Goal: Task Accomplishment & Management: Manage account settings

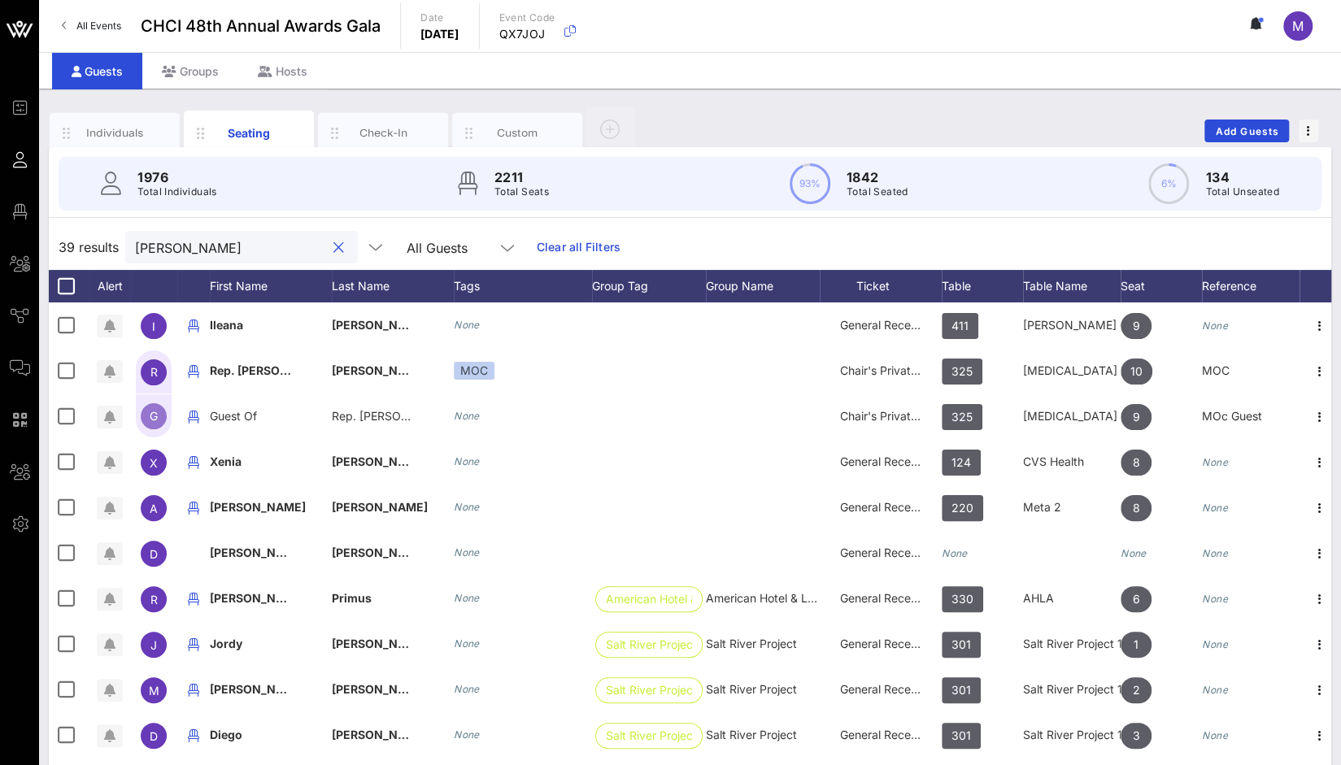
click at [333, 246] on button "clear icon" at bounding box center [338, 248] width 11 height 16
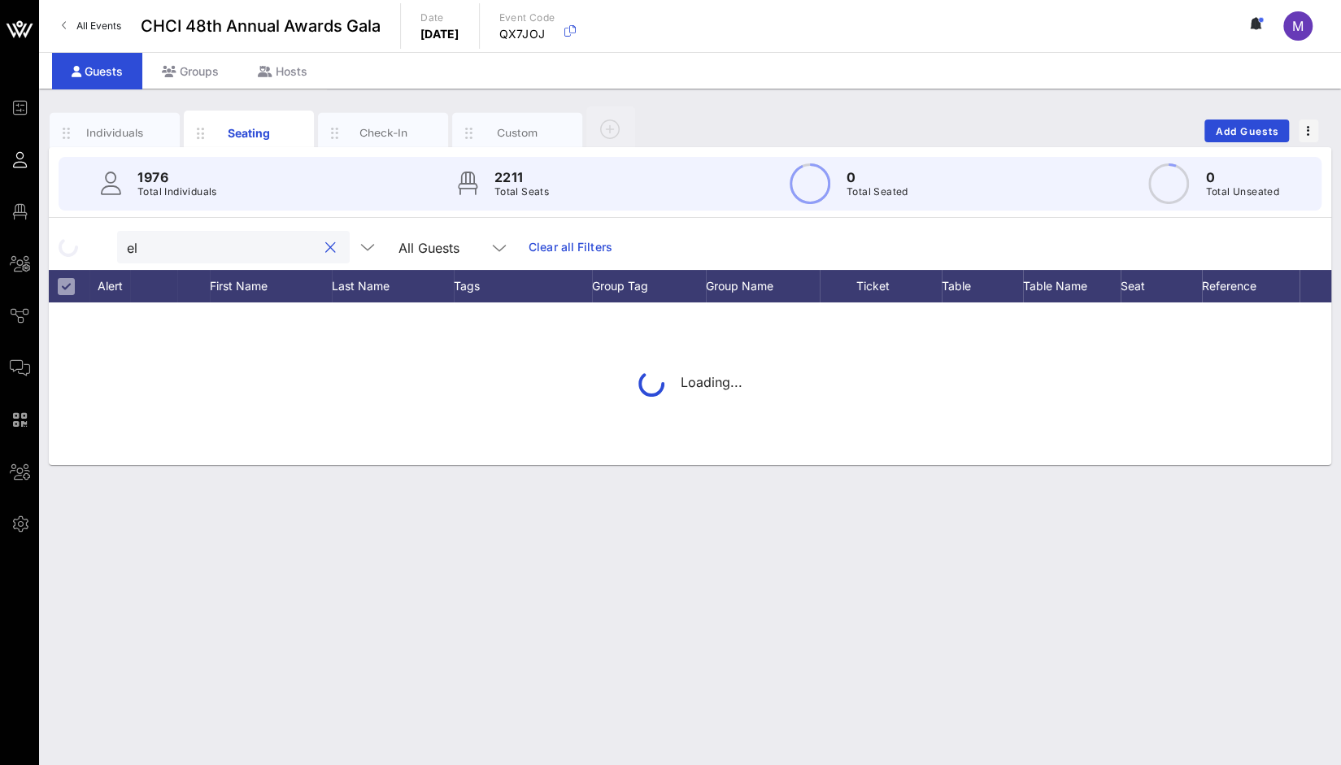
type input "e"
type input "[PERSON_NAME]"
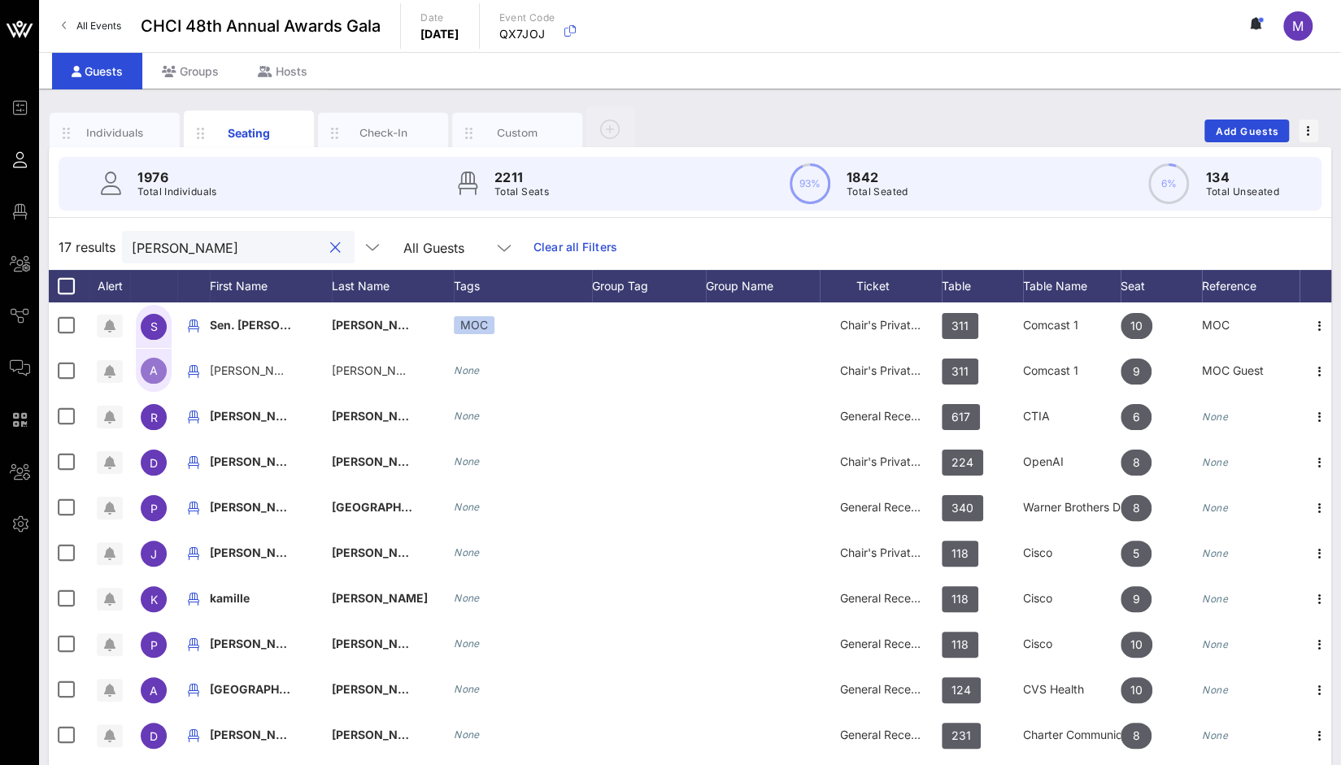
click at [330, 254] on button "clear icon" at bounding box center [335, 248] width 11 height 16
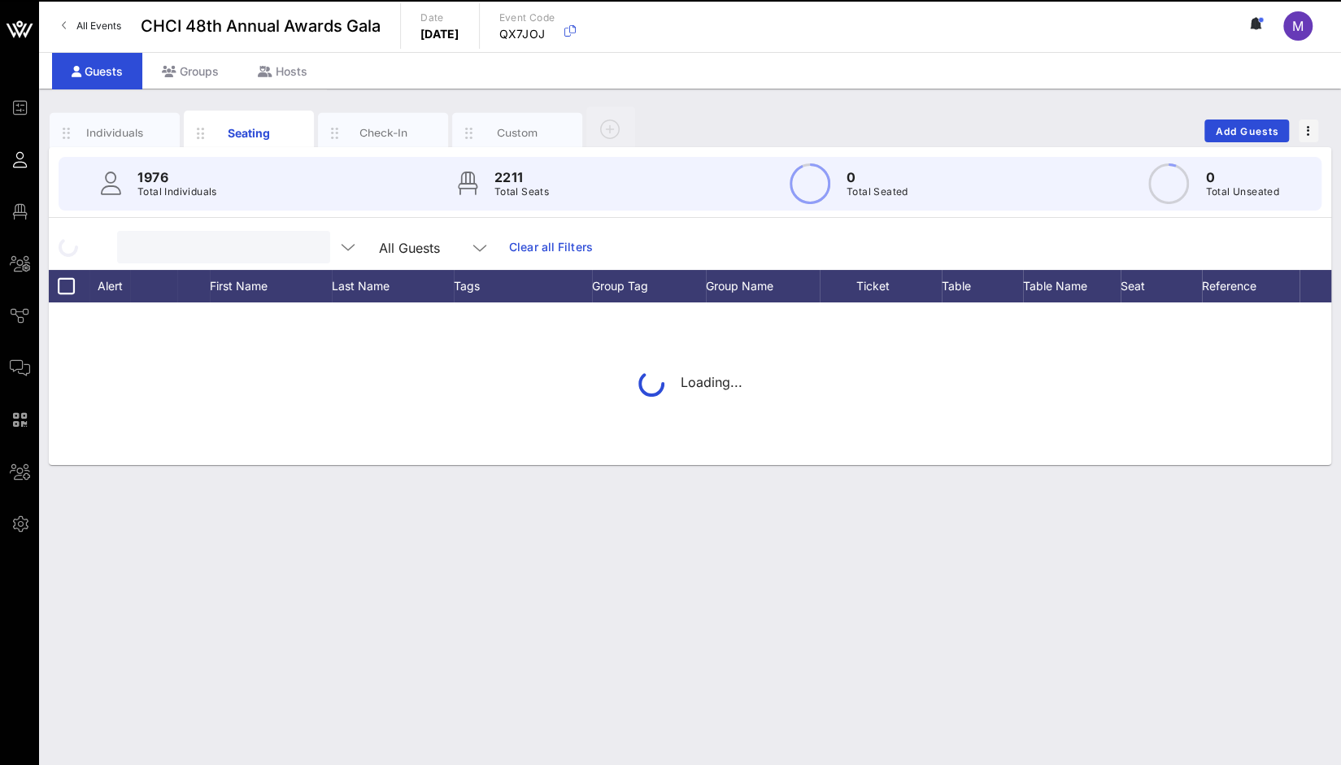
click at [316, 253] on input "text" at bounding box center [222, 247] width 190 height 21
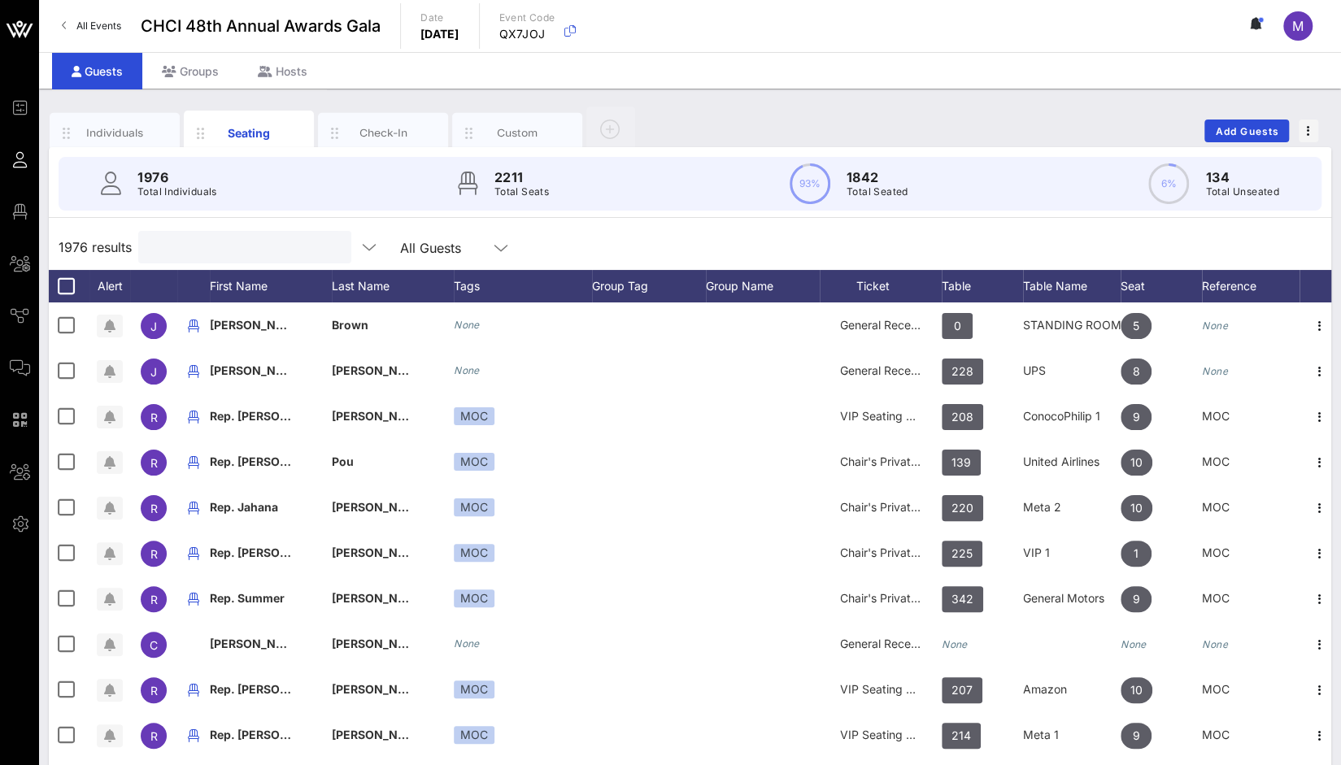
click at [206, 258] on div at bounding box center [243, 247] width 190 height 33
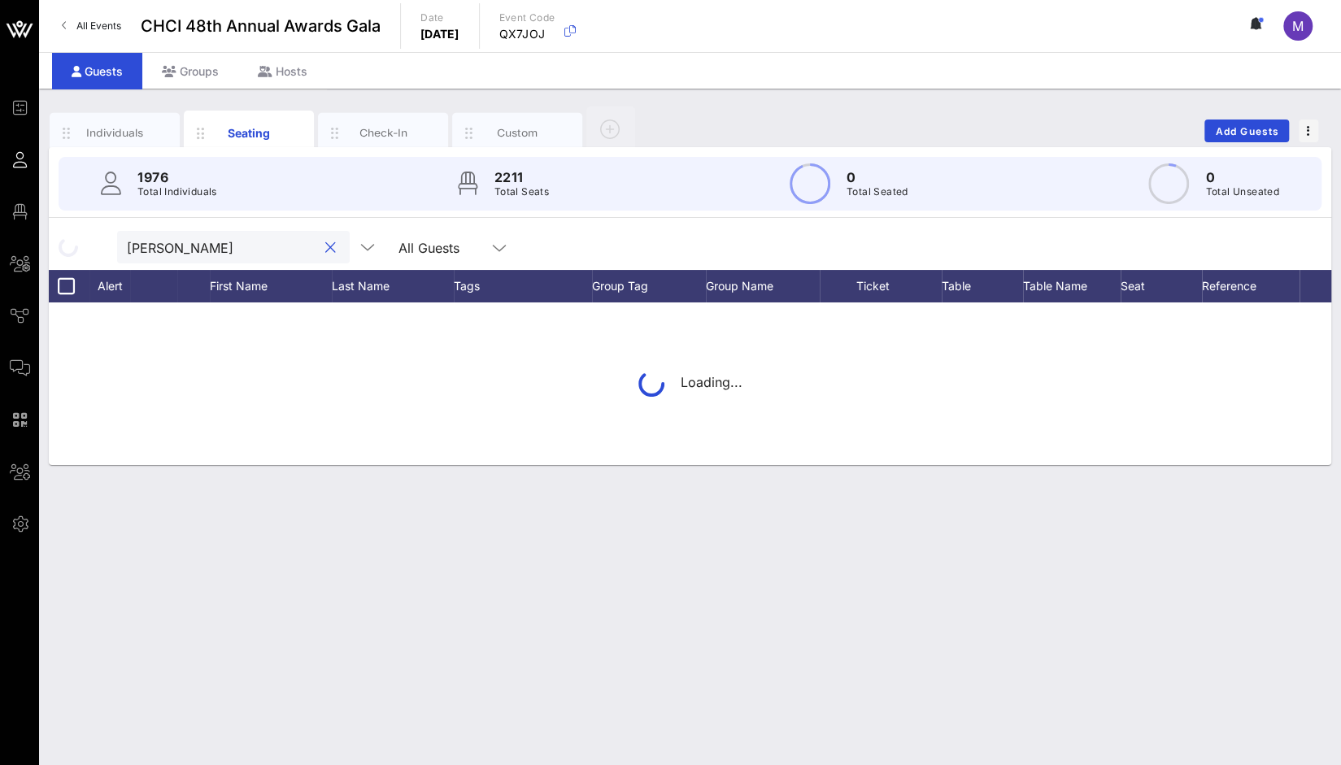
type input "[PERSON_NAME]"
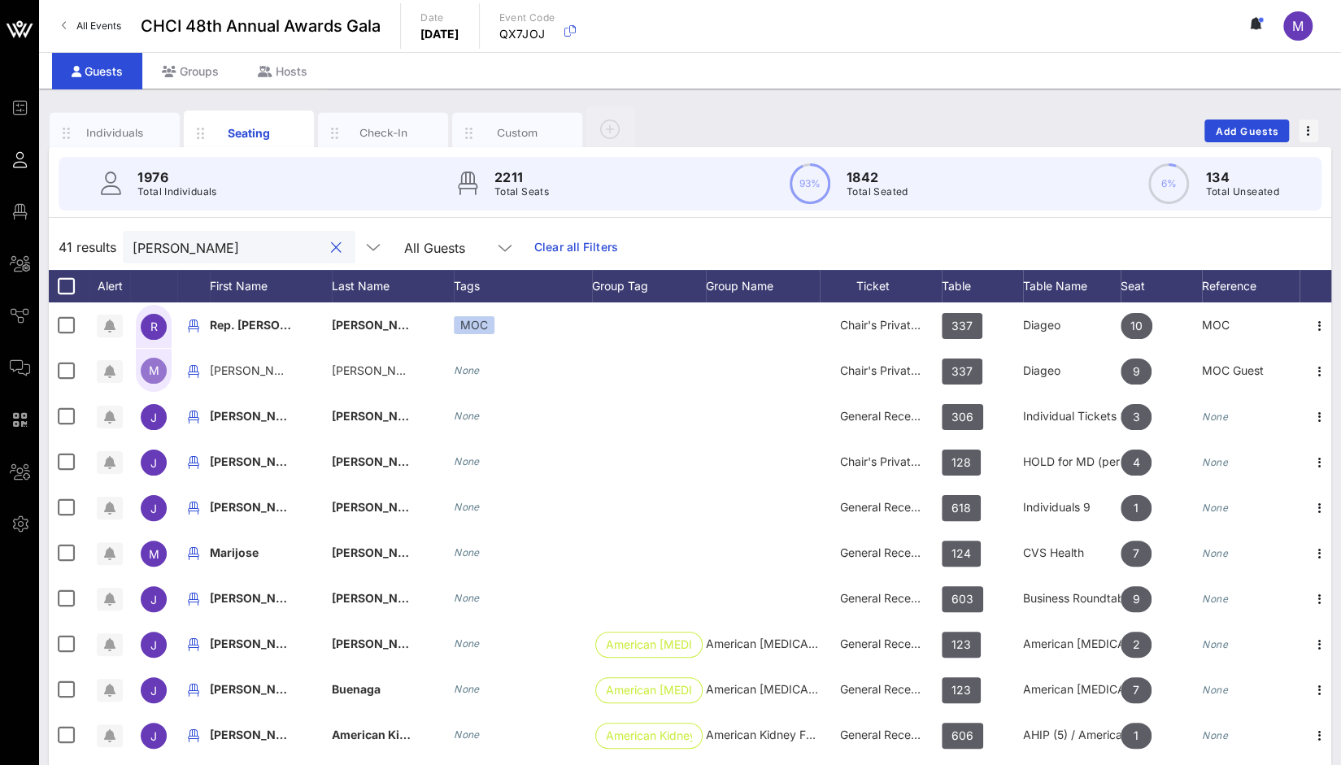
drag, startPoint x: 215, startPoint y: 252, endPoint x: 83, endPoint y: 254, distance: 131.7
click at [83, 254] on div "41 results [PERSON_NAME] All Guests Clear all Filters" at bounding box center [690, 247] width 1282 height 46
click at [331, 251] on button "clear icon" at bounding box center [336, 248] width 11 height 16
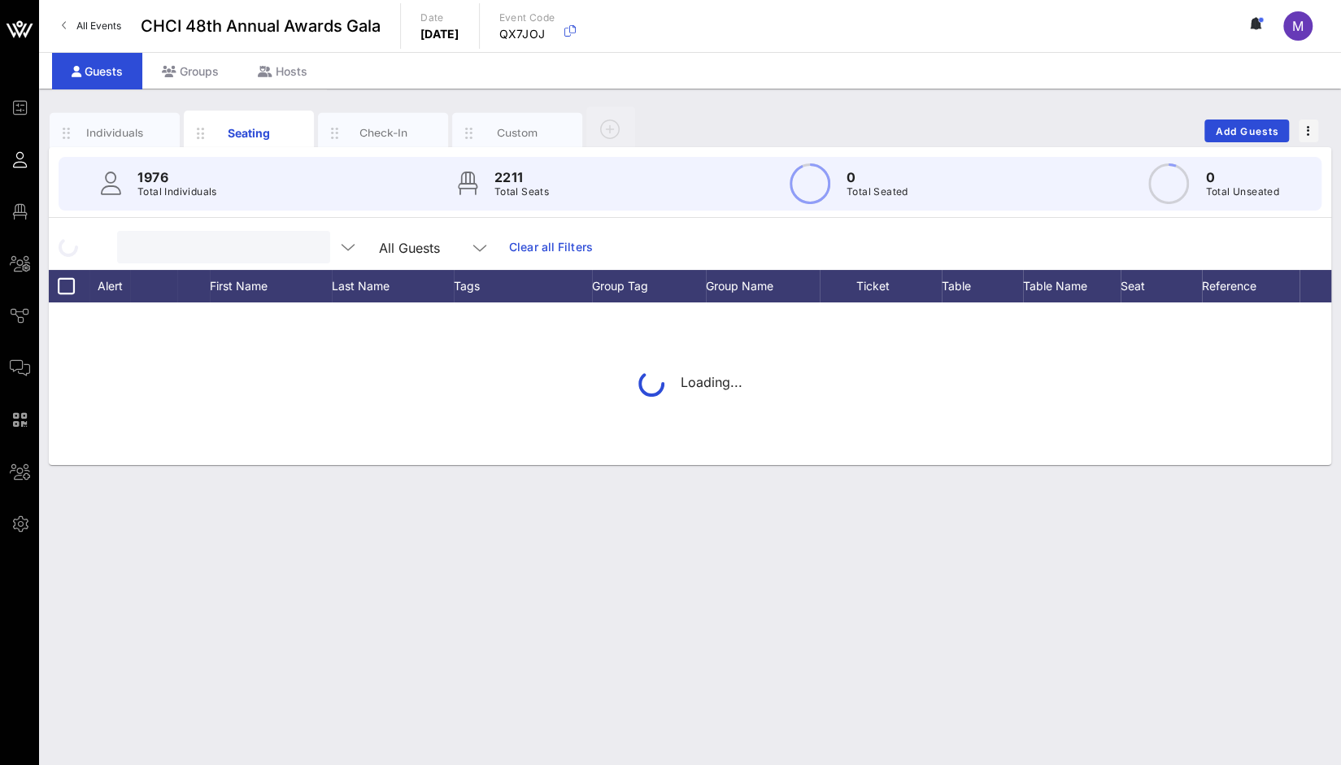
click at [564, 244] on div "All Guests Clear all Filters" at bounding box center [690, 247] width 1282 height 46
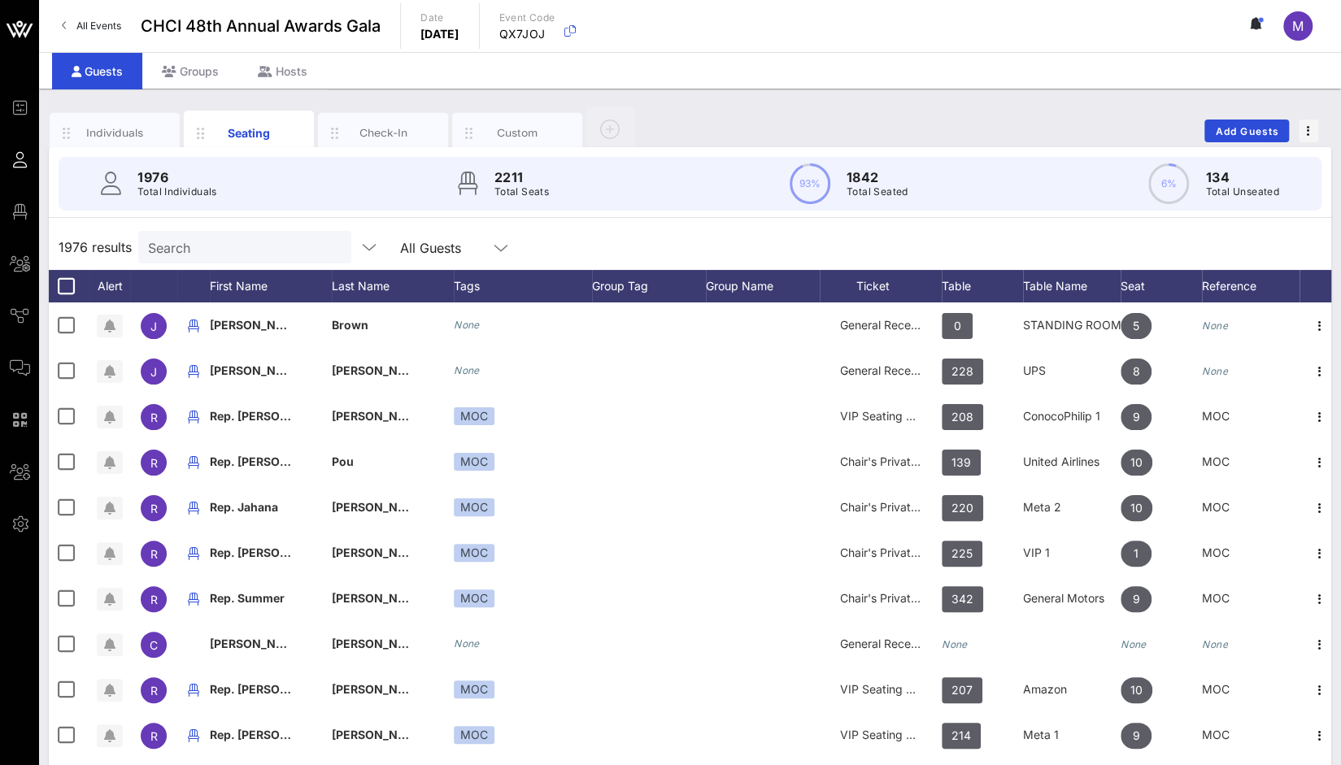
click at [218, 247] on input "Search" at bounding box center [243, 247] width 190 height 21
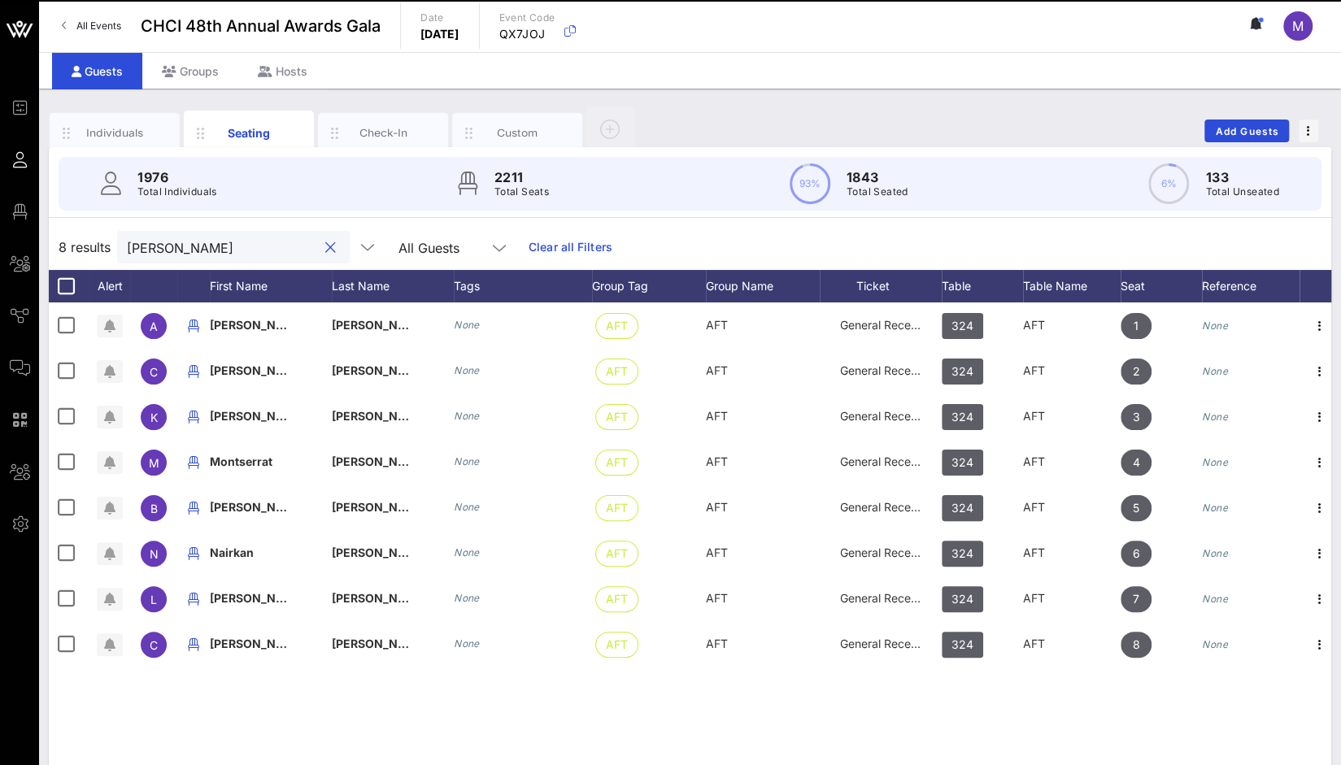
drag, startPoint x: 117, startPoint y: 244, endPoint x: 79, endPoint y: 246, distance: 38.2
click at [79, 246] on div "8 results [PERSON_NAME] All Guests Clear all Filters" at bounding box center [690, 247] width 1282 height 46
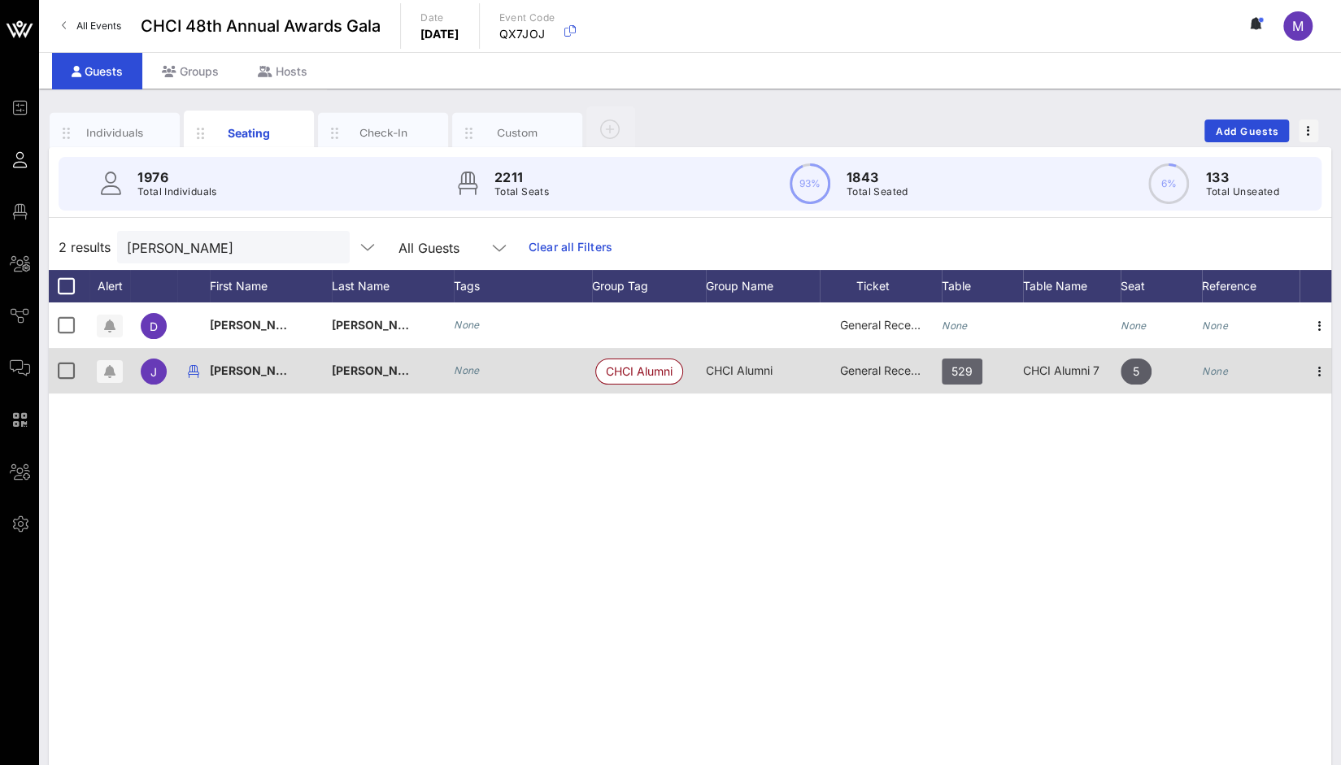
click at [954, 373] on span "529" at bounding box center [961, 372] width 21 height 26
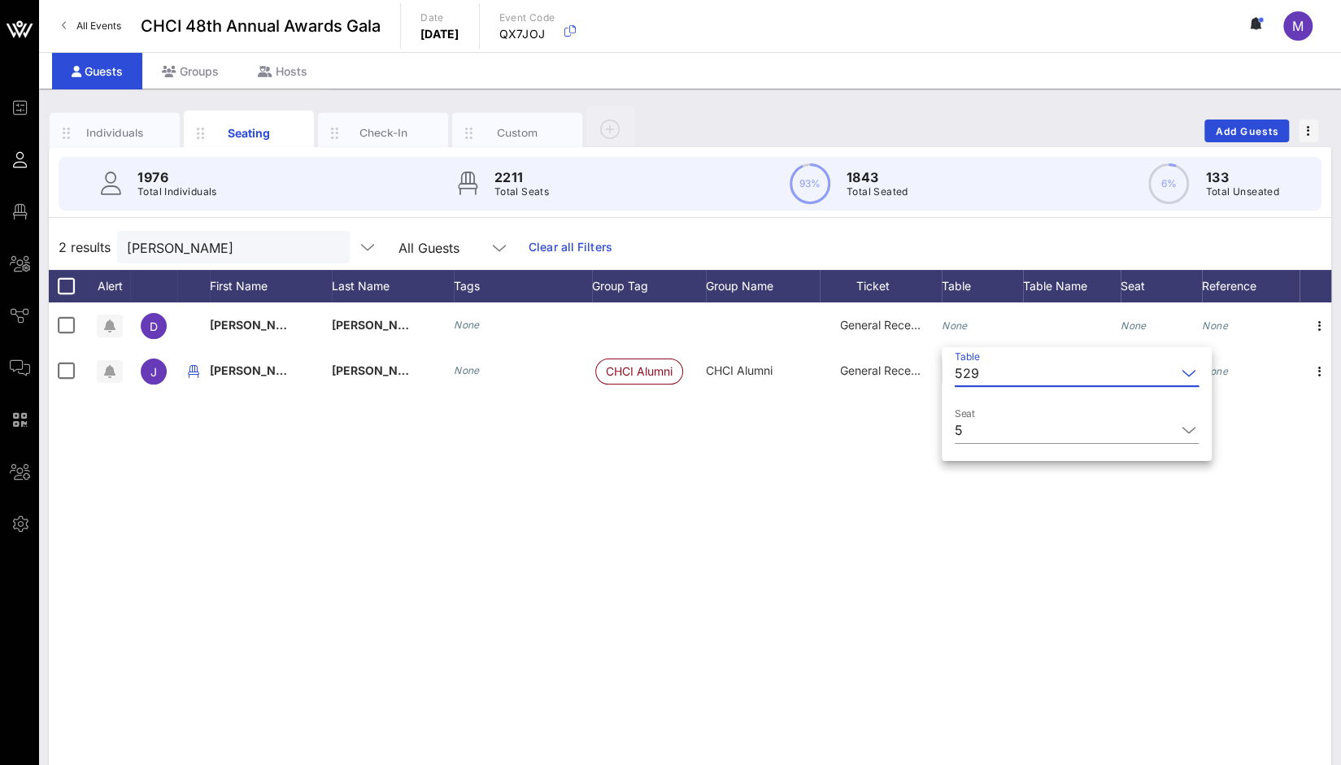
click at [985, 375] on input "Table" at bounding box center [1080, 373] width 190 height 26
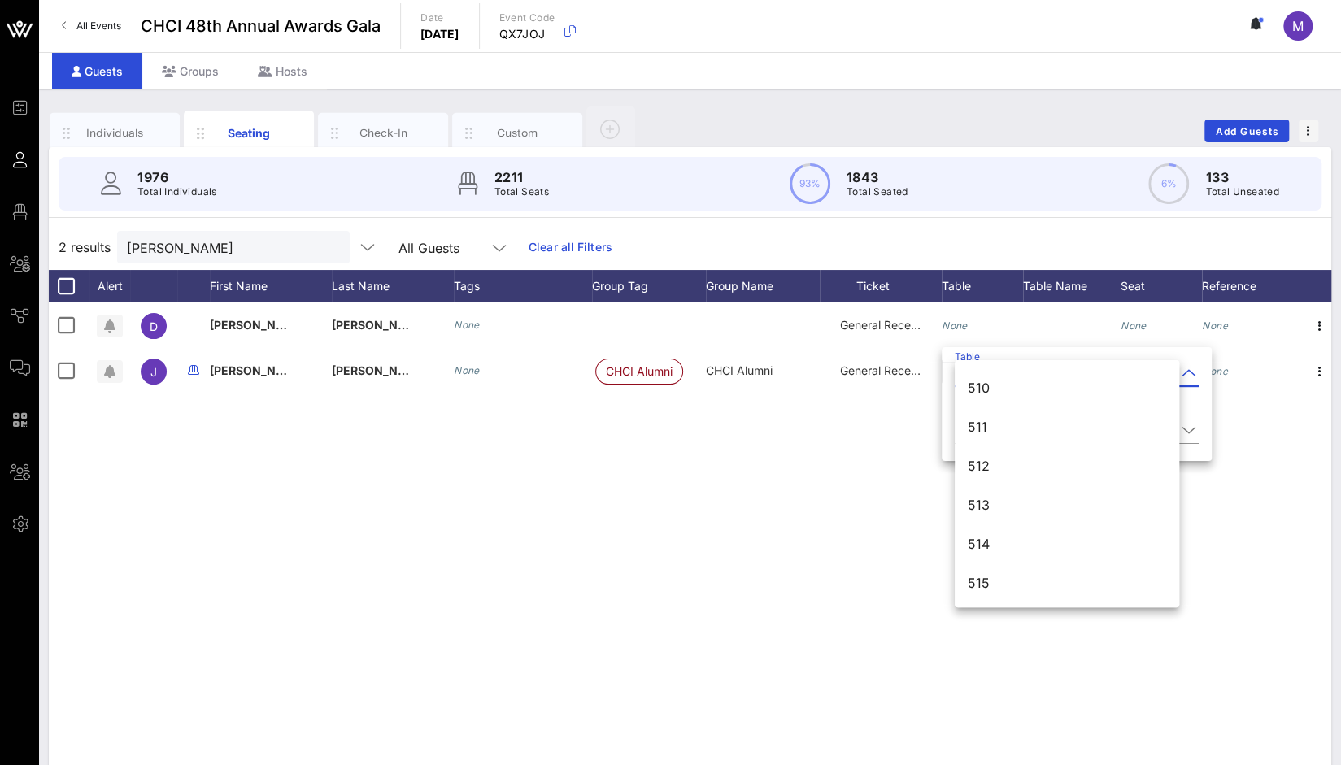
scroll to position [7056, 0]
click at [1006, 549] on div "530" at bounding box center [1066, 548] width 198 height 15
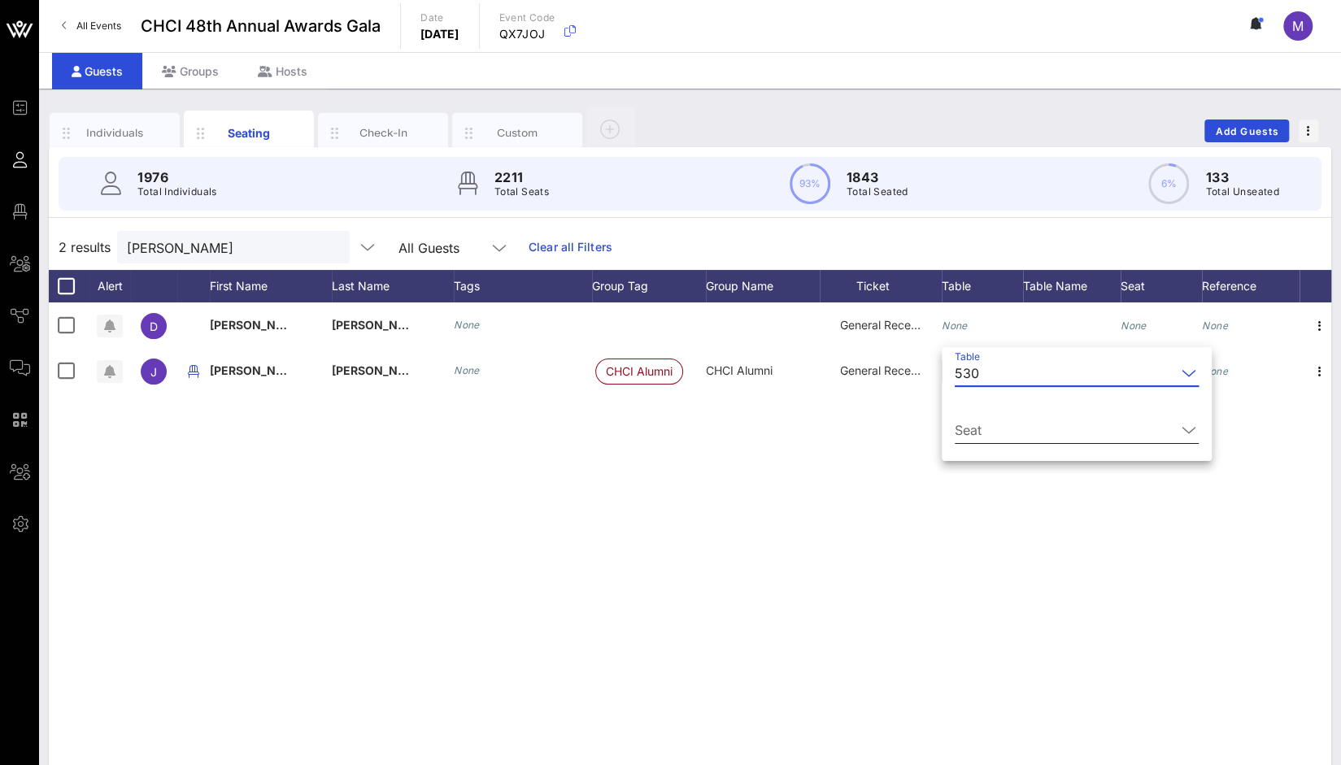
click at [998, 424] on input "Seat" at bounding box center [1064, 430] width 221 height 26
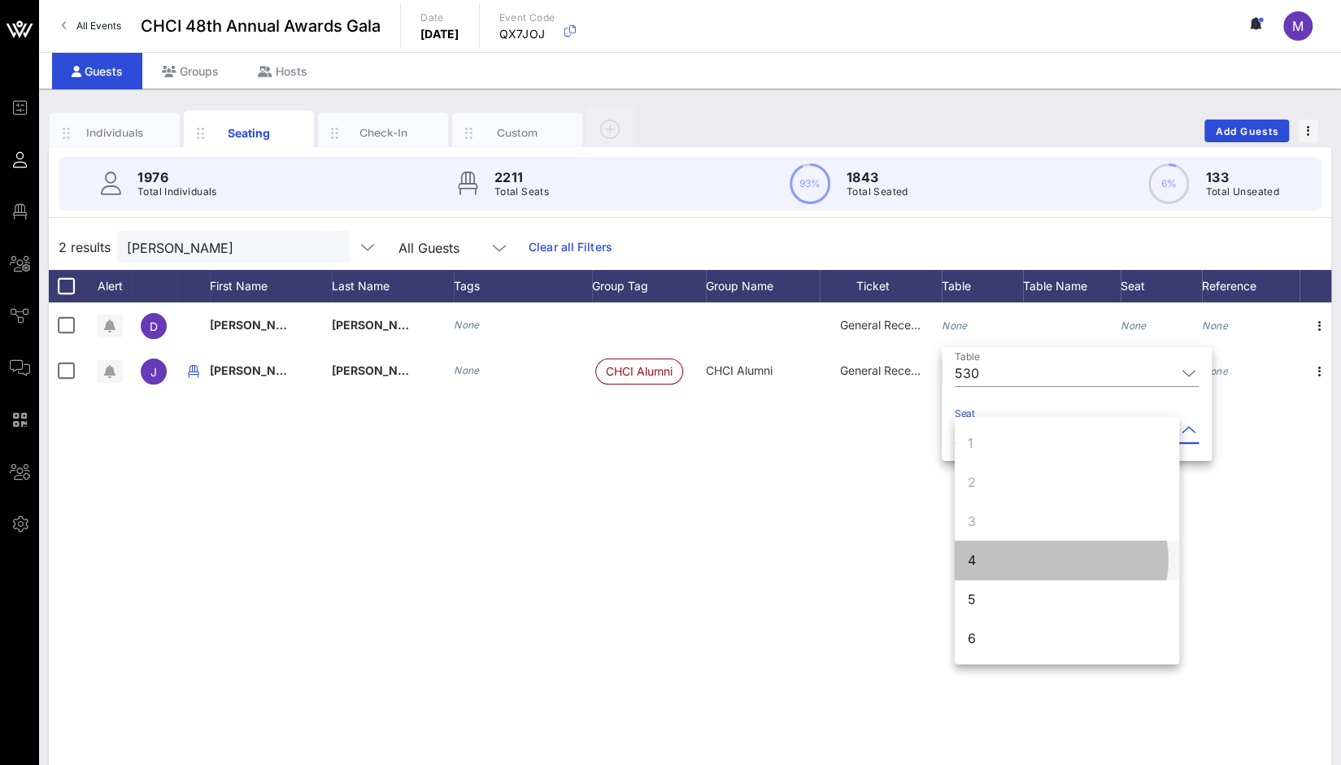
click at [987, 562] on div "4" at bounding box center [1066, 560] width 224 height 39
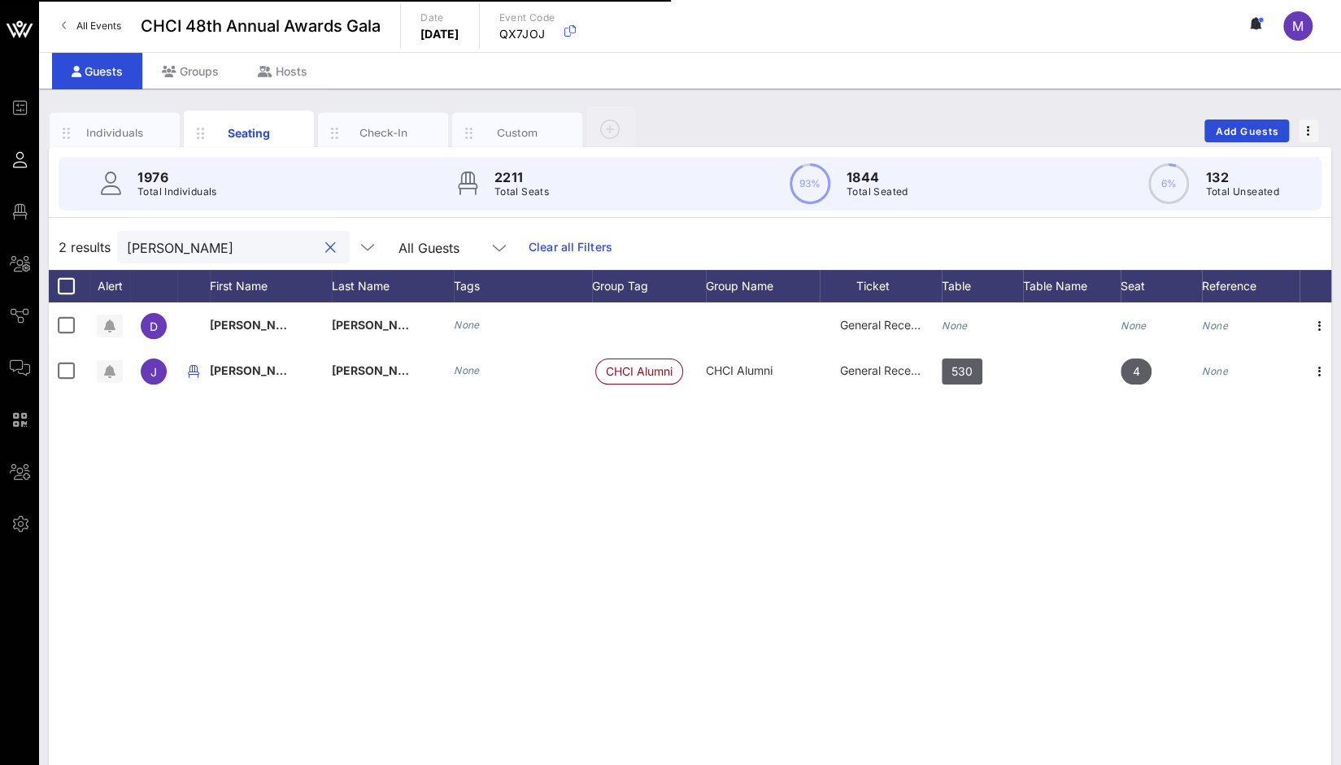
drag, startPoint x: 228, startPoint y: 246, endPoint x: 202, endPoint y: 256, distance: 28.5
click at [59, 256] on div "2 results [PERSON_NAME] All Guests Clear all Filters" at bounding box center [690, 247] width 1282 height 46
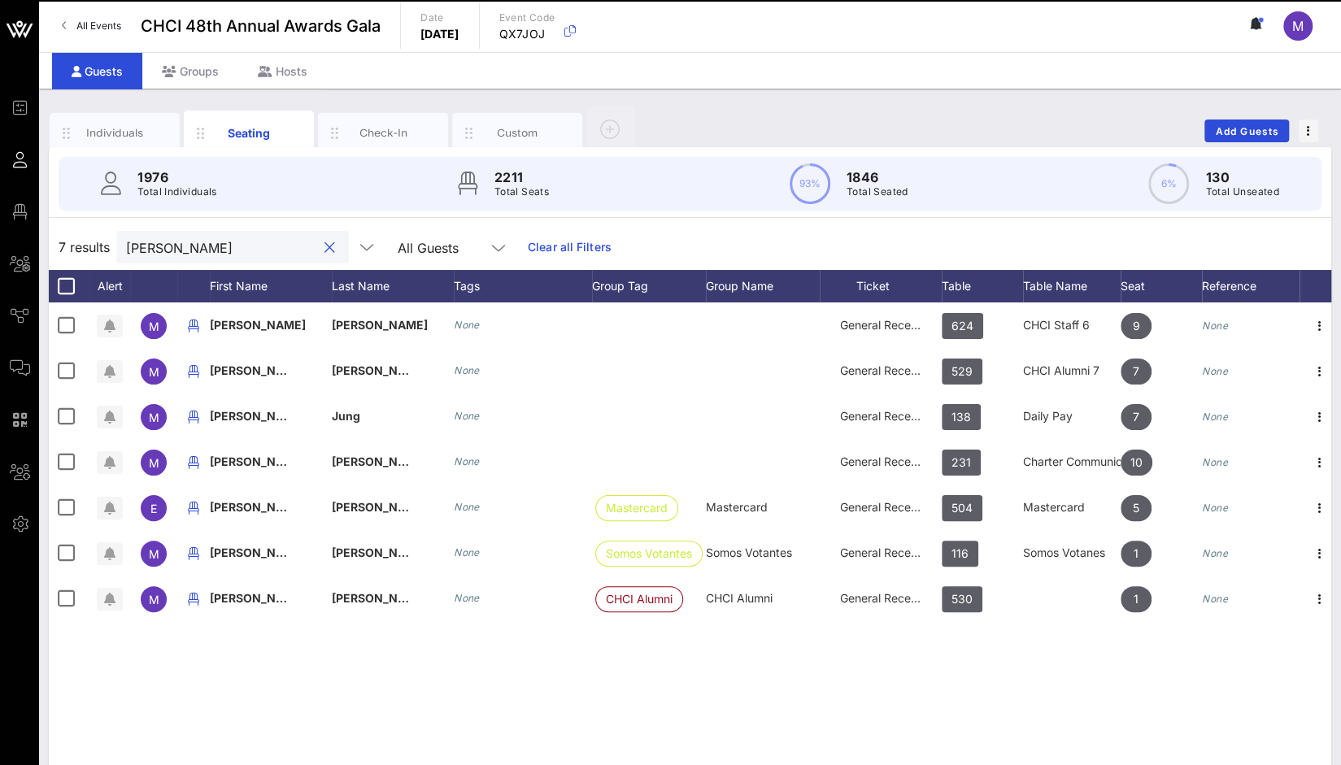
drag, startPoint x: 187, startPoint y: 246, endPoint x: 118, endPoint y: 239, distance: 69.4
click at [118, 239] on div "[PERSON_NAME]" at bounding box center [232, 247] width 233 height 33
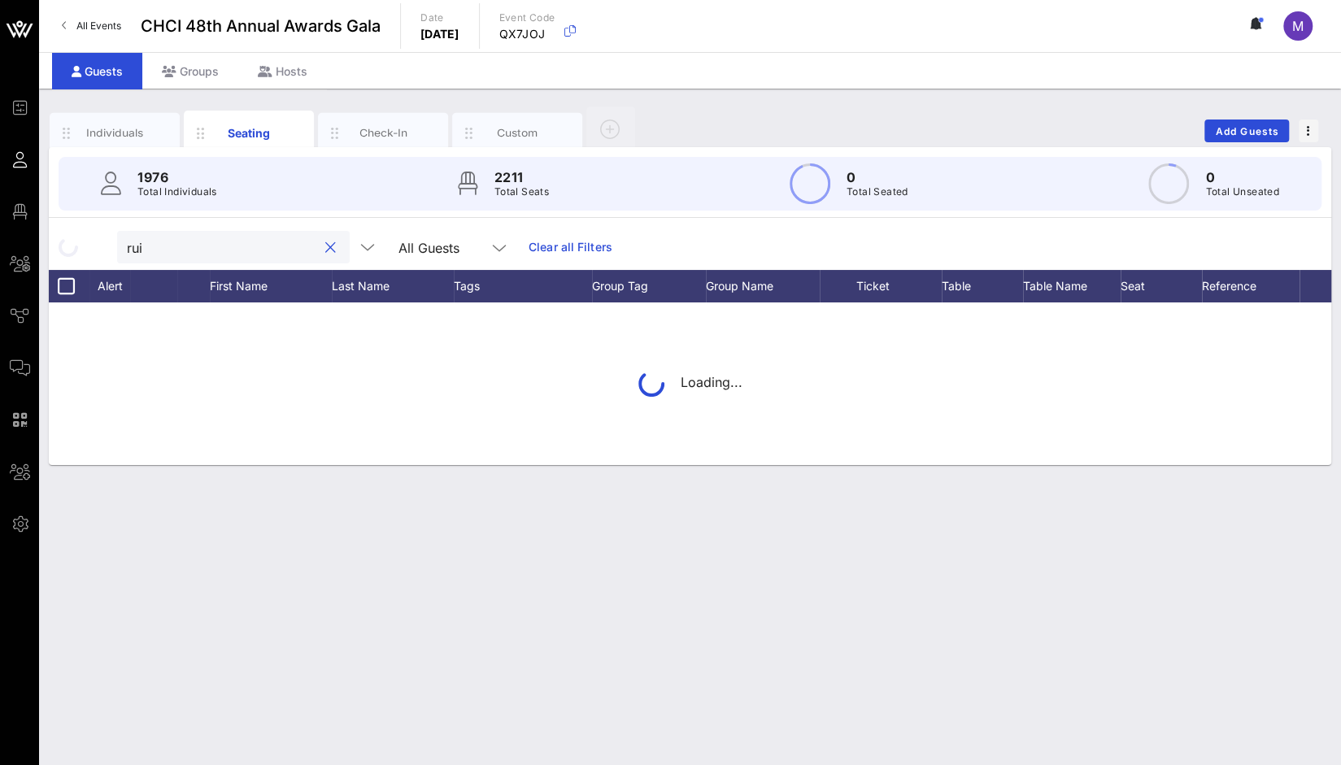
type input "[PERSON_NAME]"
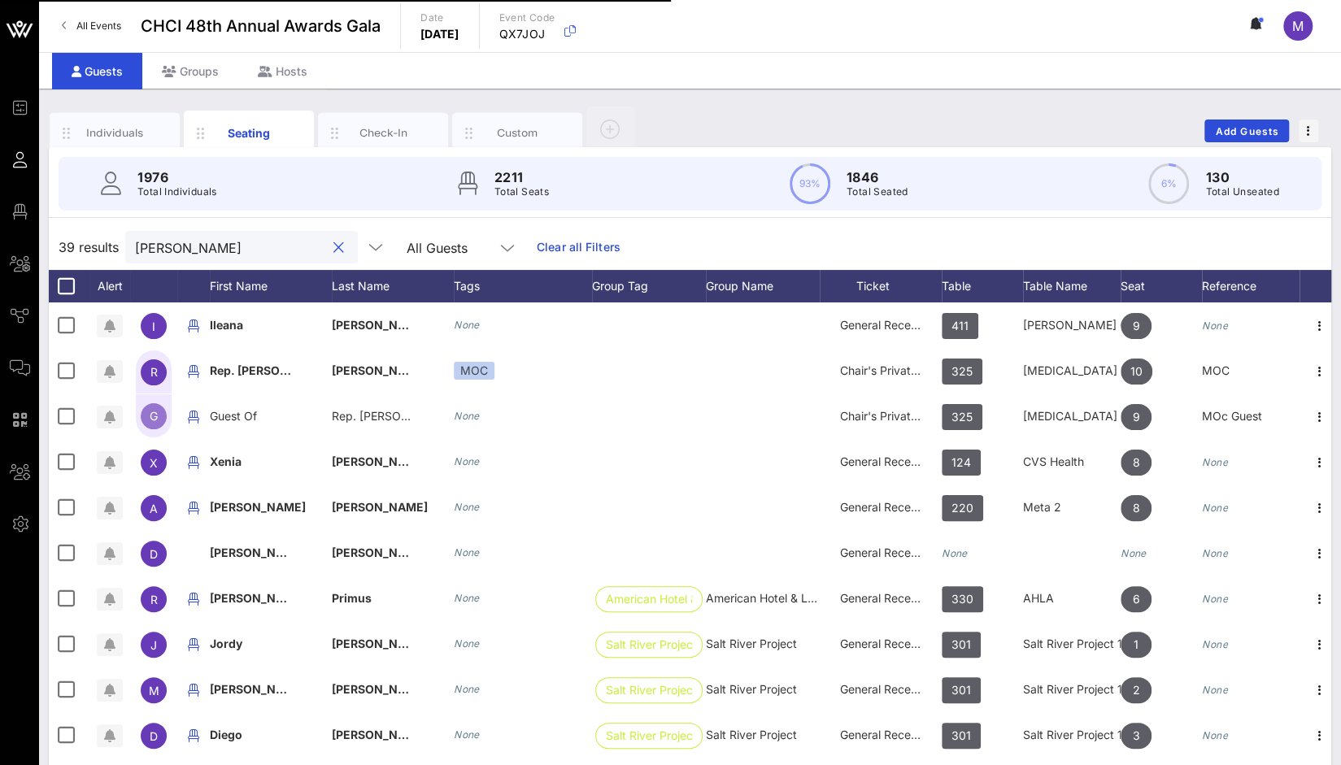
click at [333, 250] on button "clear icon" at bounding box center [338, 248] width 11 height 16
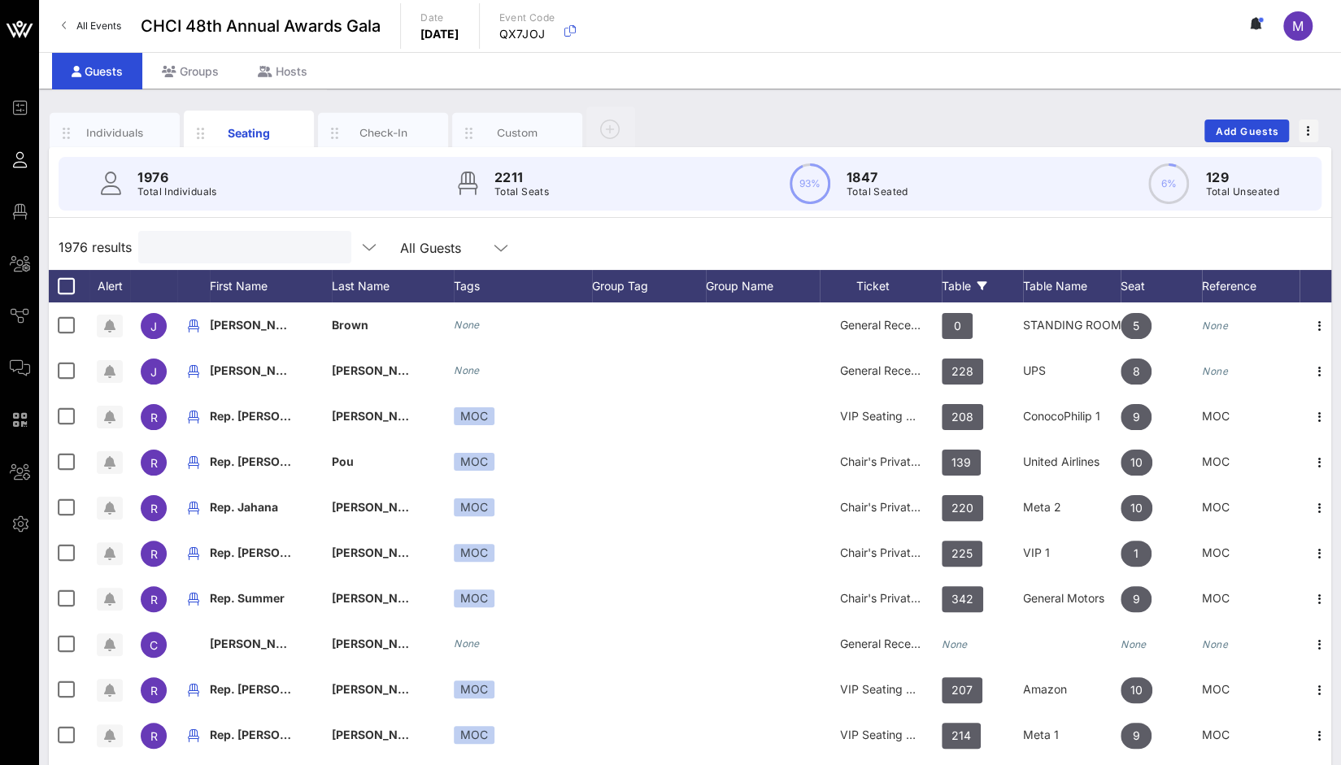
click at [963, 284] on div "Table" at bounding box center [981, 286] width 81 height 33
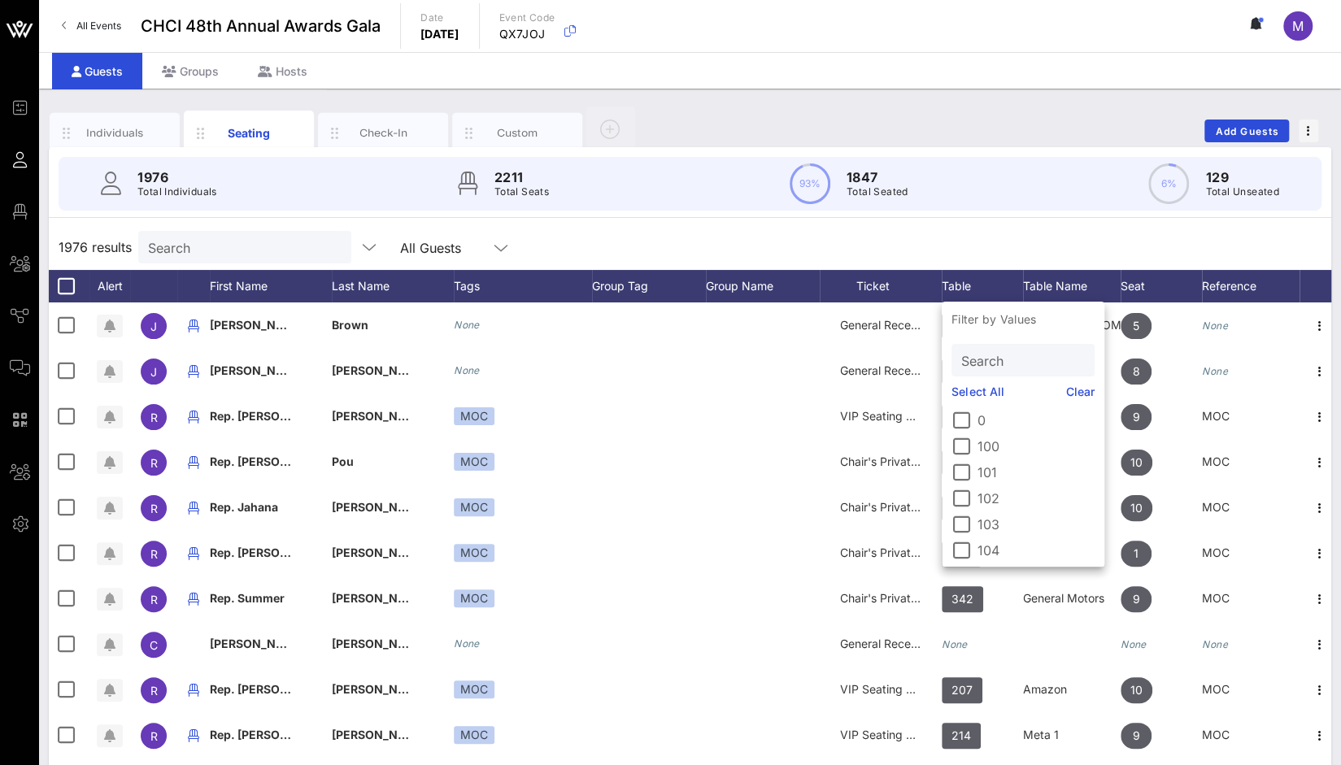
click at [973, 369] on input "Search" at bounding box center [1021, 360] width 120 height 21
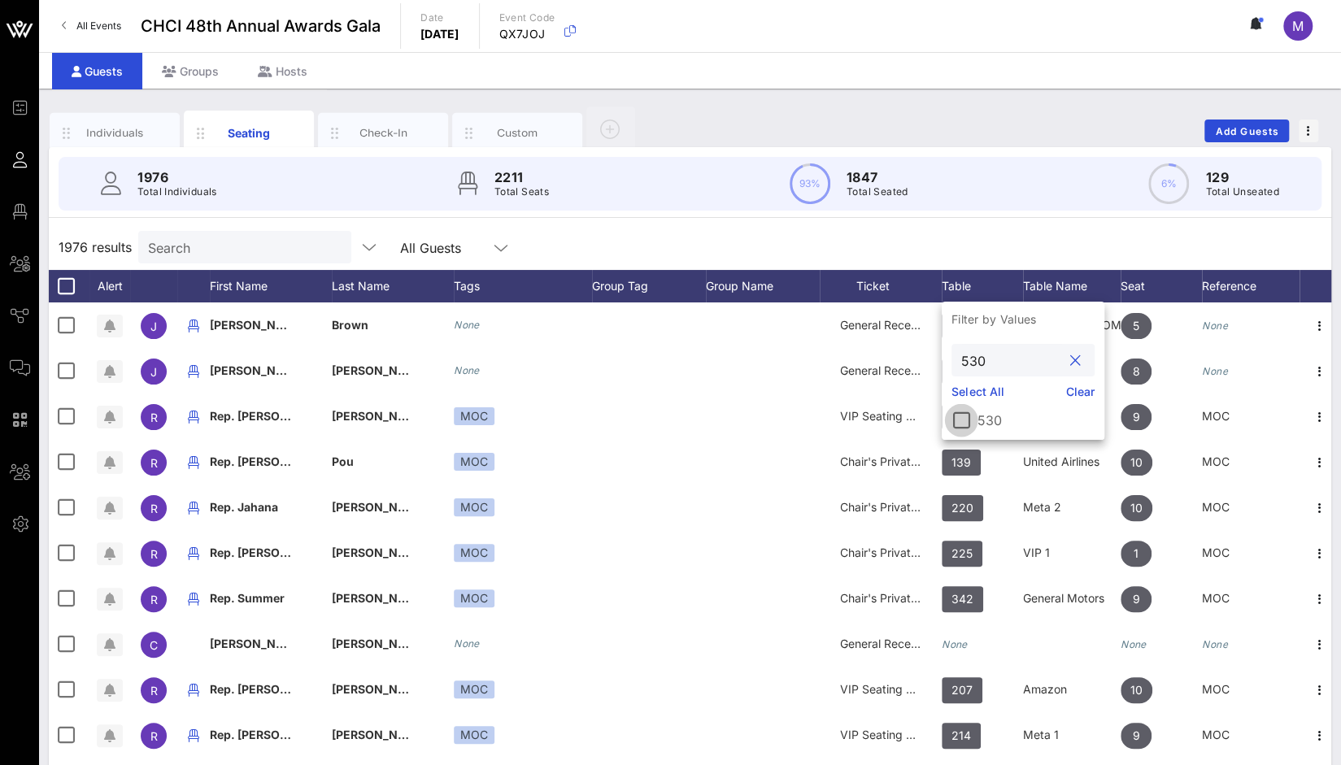
type input "530"
click at [959, 428] on div at bounding box center [961, 420] width 28 height 28
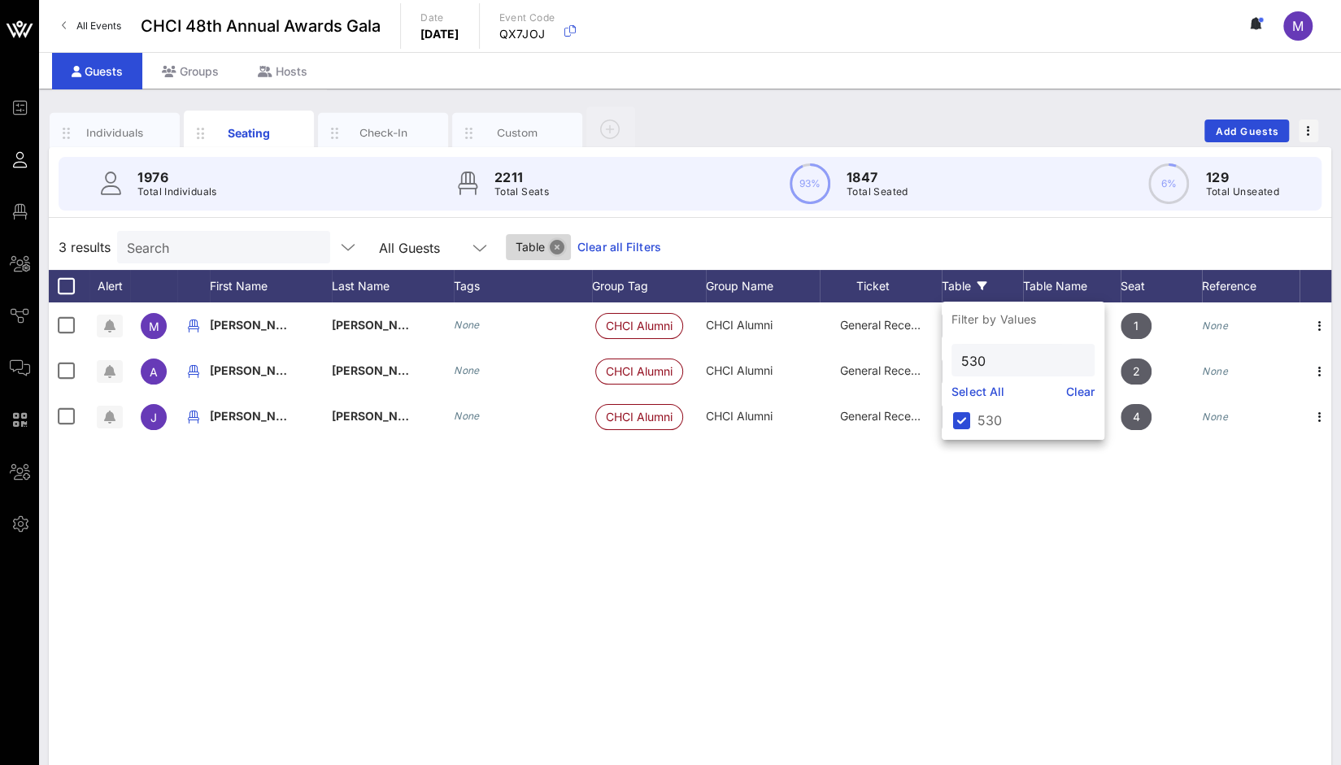
click at [550, 244] on button "Close" at bounding box center [557, 247] width 15 height 15
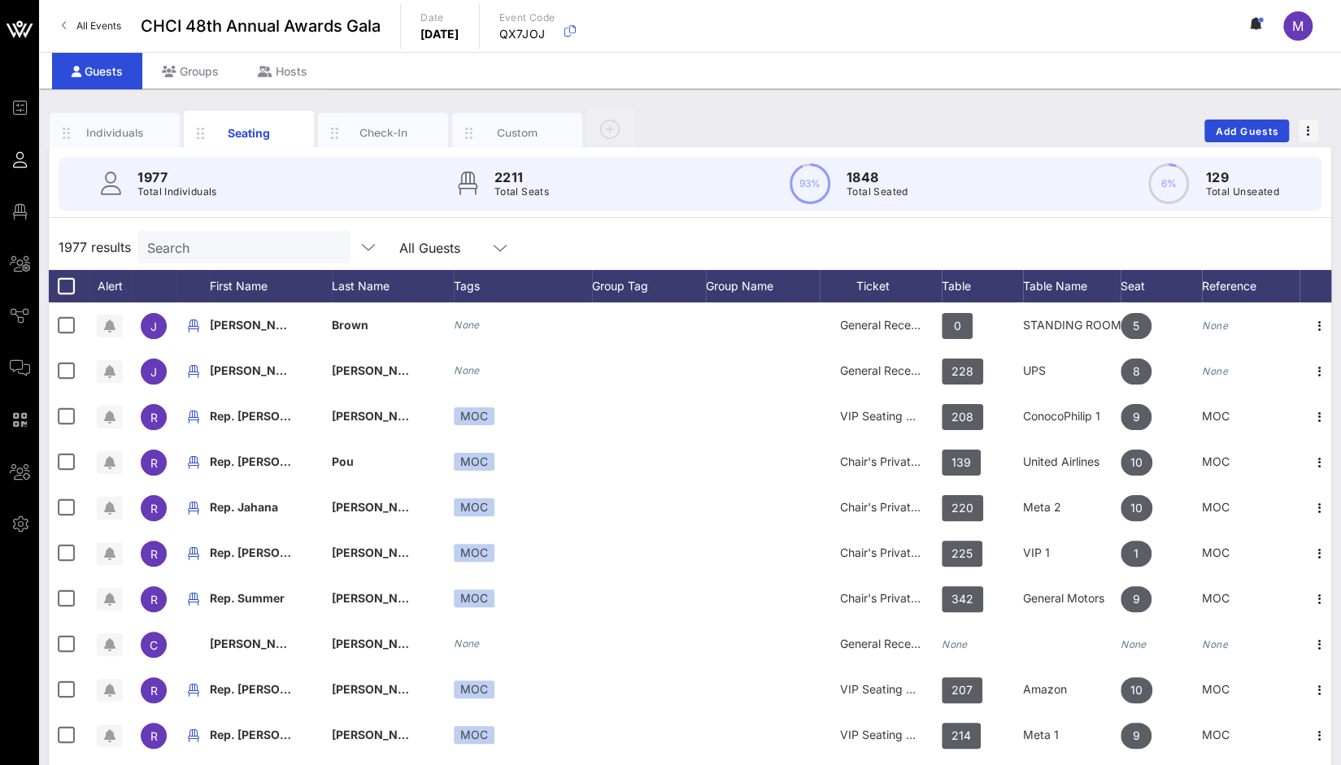
click at [216, 245] on input "Search" at bounding box center [242, 247] width 190 height 21
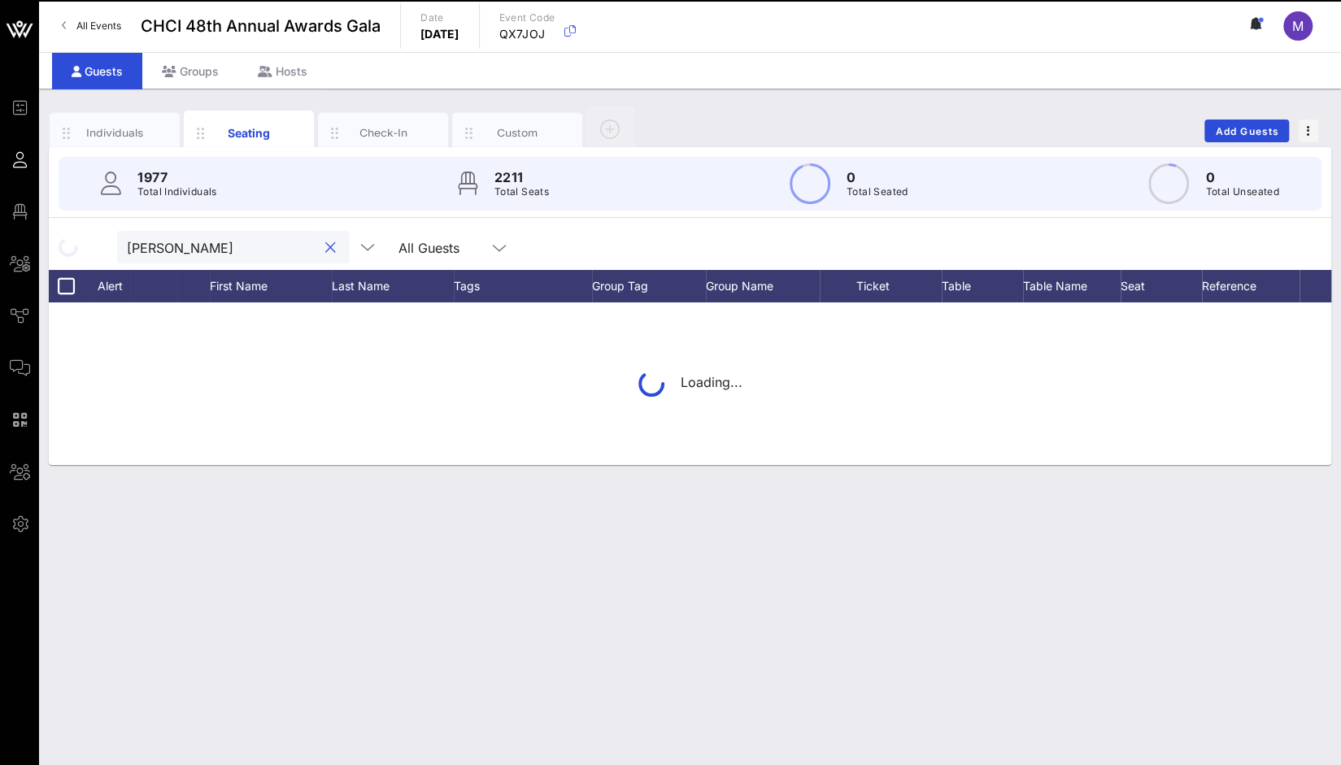
type input "romie"
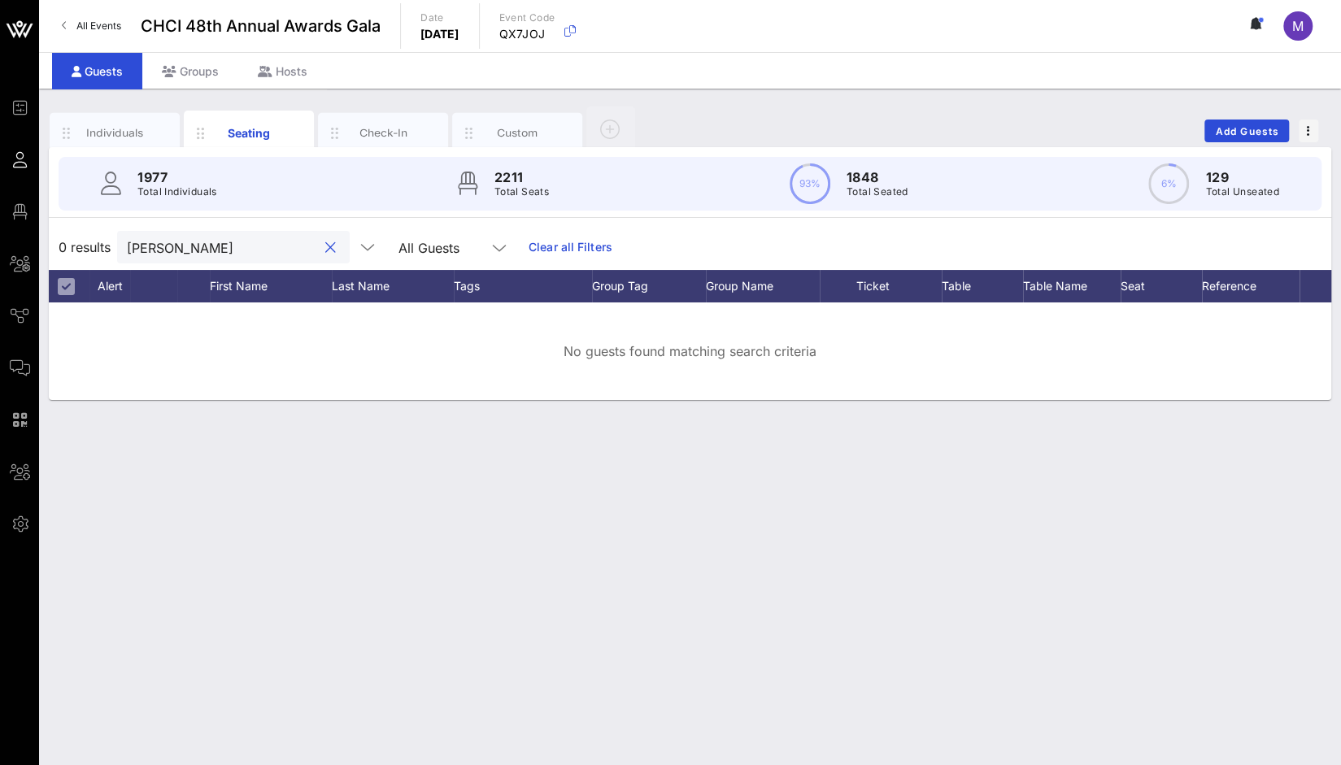
click at [533, 240] on link "Clear all Filters" at bounding box center [570, 247] width 84 height 18
click at [291, 245] on input "romie" at bounding box center [222, 247] width 190 height 21
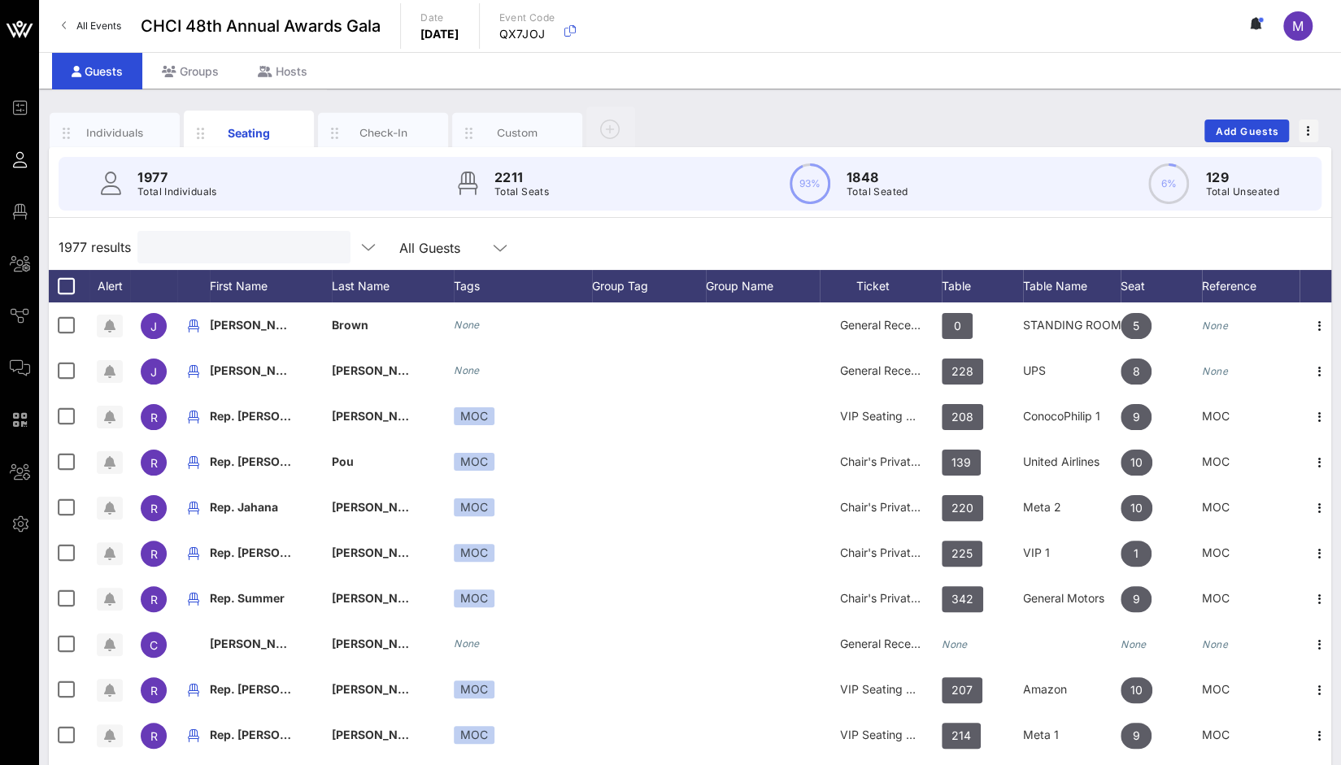
click at [314, 245] on input "text" at bounding box center [242, 247] width 190 height 21
paste input "Romie Barriere"
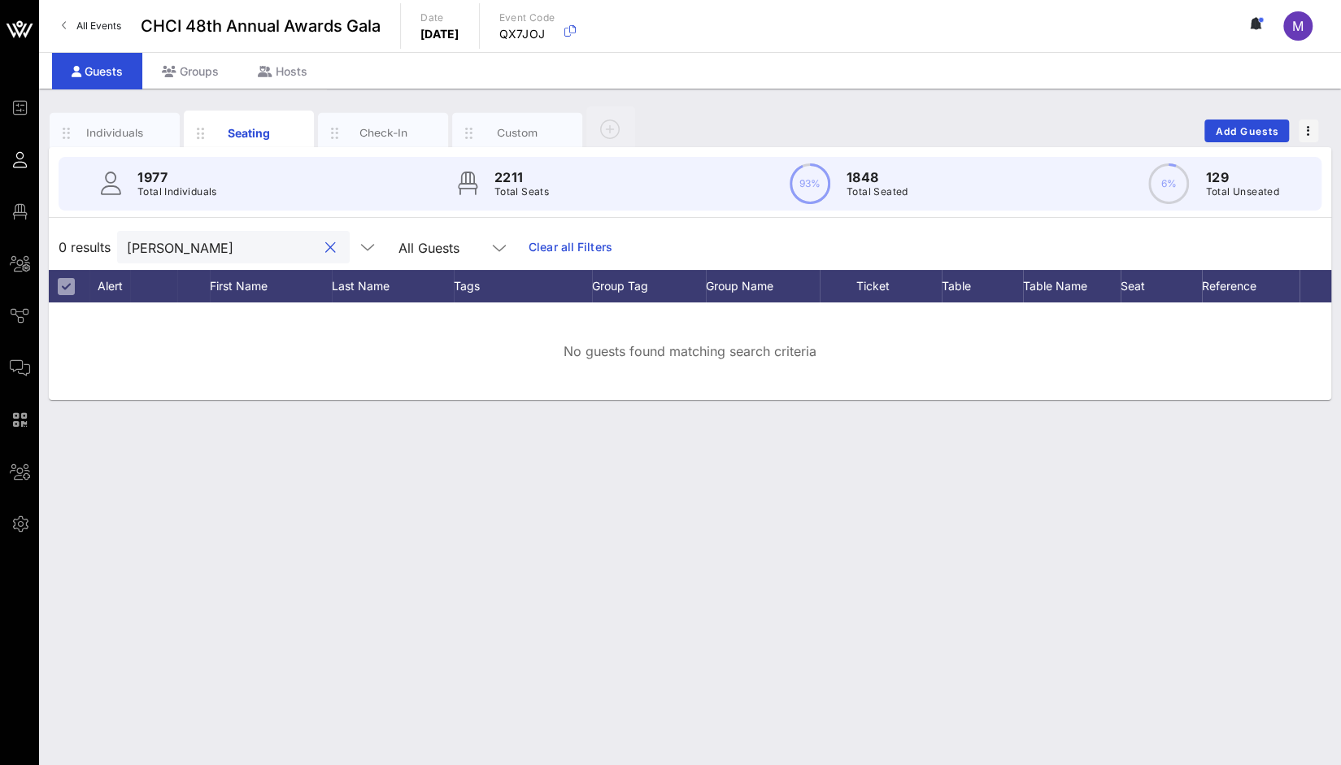
drag, startPoint x: 172, startPoint y: 249, endPoint x: 275, endPoint y: 255, distance: 102.6
click at [275, 255] on input "Romie Barriere" at bounding box center [222, 247] width 190 height 21
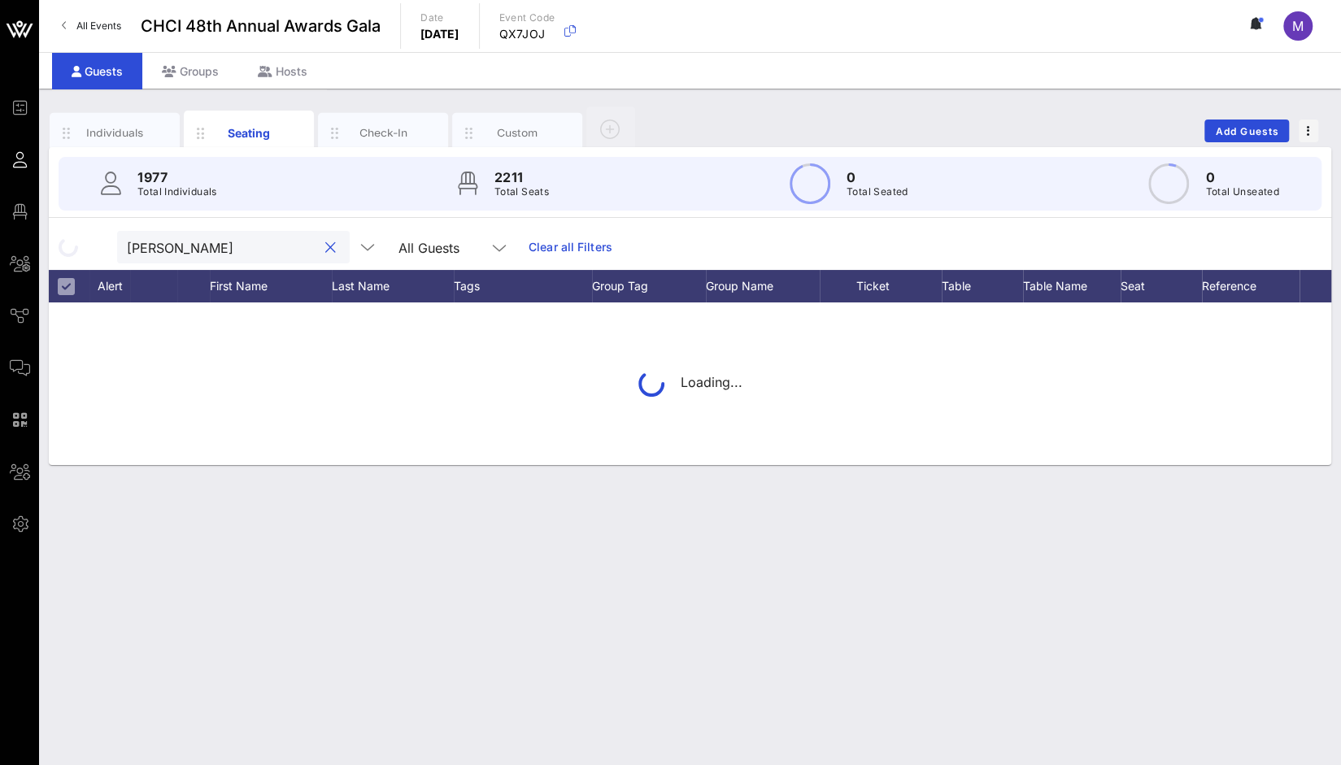
type input "Romie"
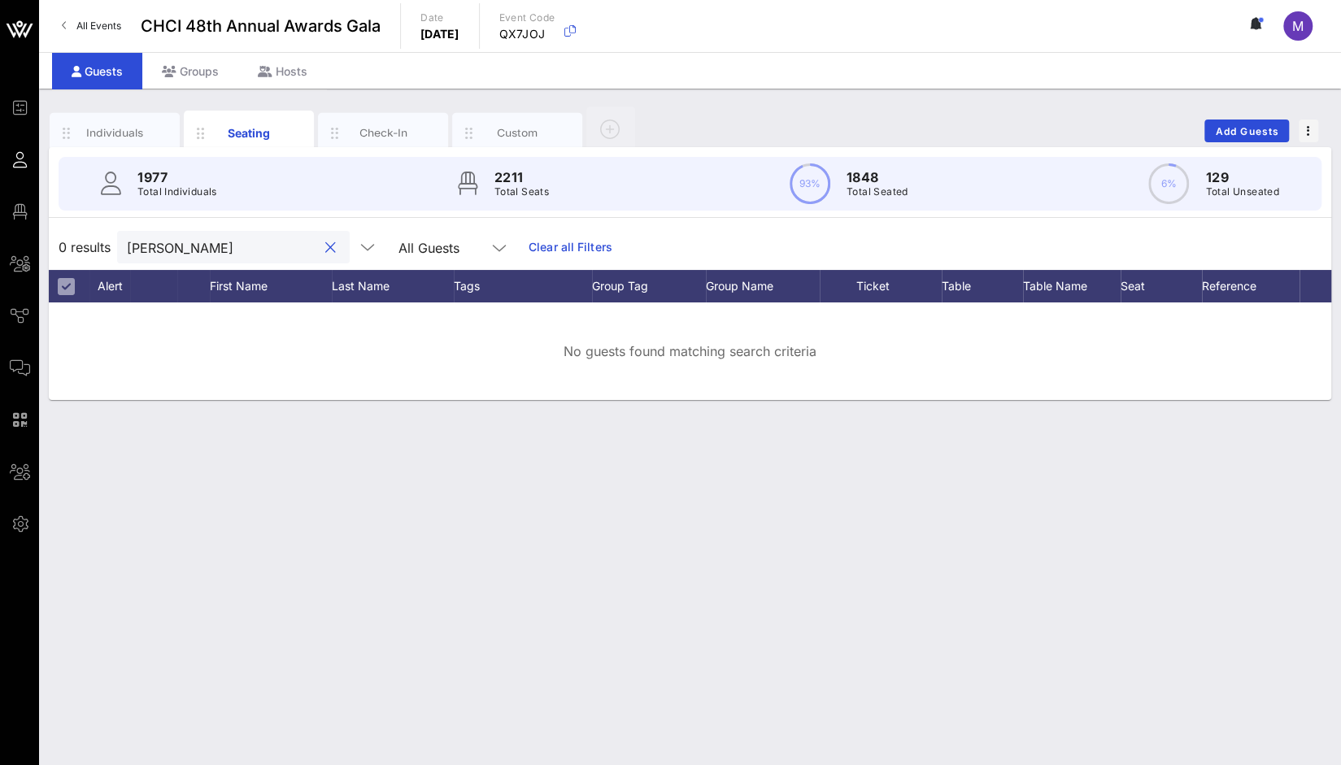
click at [325, 252] on button "clear icon" at bounding box center [330, 248] width 11 height 16
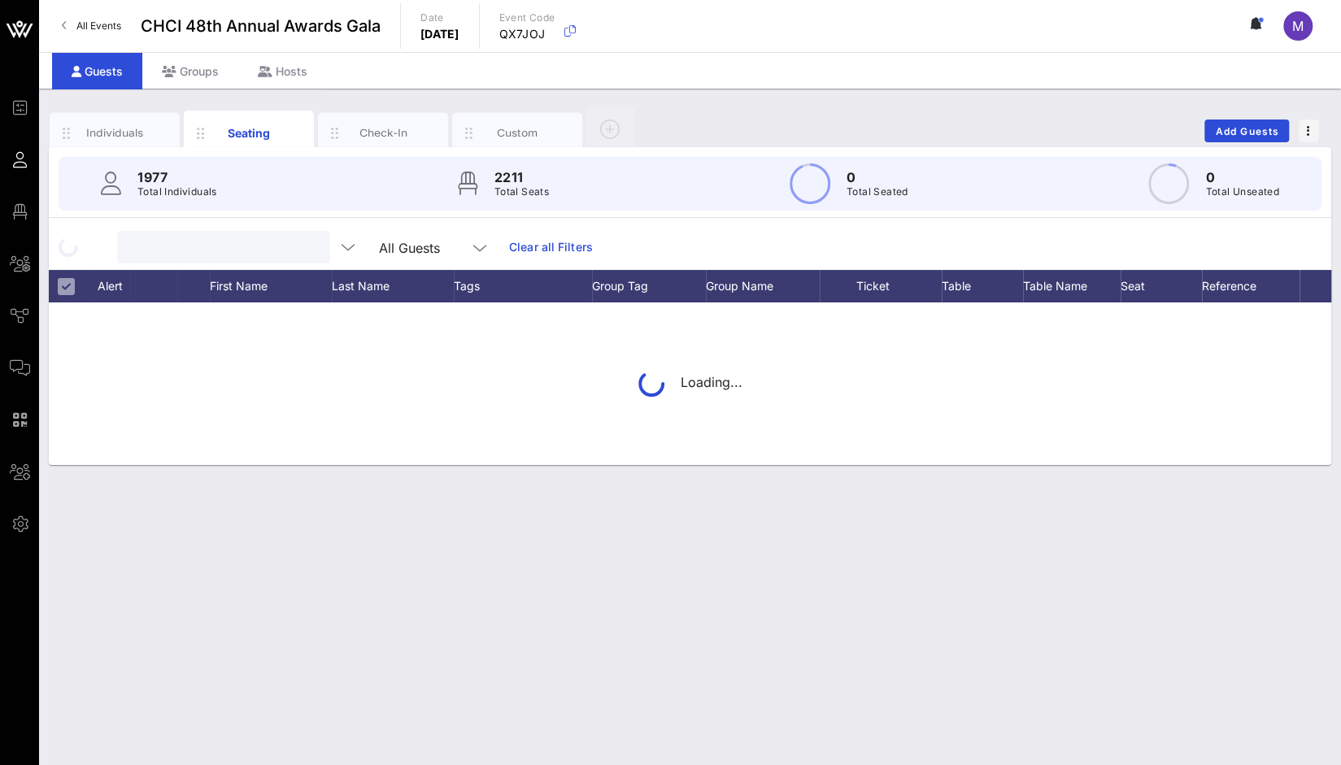
click at [513, 248] on div "All Guests Clear all Filters" at bounding box center [690, 247] width 1282 height 46
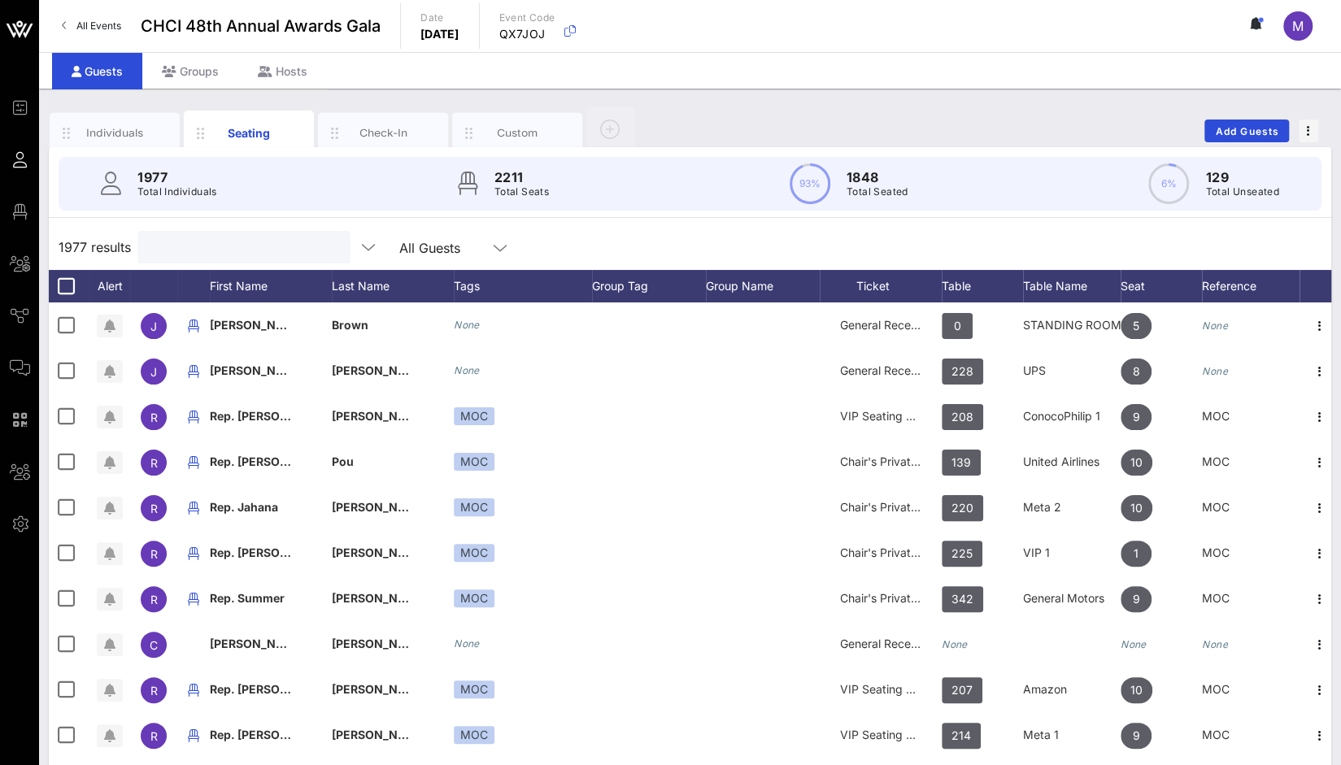
click at [240, 242] on input "text" at bounding box center [242, 247] width 190 height 21
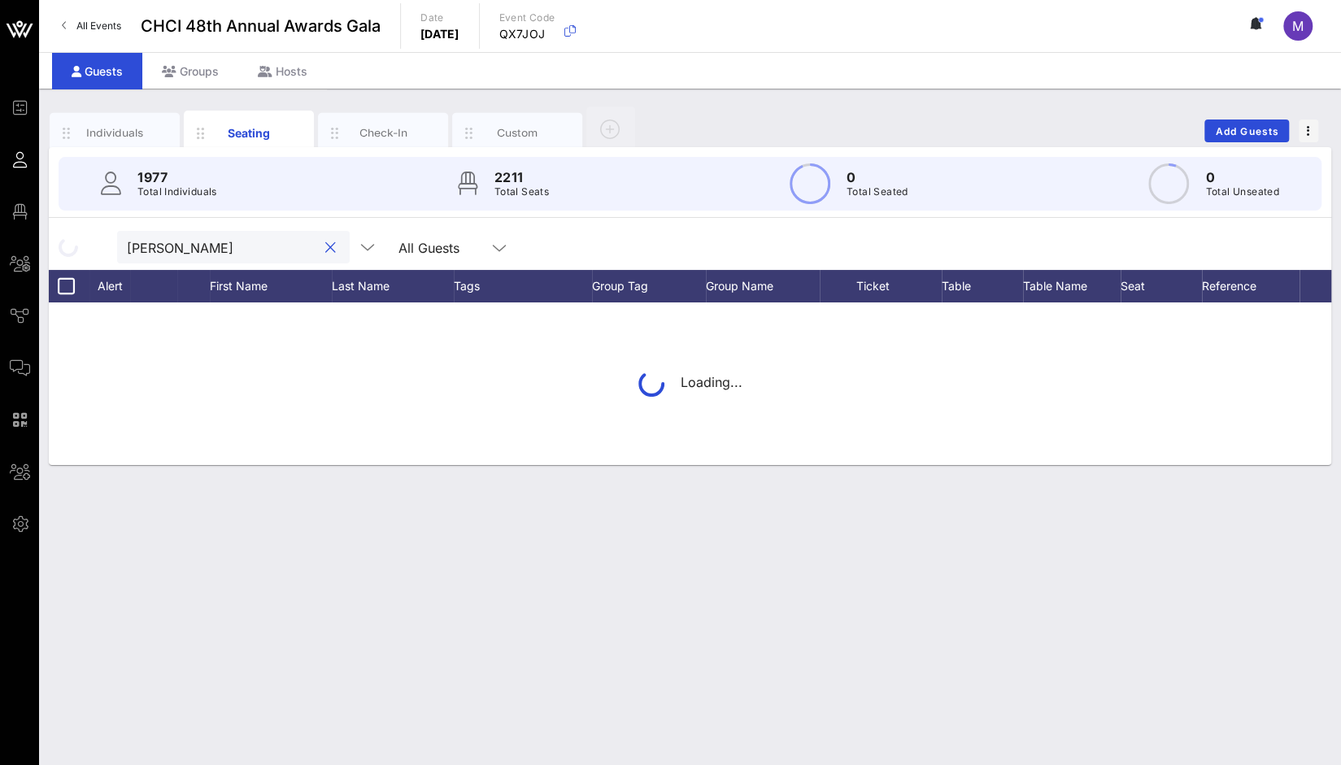
type input "Romie"
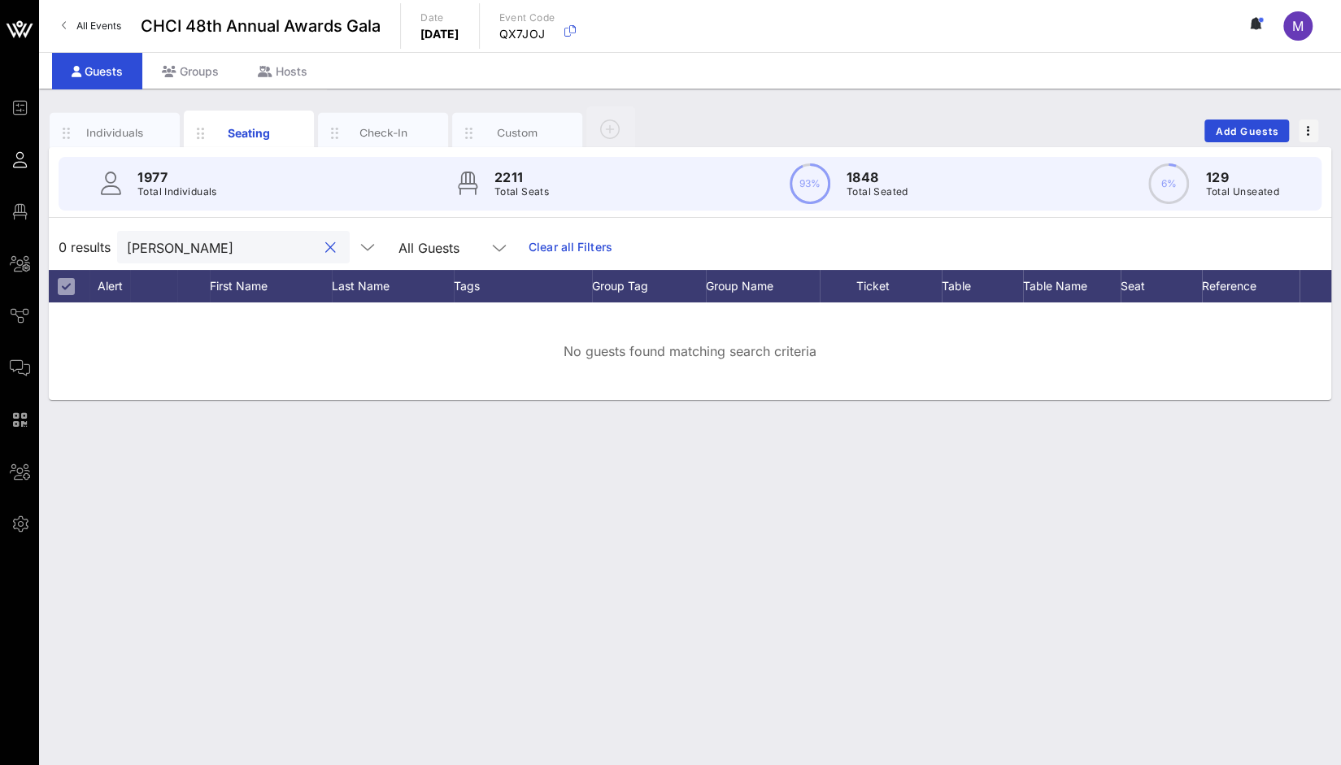
click at [240, 242] on input "Romie" at bounding box center [222, 247] width 190 height 21
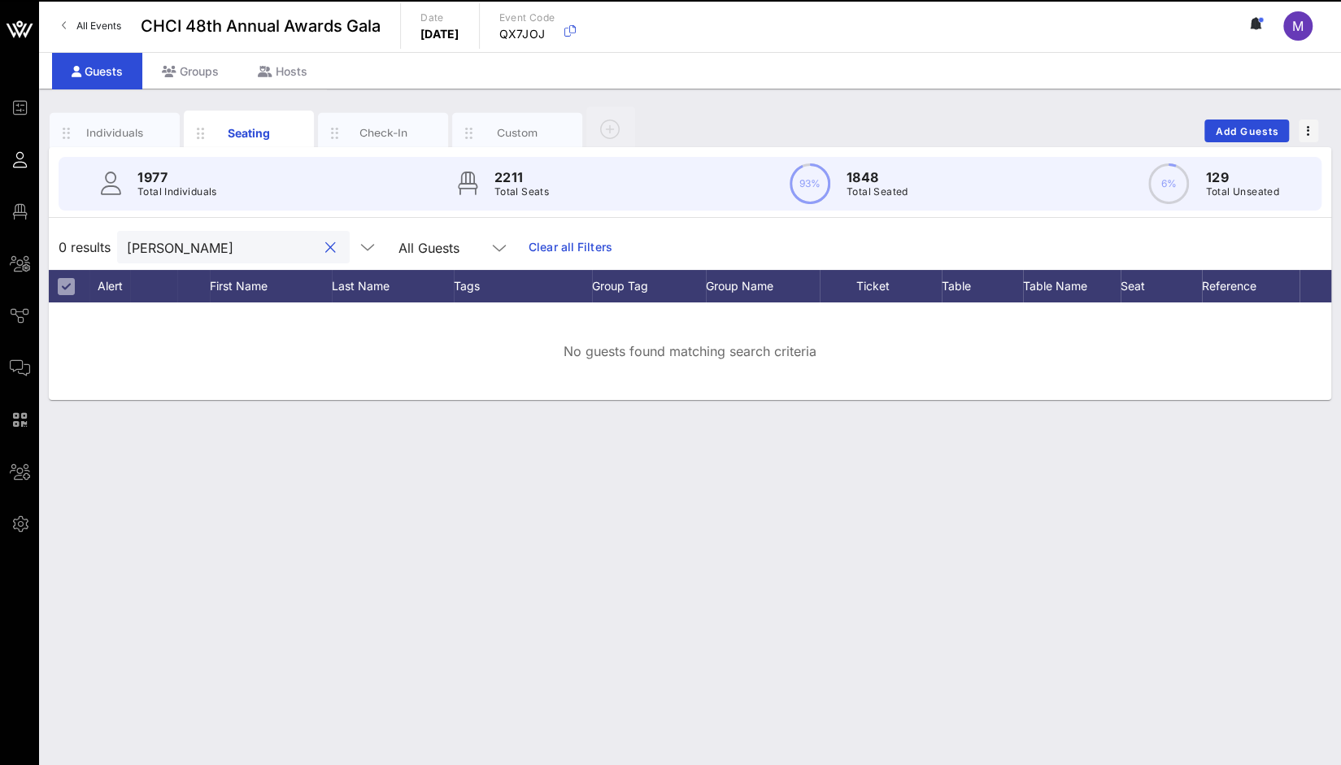
click at [533, 254] on link "Clear all Filters" at bounding box center [570, 247] width 84 height 18
click at [538, 251] on div "0 results Romie All Guests" at bounding box center [690, 247] width 1282 height 46
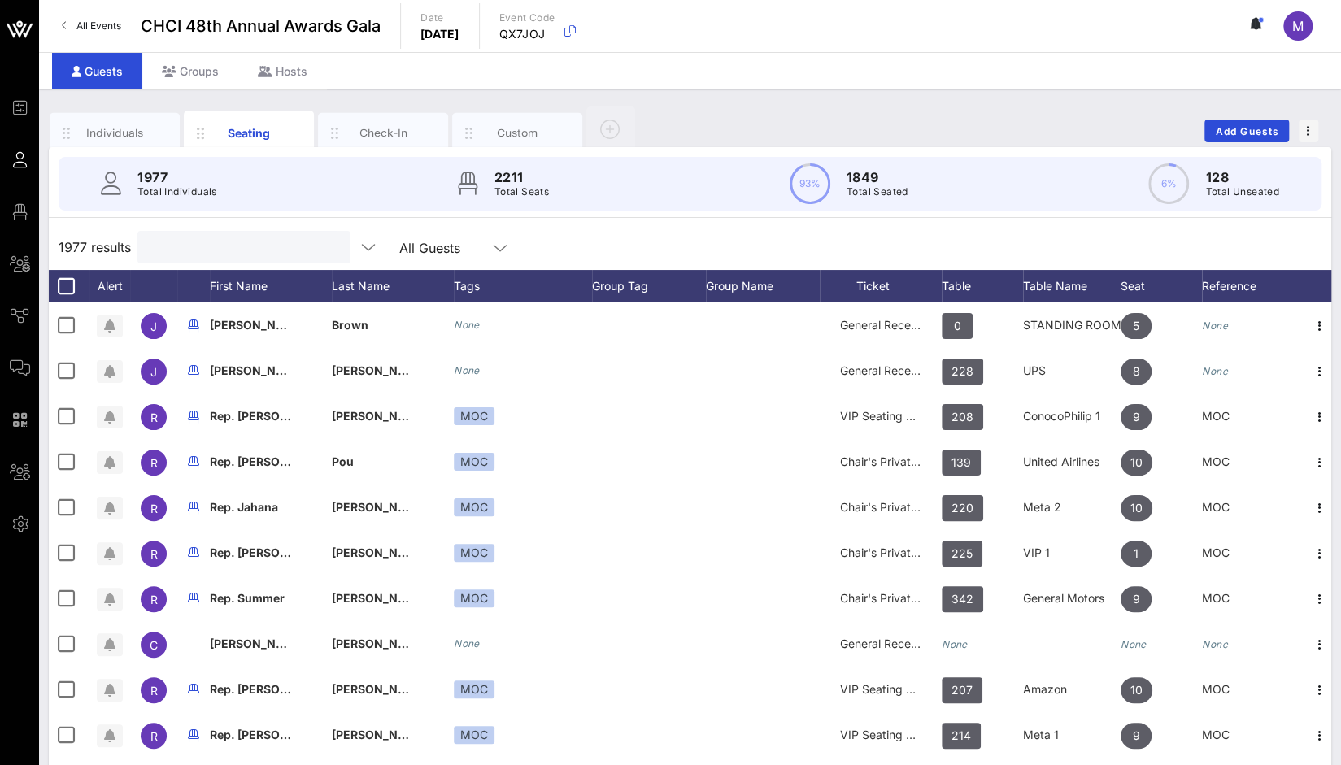
click at [256, 251] on input "text" at bounding box center [242, 247] width 190 height 21
paste input "Romie Barriere"
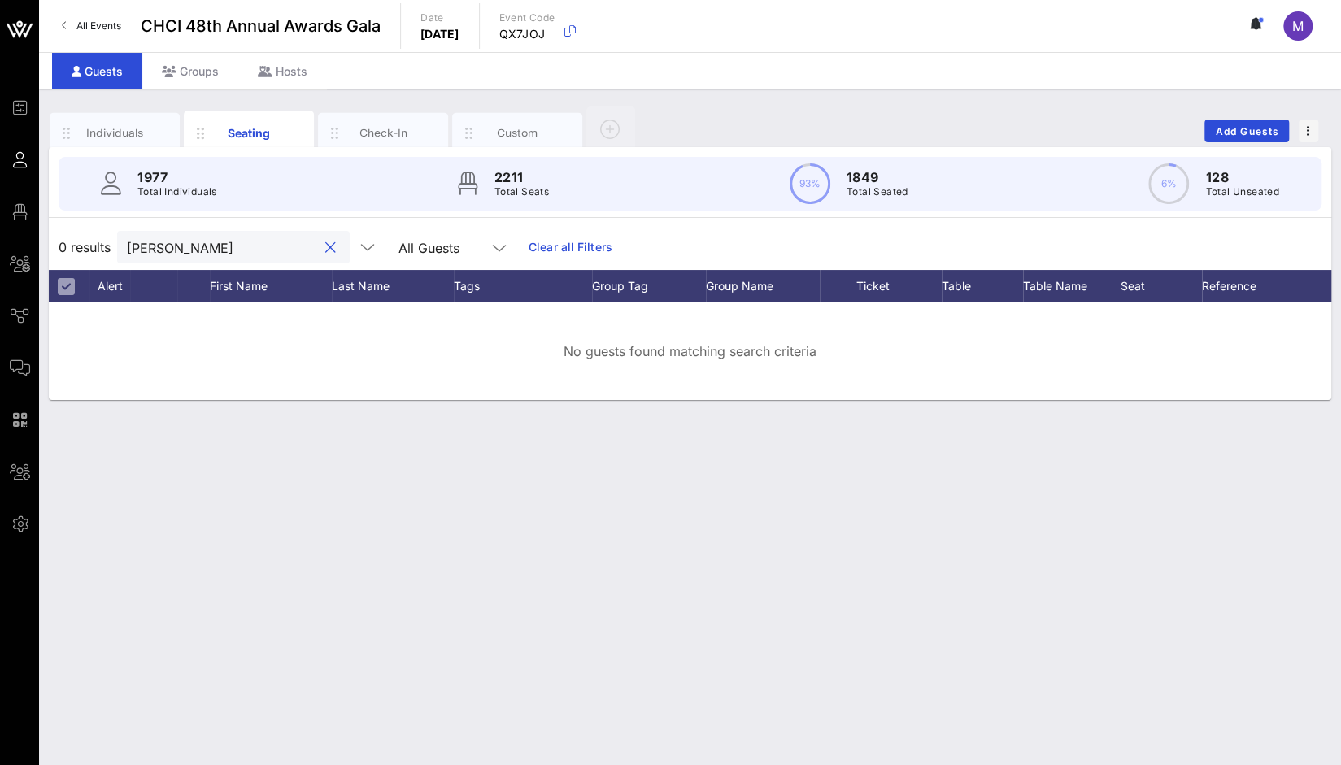
drag, startPoint x: 171, startPoint y: 246, endPoint x: 99, endPoint y: 244, distance: 71.6
click at [99, 244] on div "0 results Romie Barriere All Guests Clear all Filters" at bounding box center [690, 247] width 1282 height 46
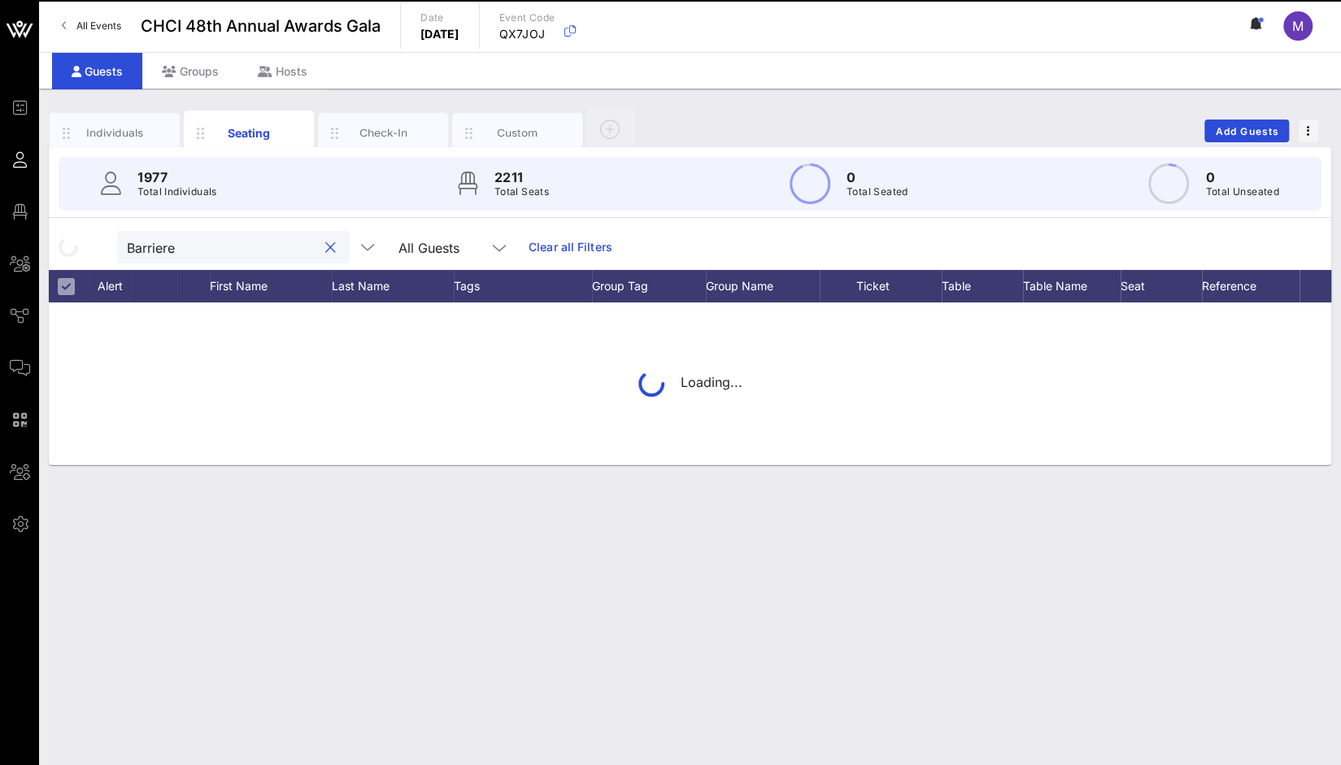
type input "Barriere"
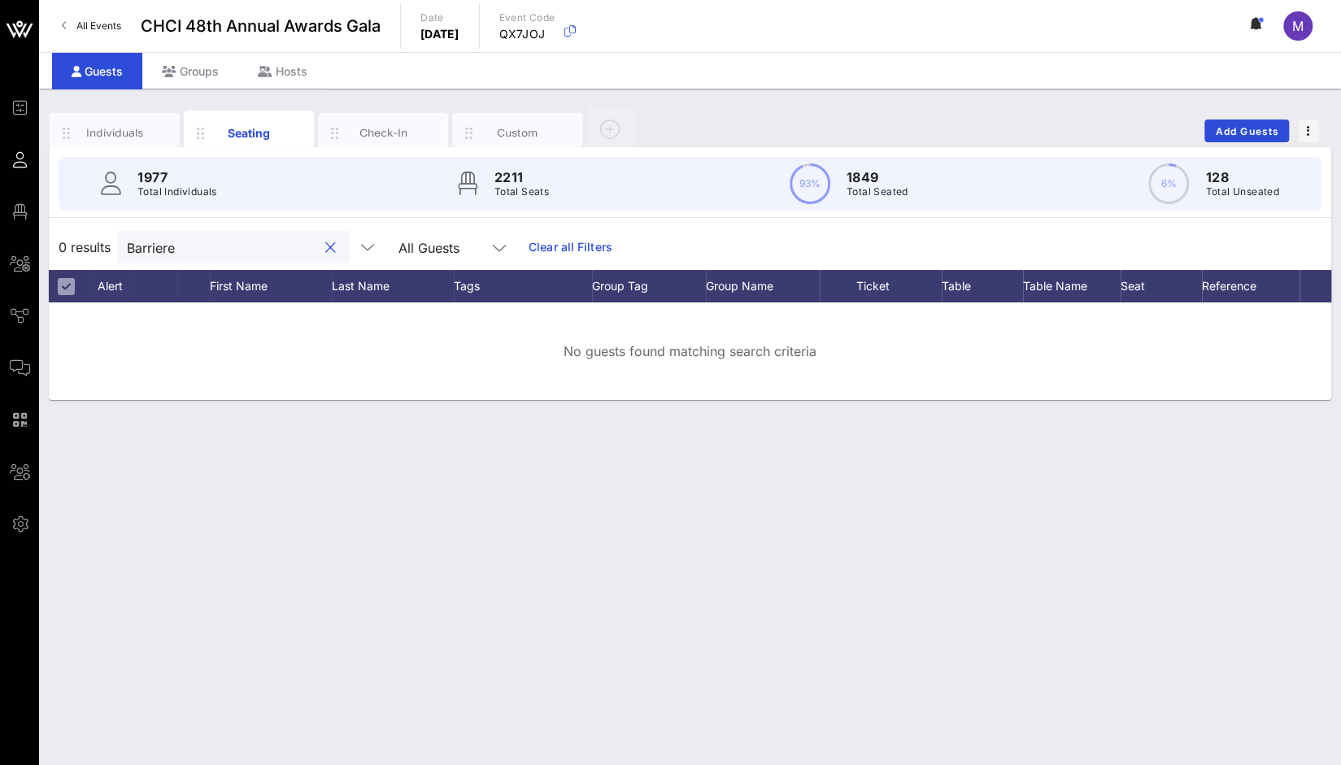
click at [199, 245] on input "Barriere" at bounding box center [222, 247] width 190 height 21
click at [325, 247] on button "clear icon" at bounding box center [330, 248] width 11 height 16
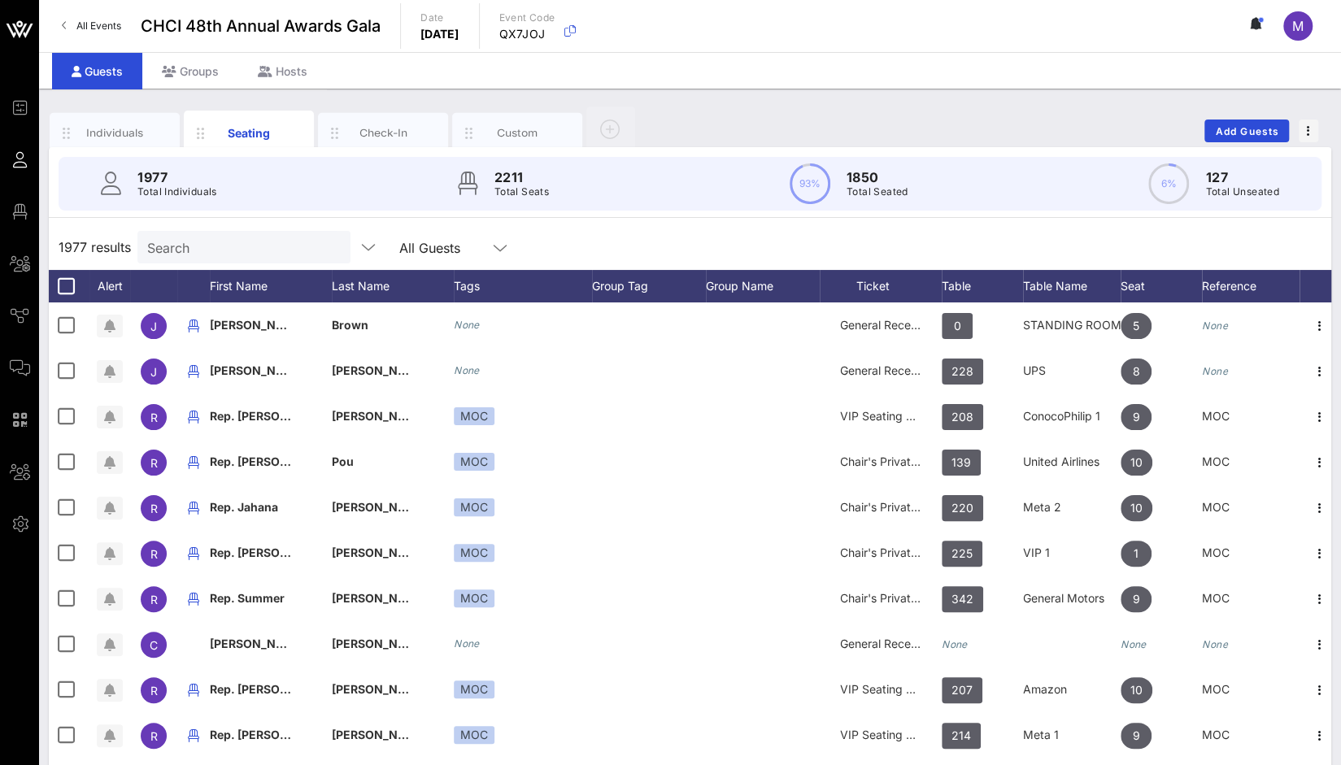
click at [545, 247] on div "1977 results Search All Guests" at bounding box center [690, 247] width 1282 height 46
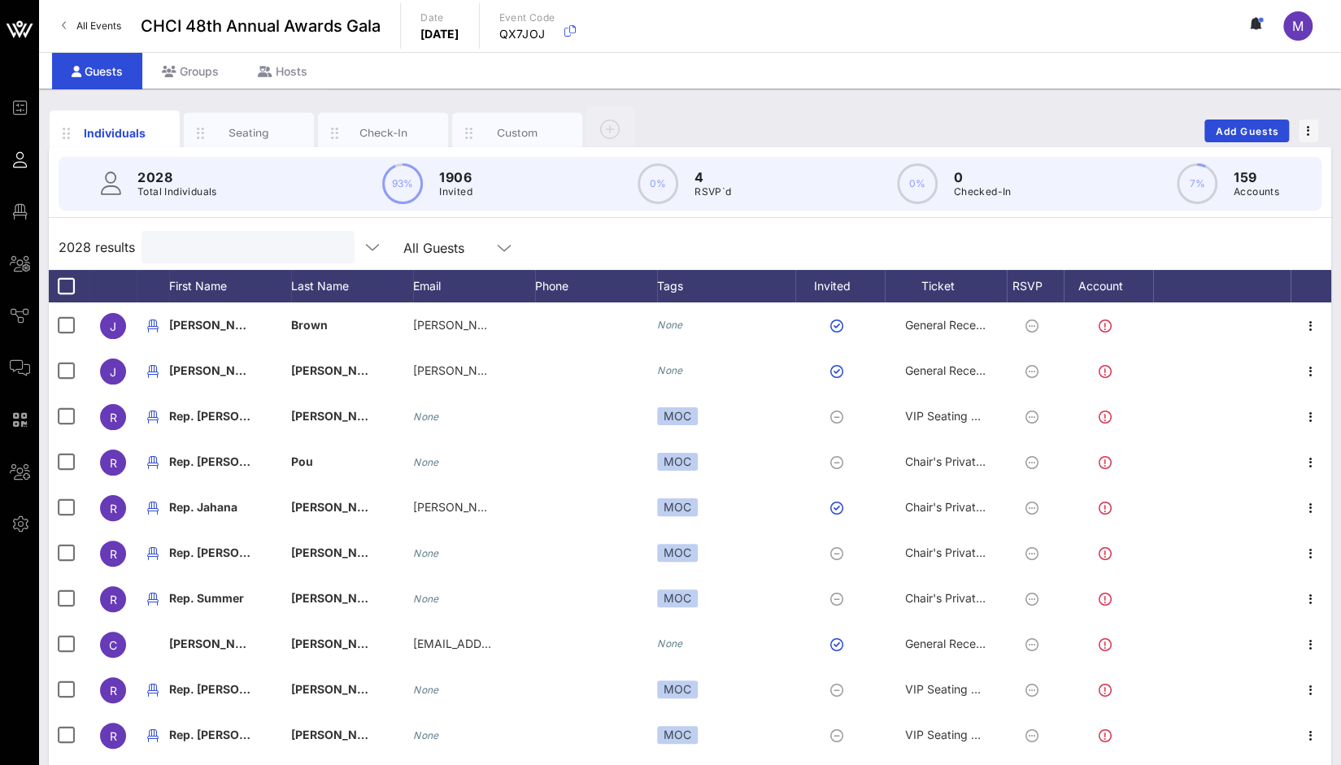
click at [164, 246] on input "text" at bounding box center [246, 247] width 190 height 21
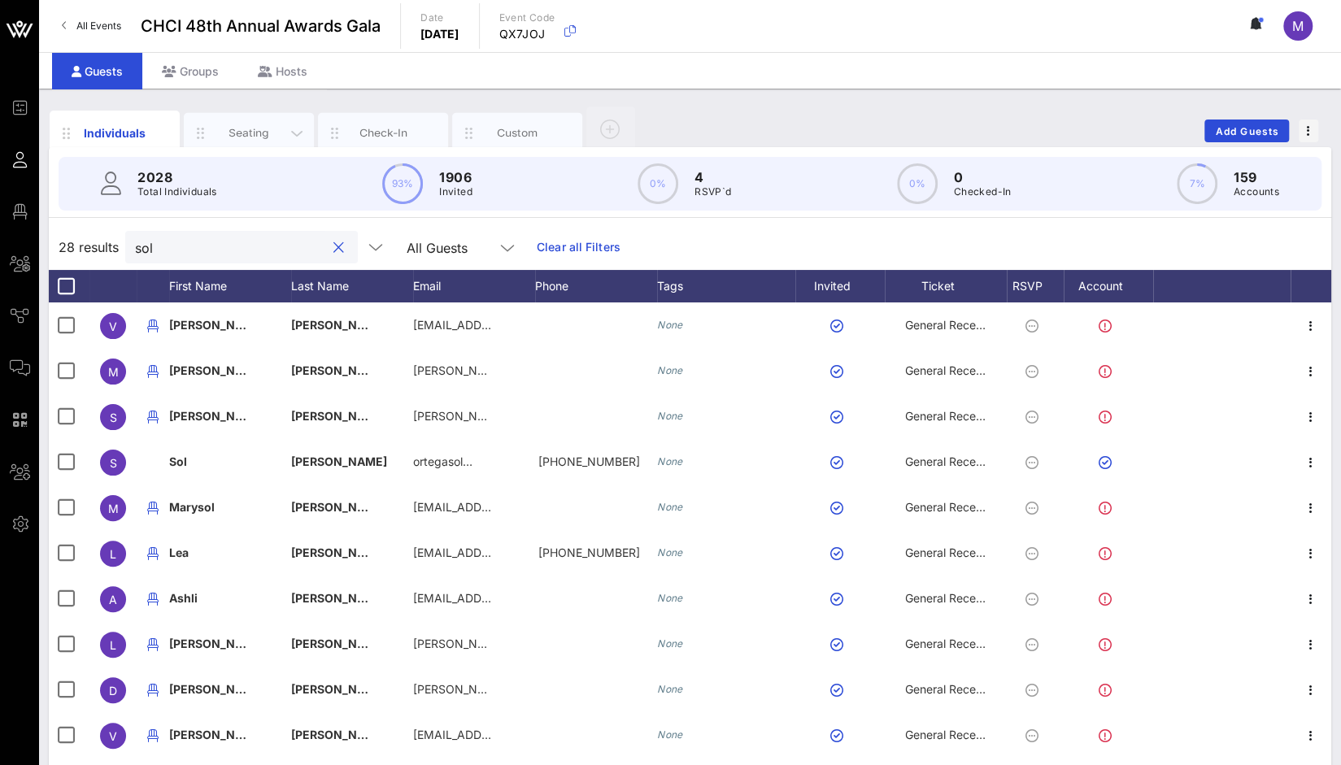
click at [269, 133] on div "Seating" at bounding box center [249, 132] width 72 height 15
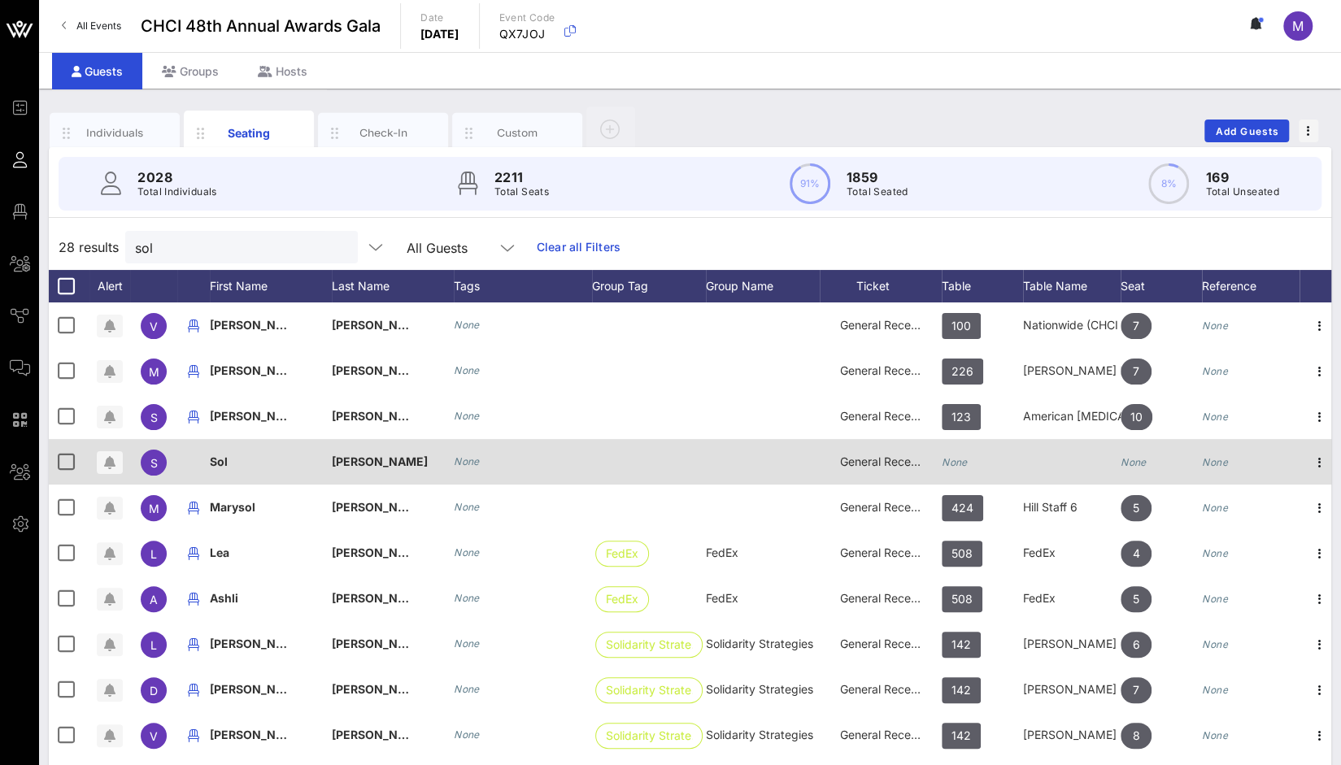
click at [961, 459] on icon "None" at bounding box center [954, 462] width 26 height 12
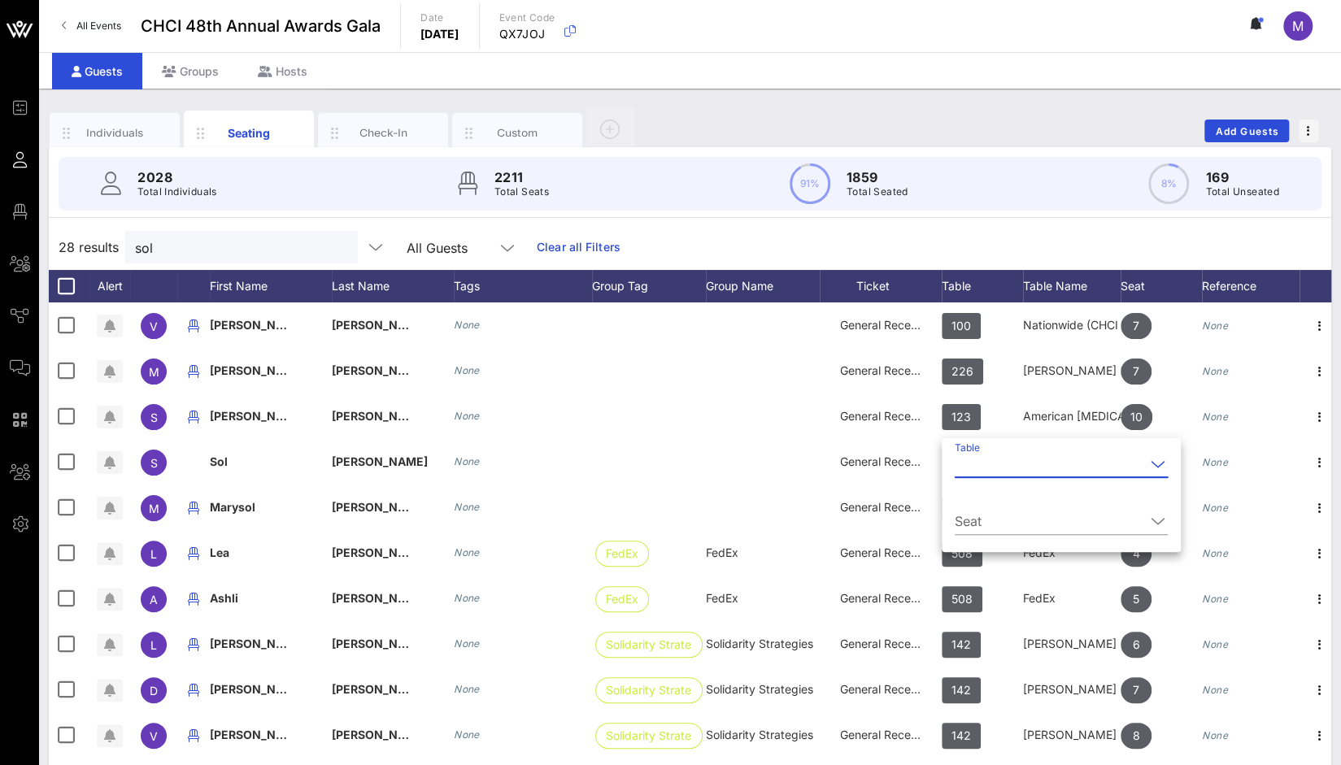
click at [963, 465] on input "Table" at bounding box center [1049, 464] width 190 height 26
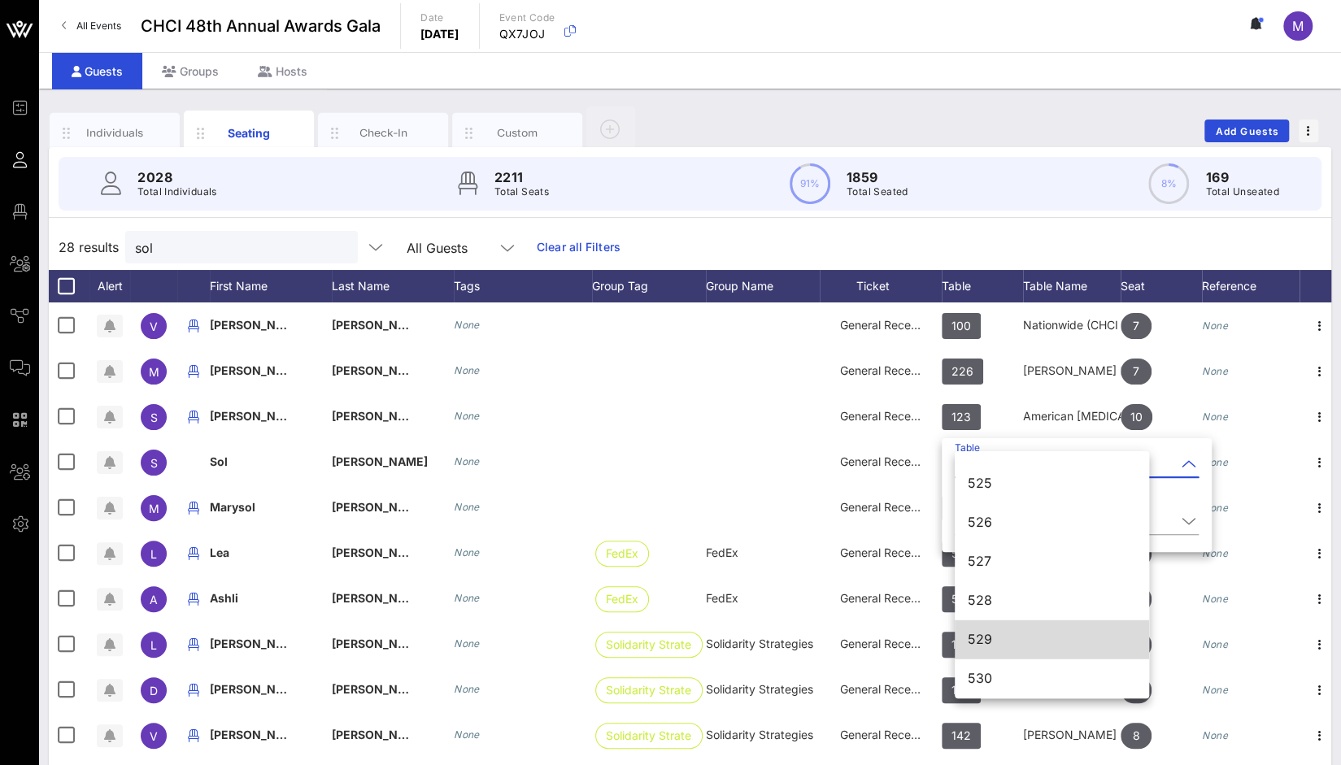
scroll to position [7017, 0]
click at [987, 637] on div "529" at bounding box center [1051, 639] width 168 height 15
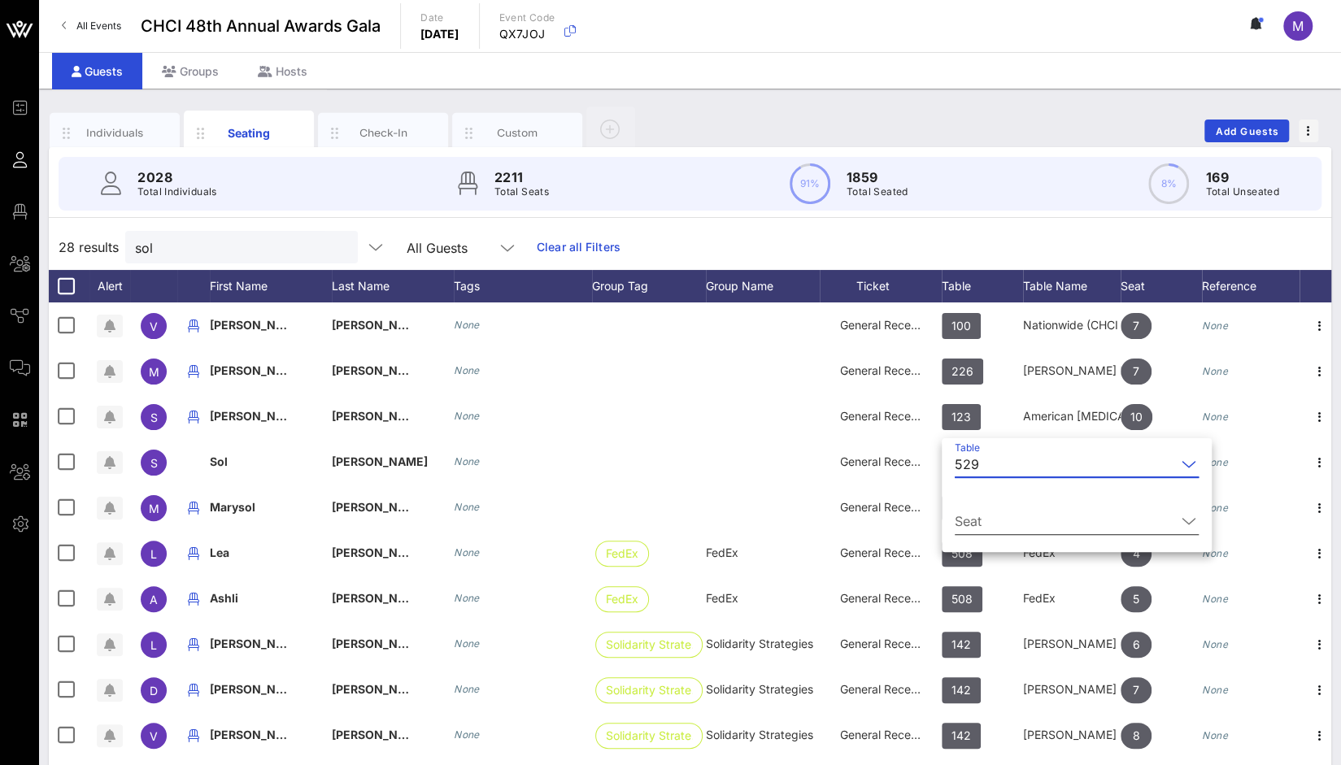
click at [977, 516] on input "Seat" at bounding box center [1064, 521] width 221 height 26
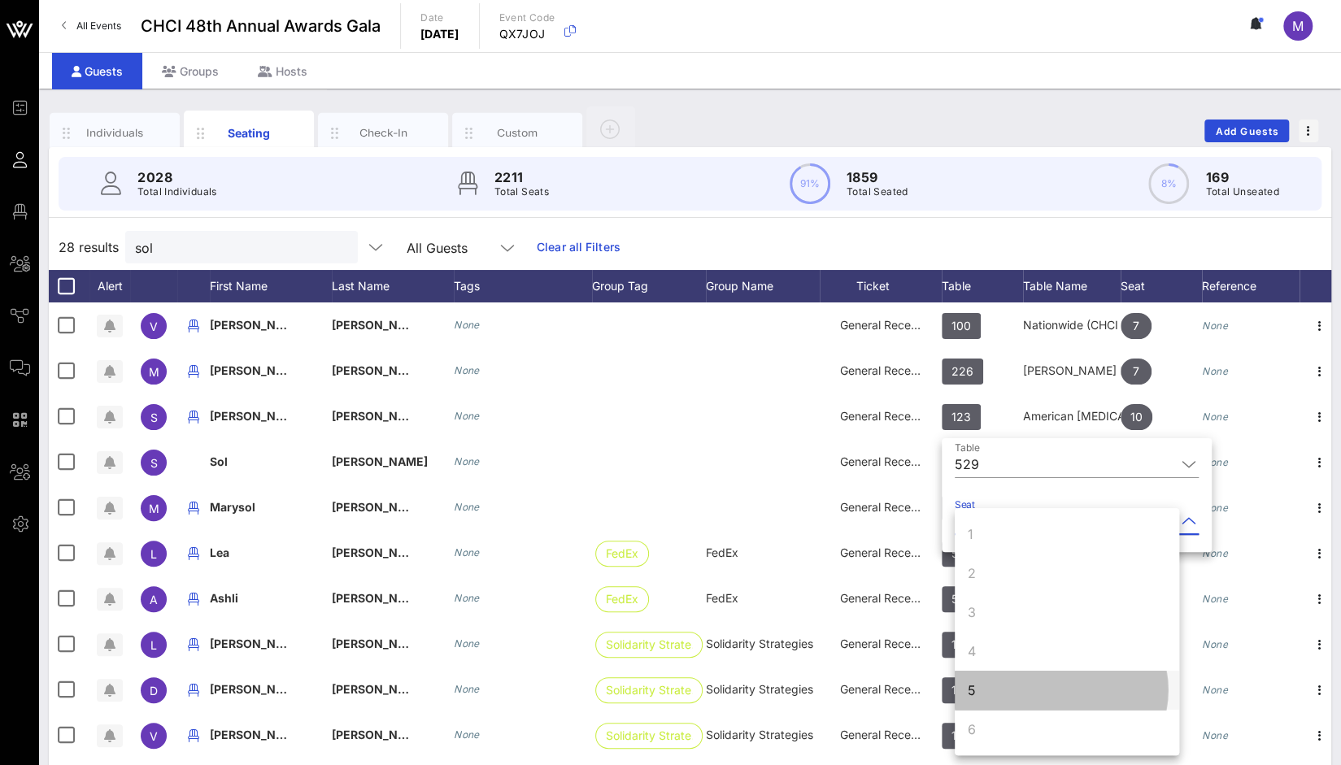
click at [980, 694] on div "5" at bounding box center [1066, 690] width 224 height 39
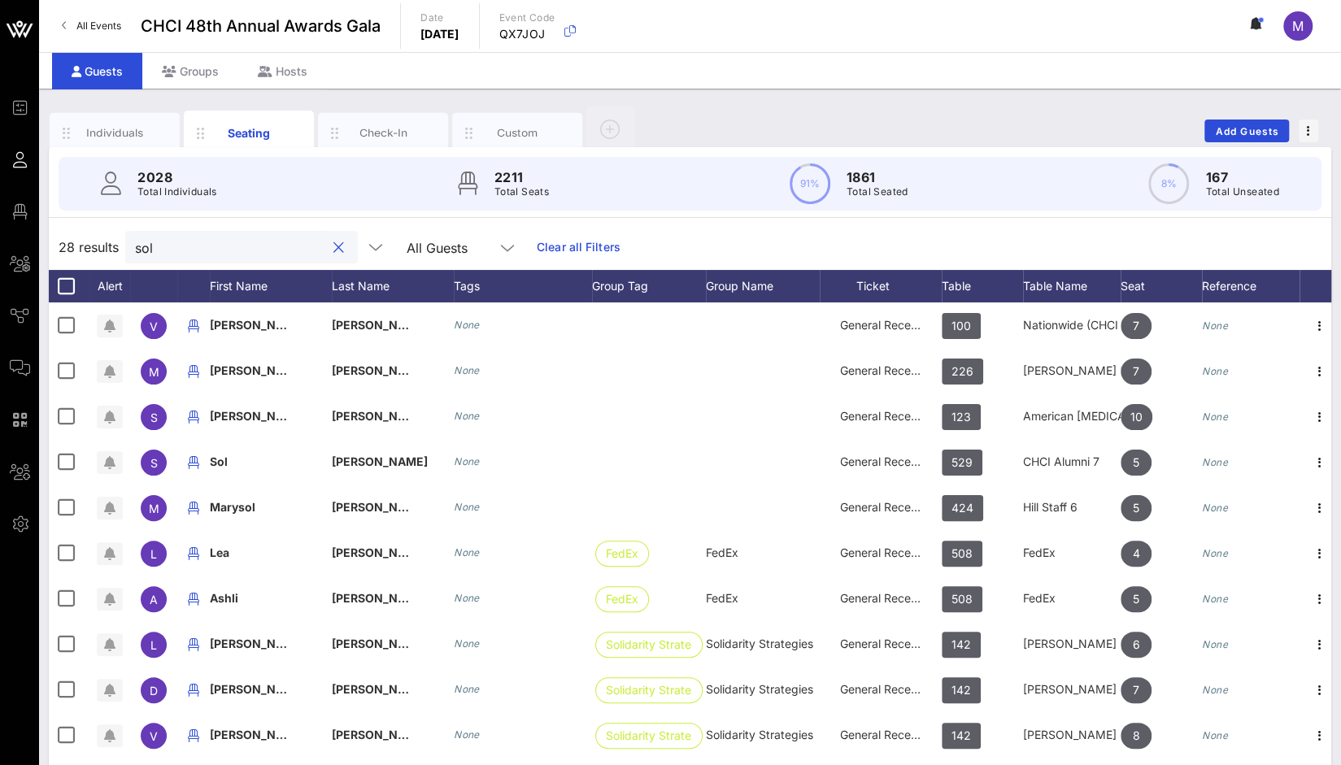
drag, startPoint x: 219, startPoint y: 244, endPoint x: 55, endPoint y: 259, distance: 164.1
click at [55, 259] on div "28 results sol All Guests Clear all Filters" at bounding box center [690, 247] width 1282 height 46
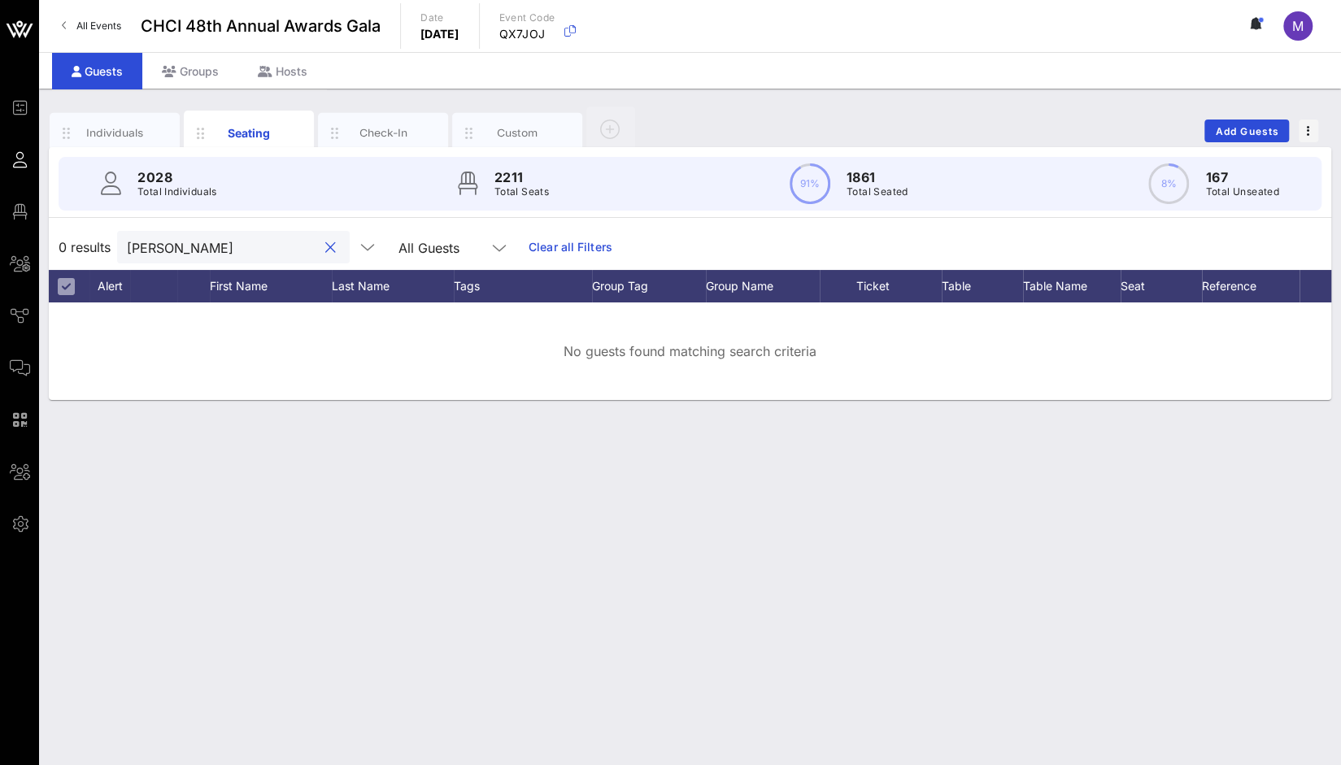
drag, startPoint x: 193, startPoint y: 245, endPoint x: 75, endPoint y: 250, distance: 118.0
click at [75, 250] on div "0 results [PERSON_NAME] All Guests Clear all Filters" at bounding box center [690, 247] width 1282 height 46
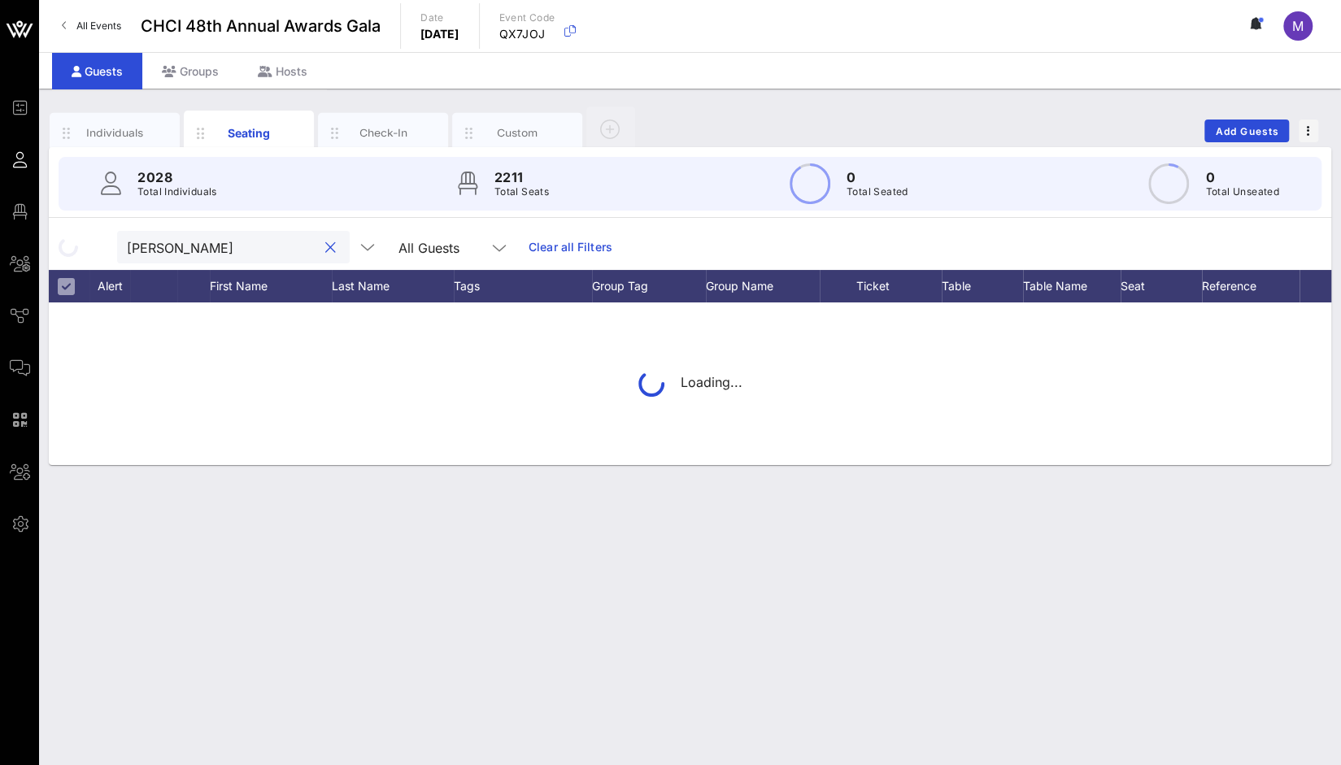
type input "[PERSON_NAME]"
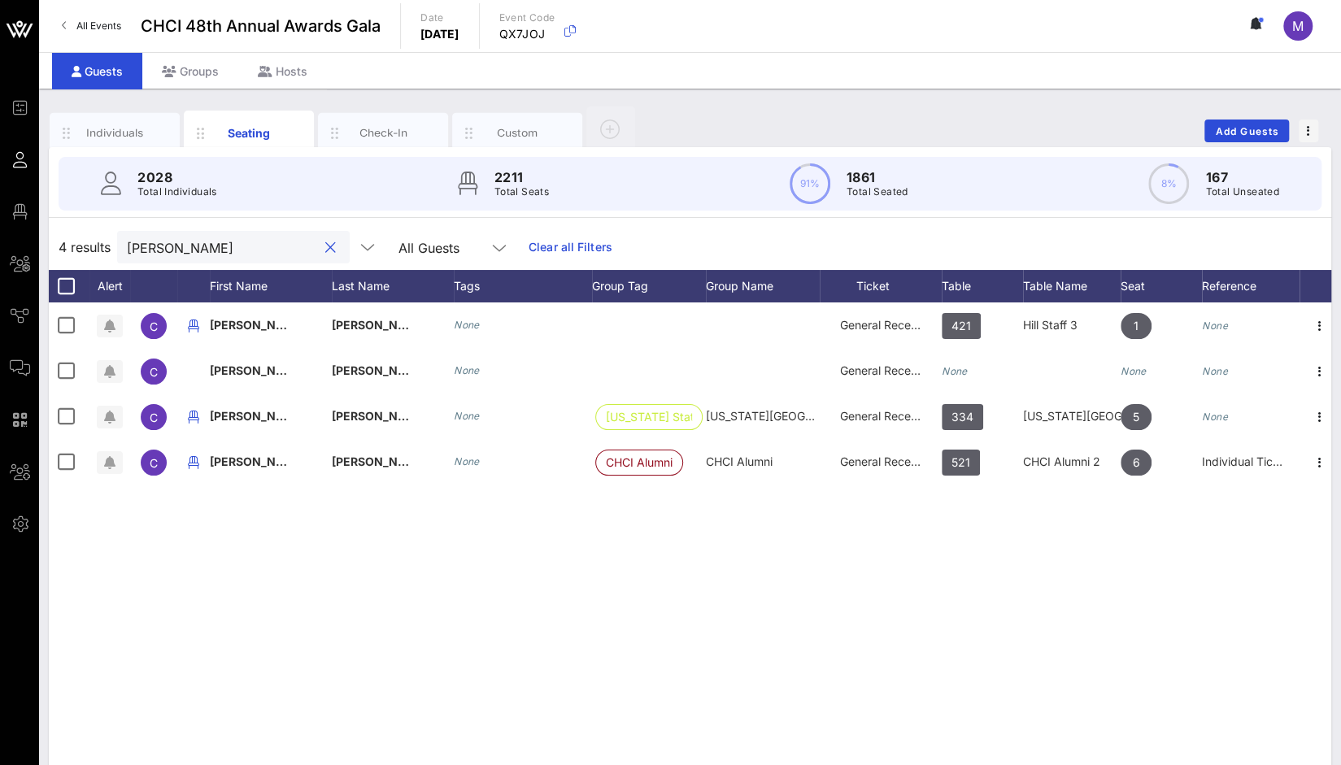
click at [325, 248] on button "clear icon" at bounding box center [330, 248] width 11 height 16
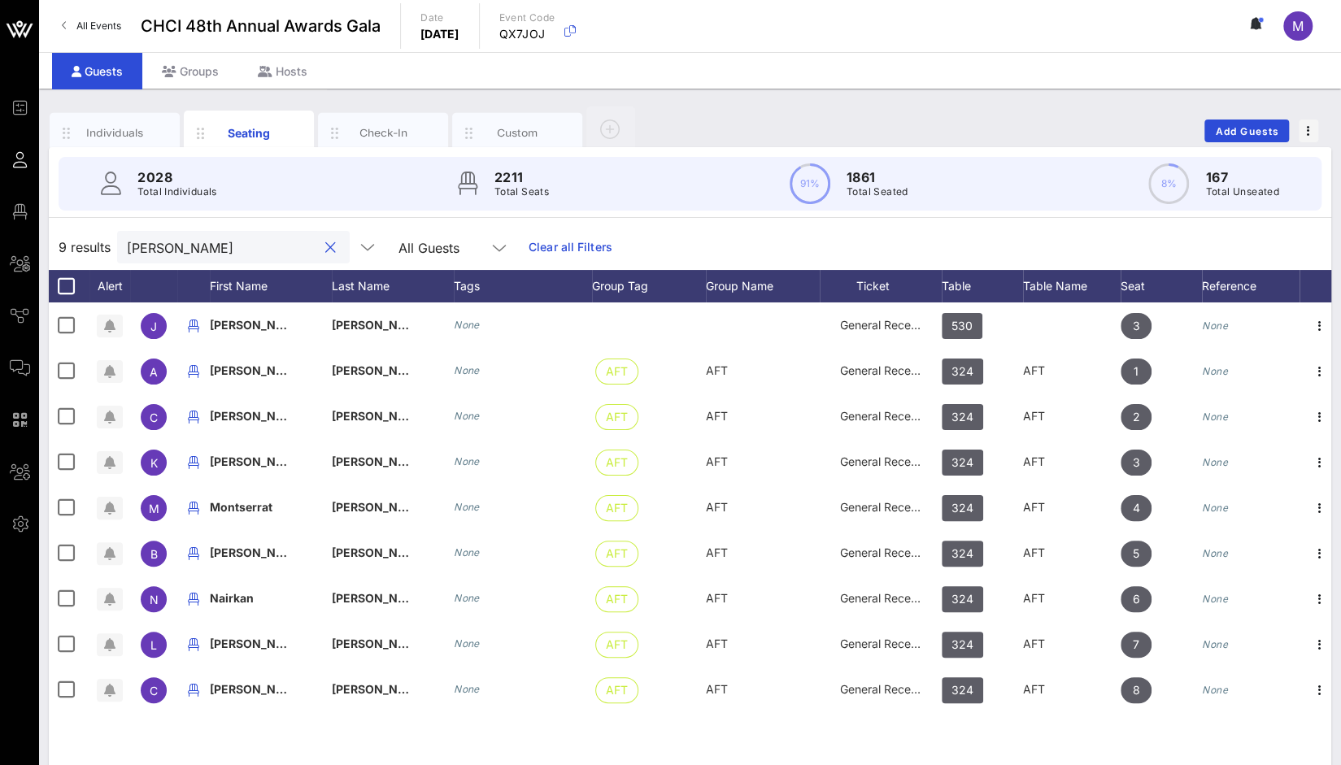
type input "[PERSON_NAME]"
click at [546, 241] on link "Clear all Filters" at bounding box center [570, 247] width 84 height 18
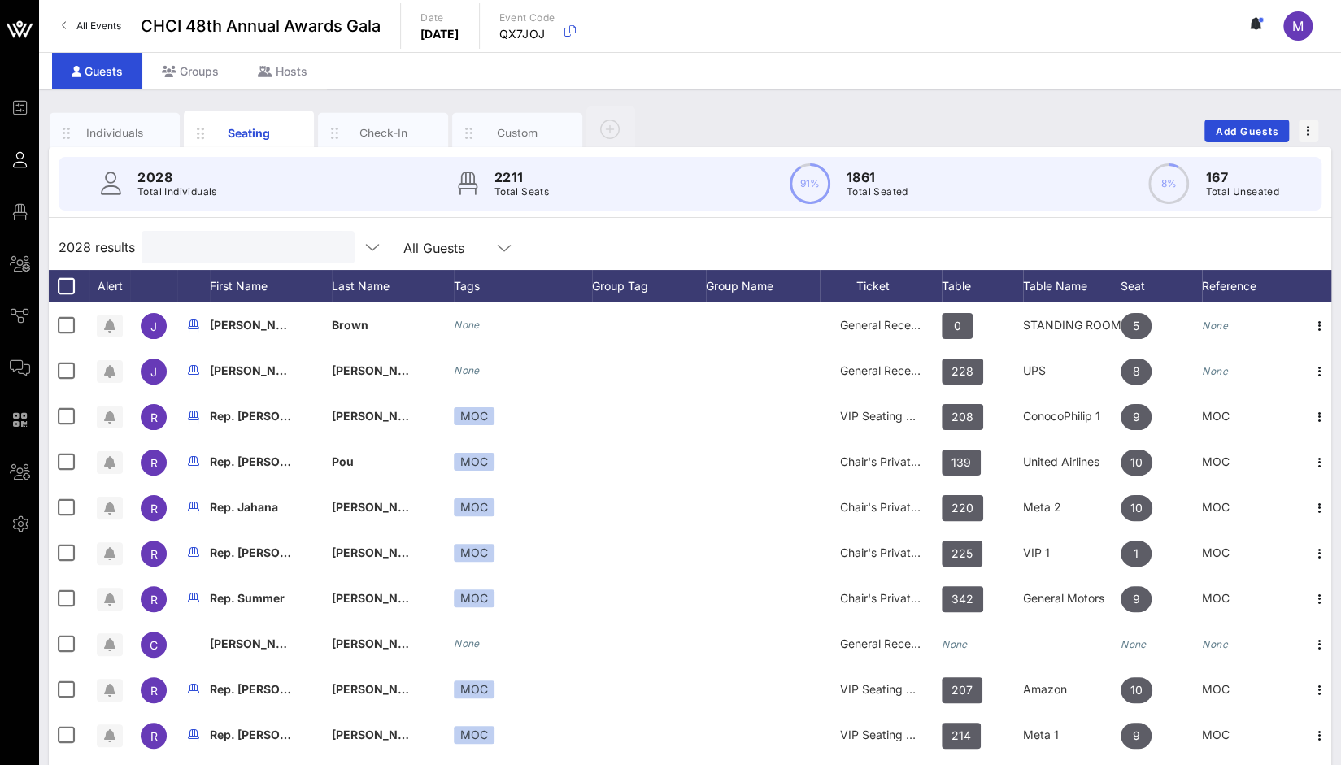
click at [281, 252] on input "text" at bounding box center [246, 247] width 190 height 21
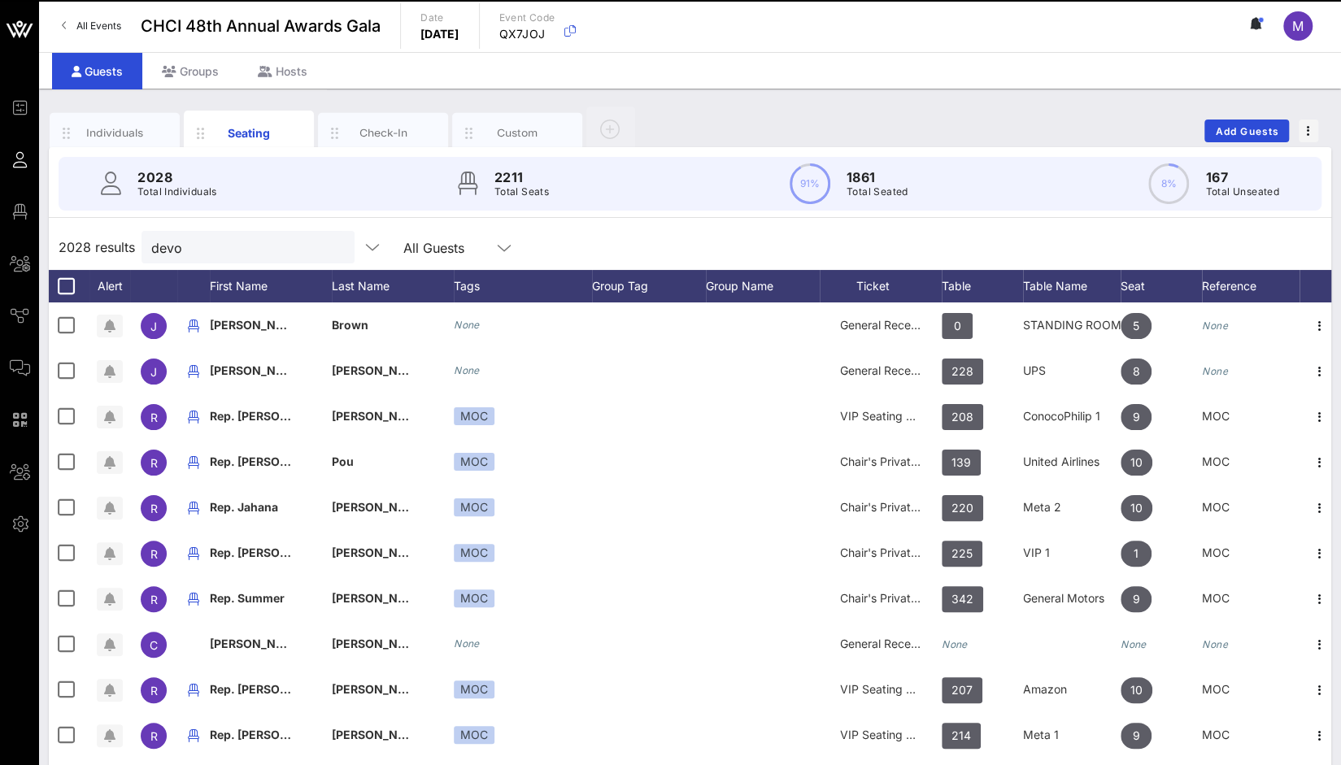
type input "devon"
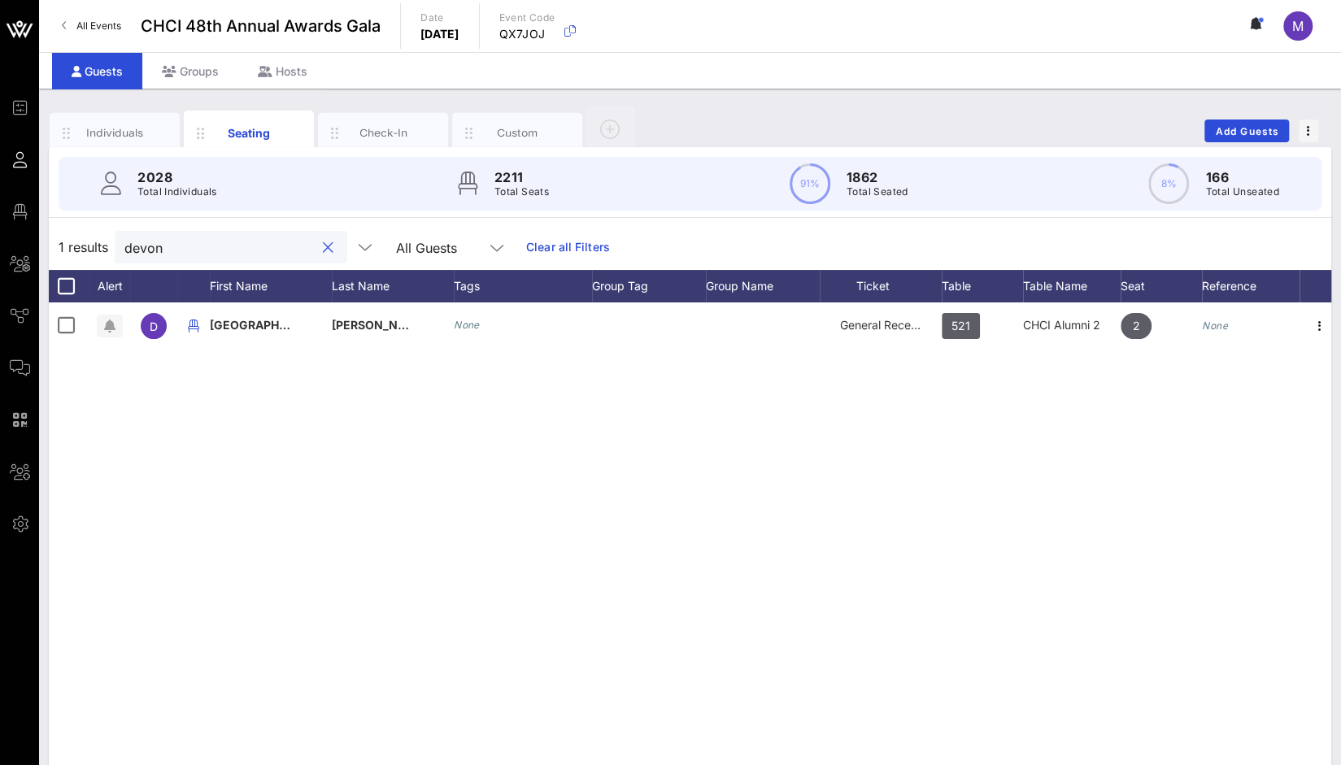
click at [323, 250] on button "clear icon" at bounding box center [328, 248] width 11 height 16
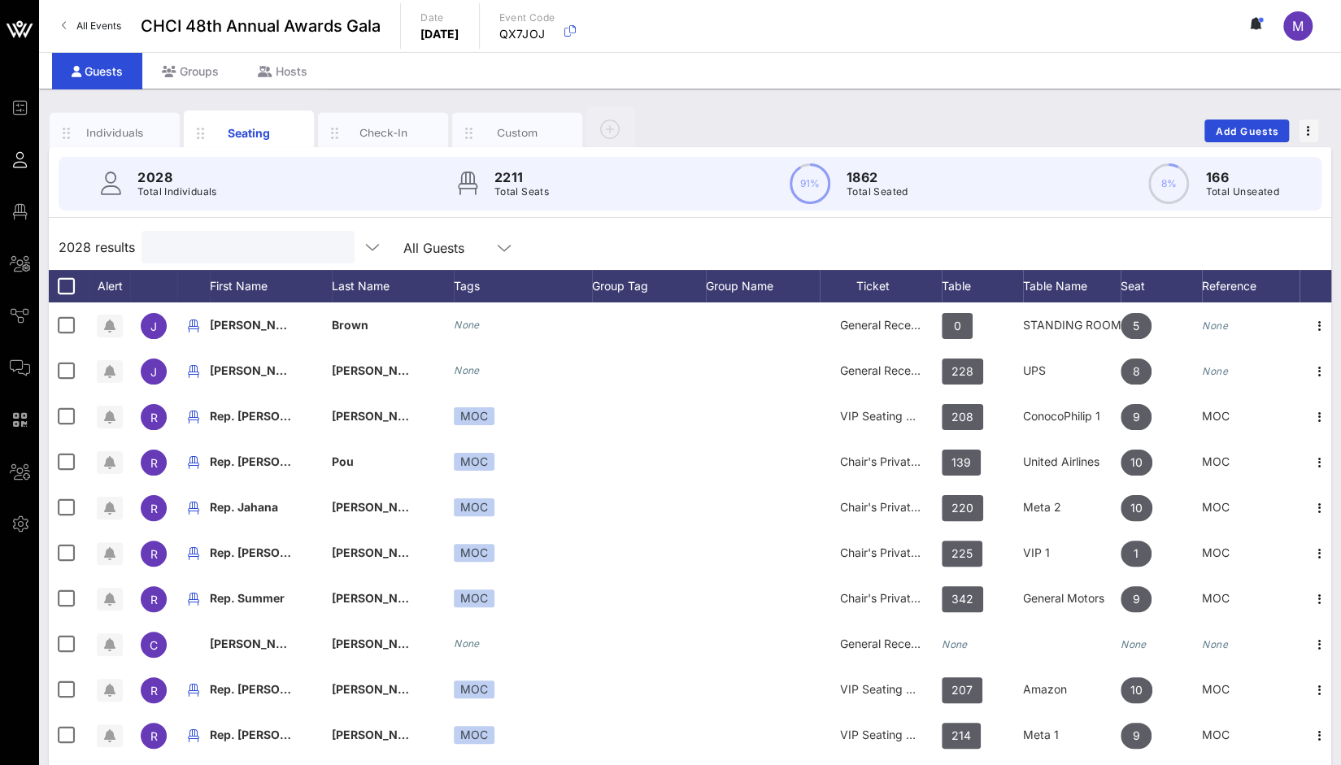
click at [249, 240] on input "text" at bounding box center [246, 247] width 190 height 21
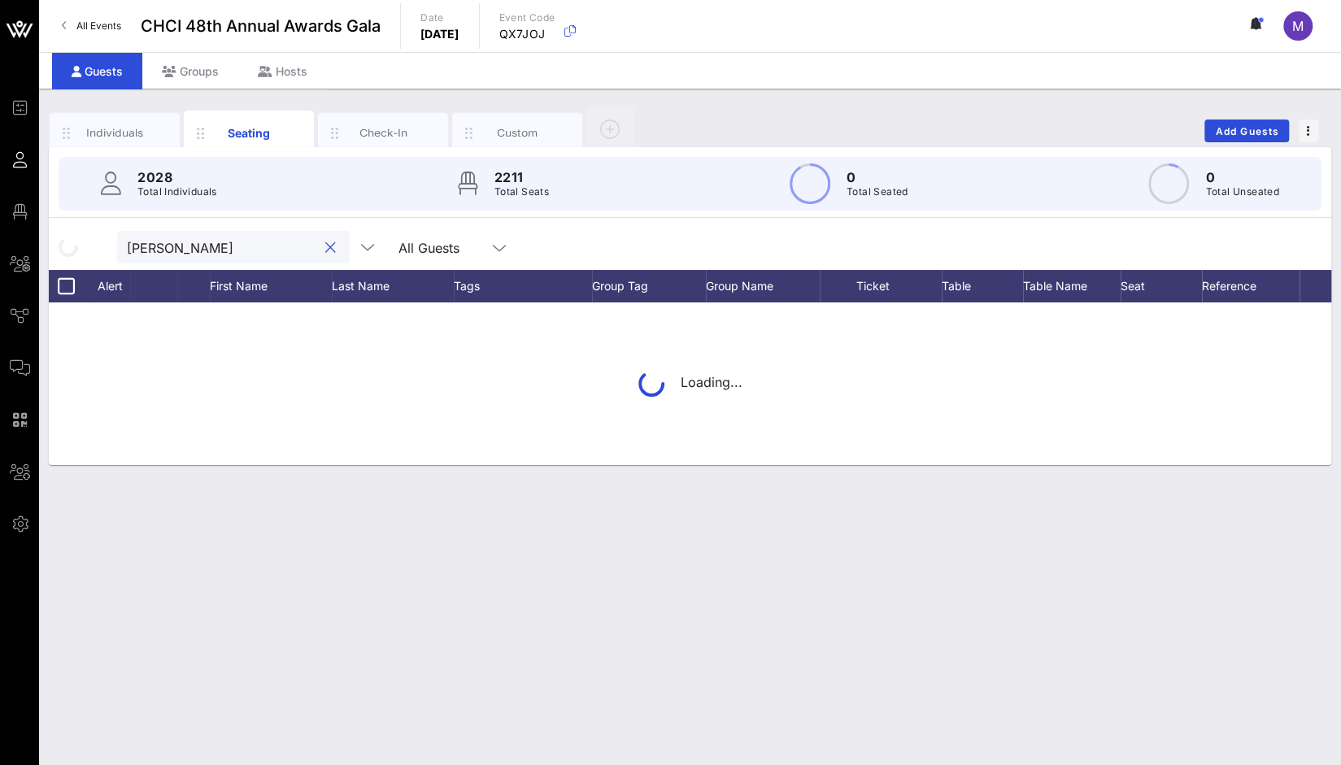
type input "[PERSON_NAME]"
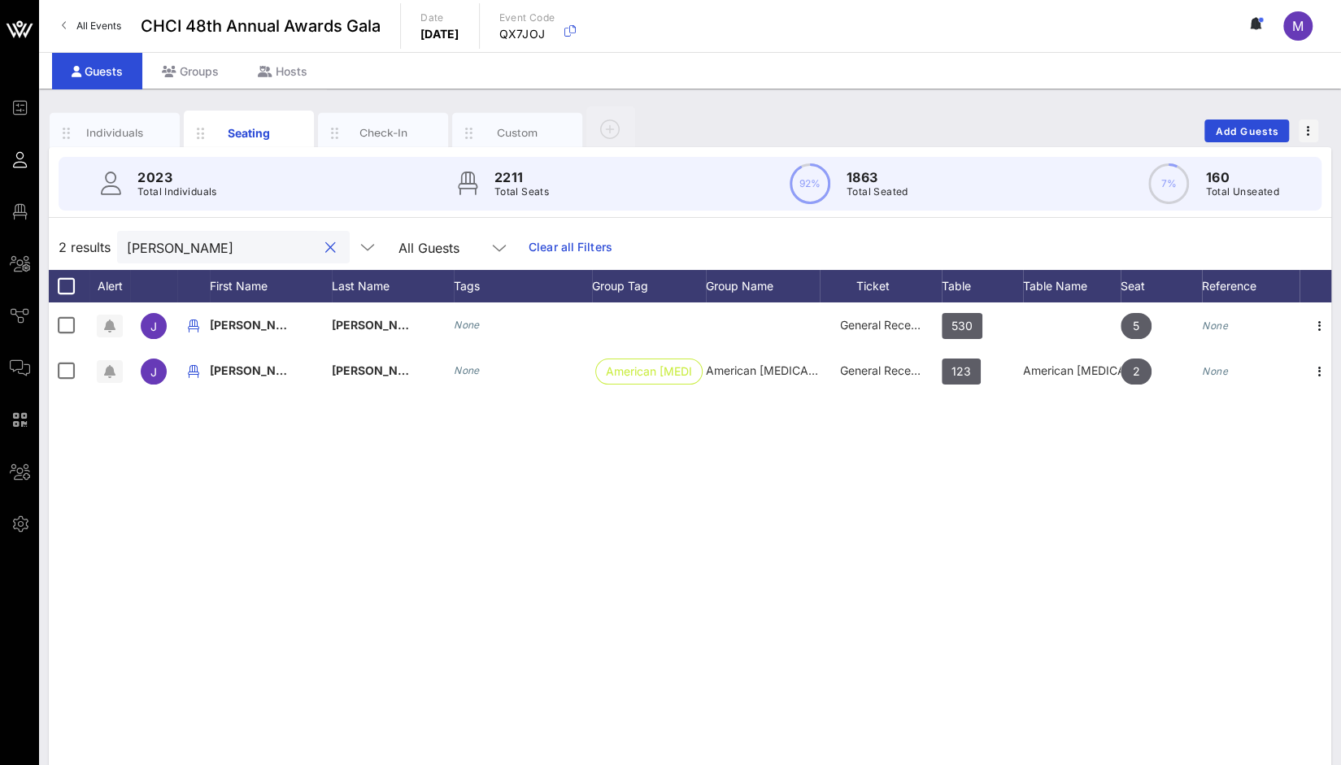
drag, startPoint x: 221, startPoint y: 239, endPoint x: 102, endPoint y: 240, distance: 118.7
click at [102, 240] on div "2 results [PERSON_NAME] All Guests Clear all Filters" at bounding box center [690, 247] width 1282 height 46
click at [325, 253] on button "clear icon" at bounding box center [330, 248] width 11 height 16
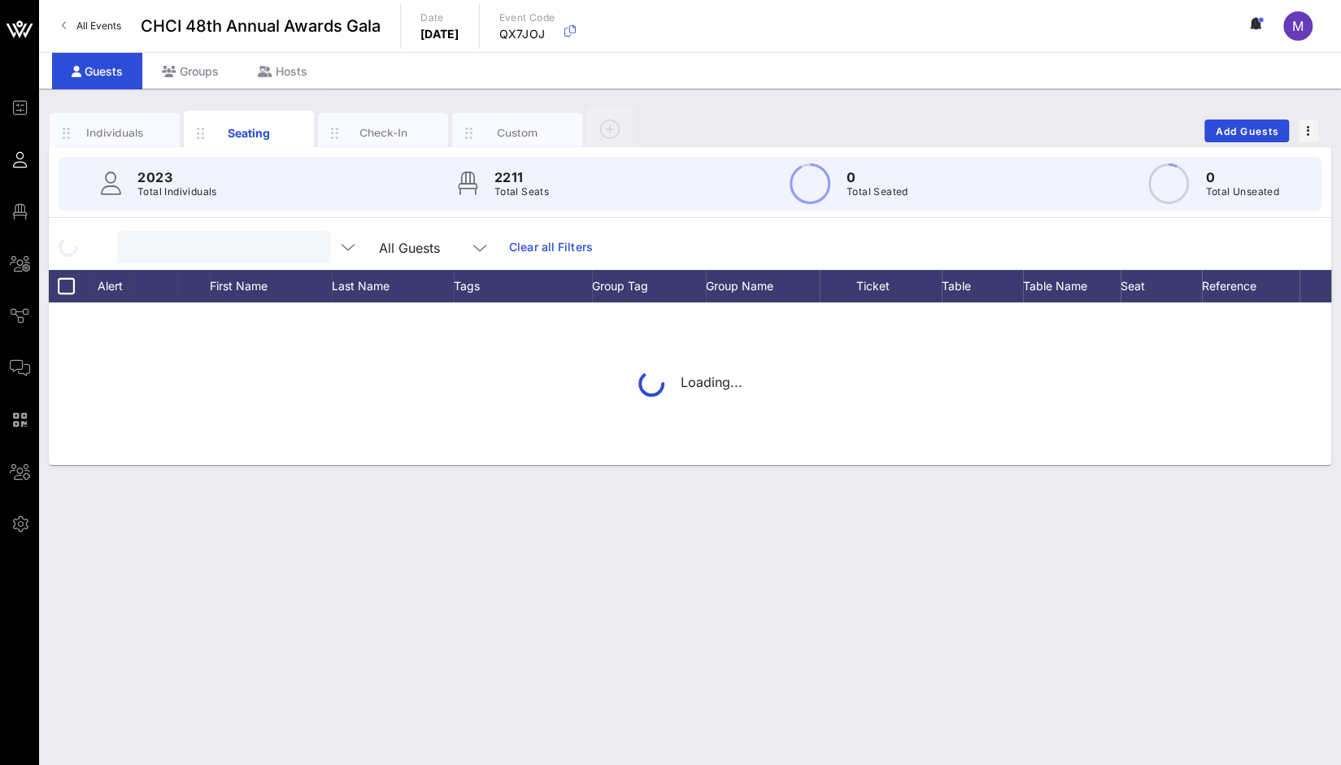
click at [233, 247] on input "text" at bounding box center [222, 247] width 190 height 21
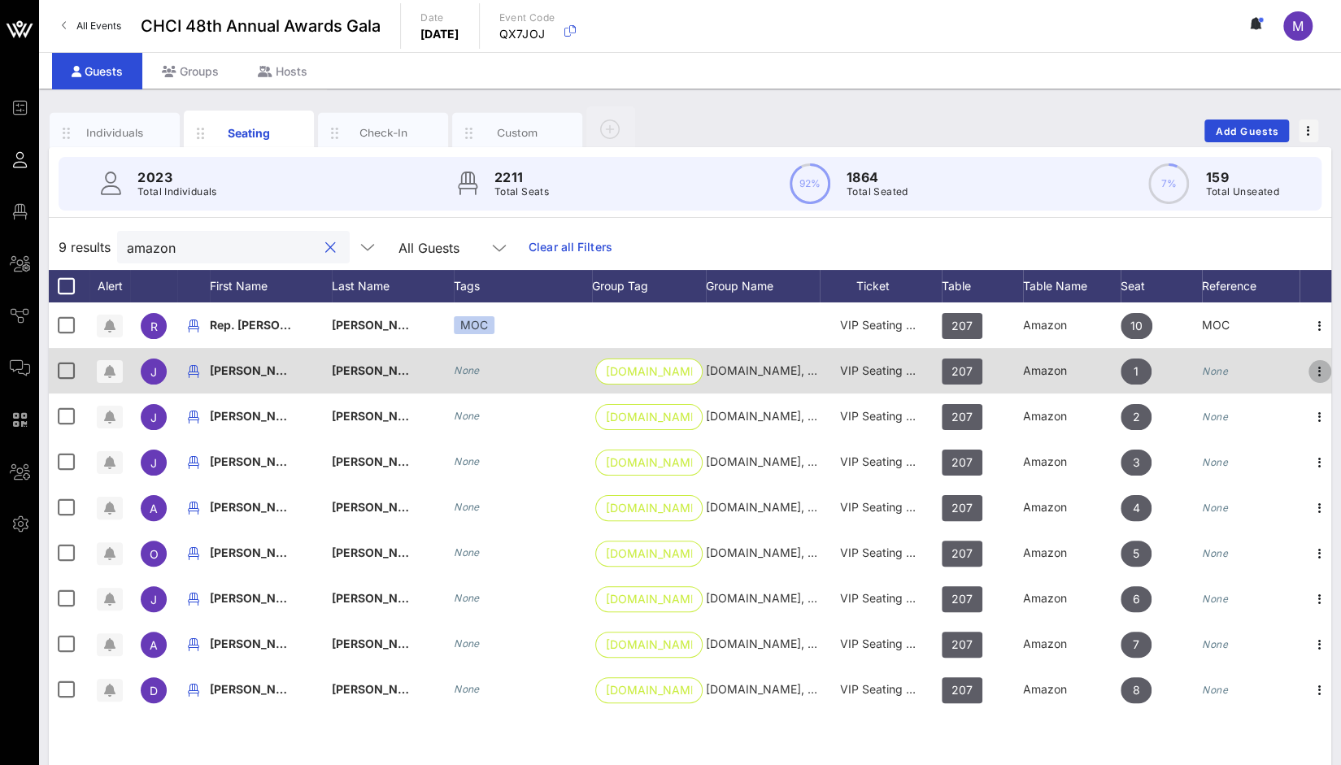
click at [1312, 375] on icon "button" at bounding box center [1320, 372] width 20 height 20
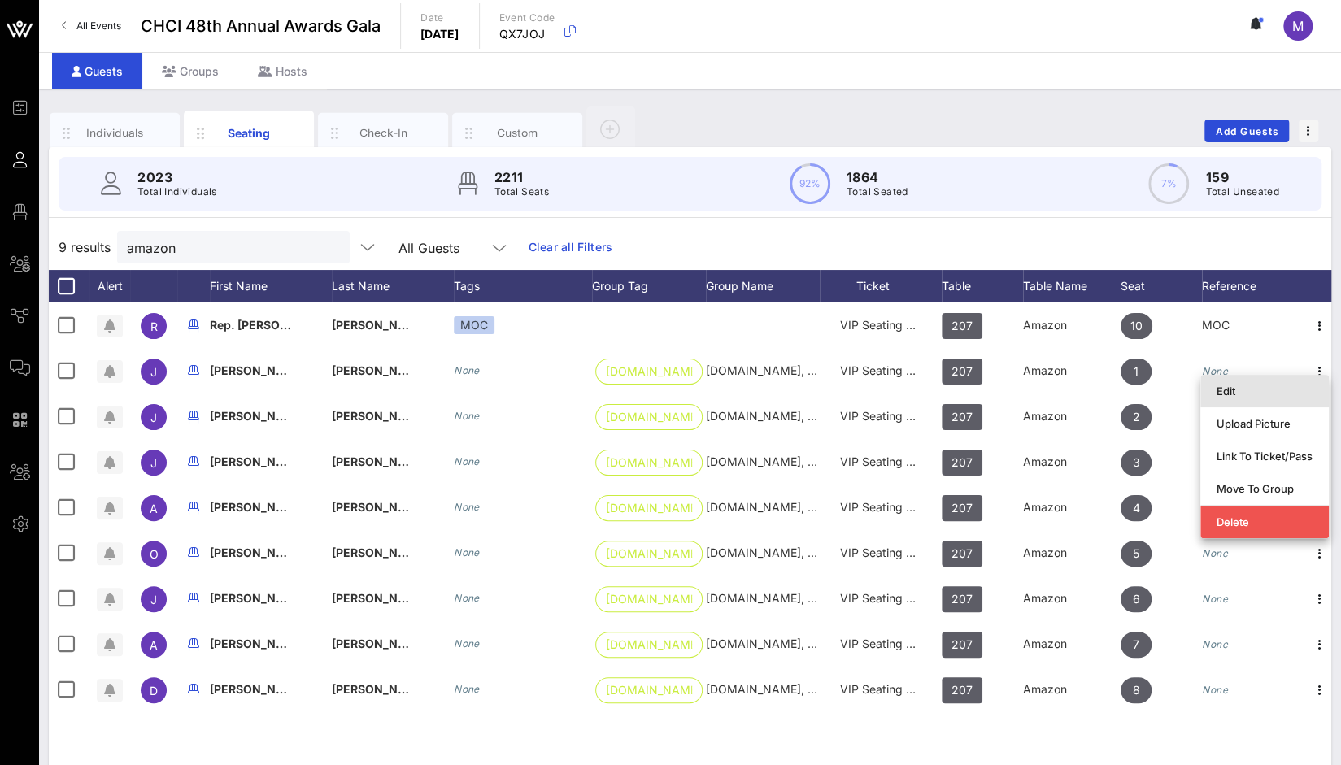
click at [1278, 391] on div "Edit" at bounding box center [1264, 391] width 96 height 13
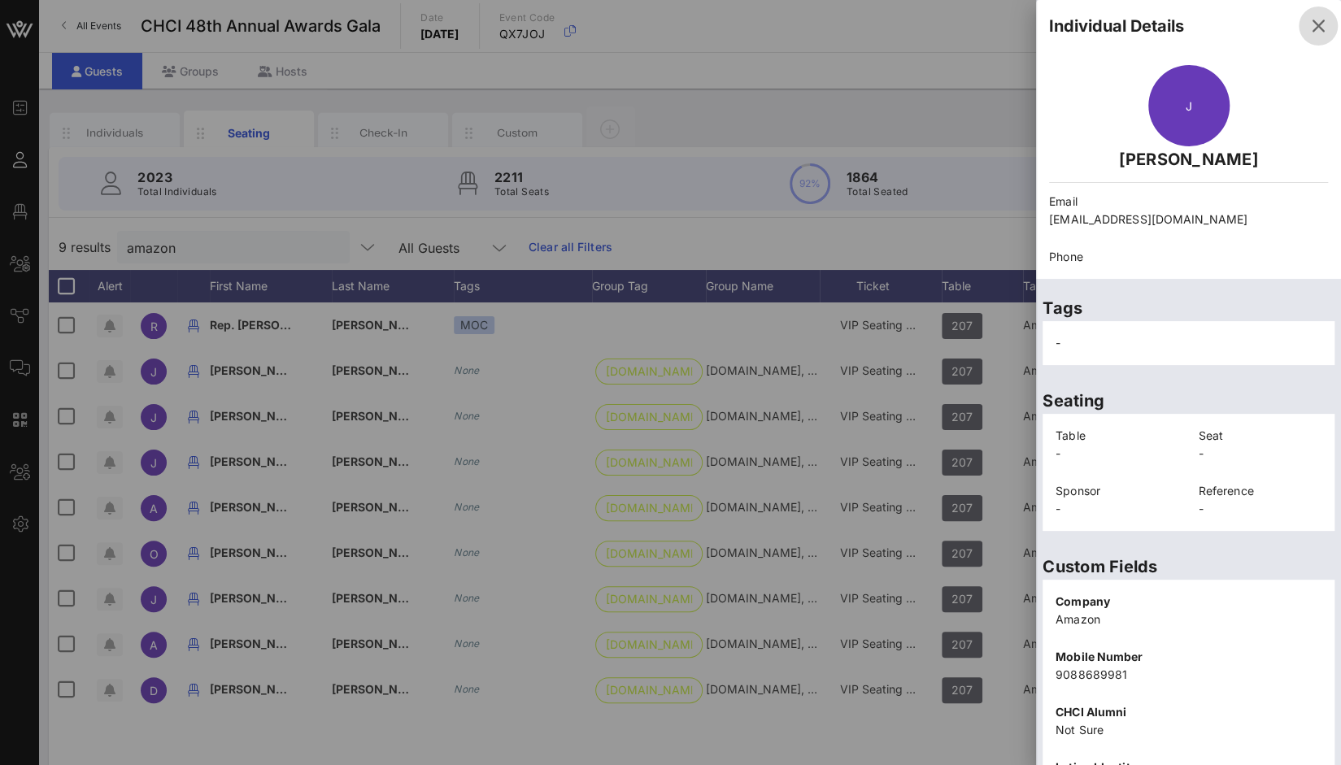
click at [1308, 23] on icon "button" at bounding box center [1318, 26] width 20 height 20
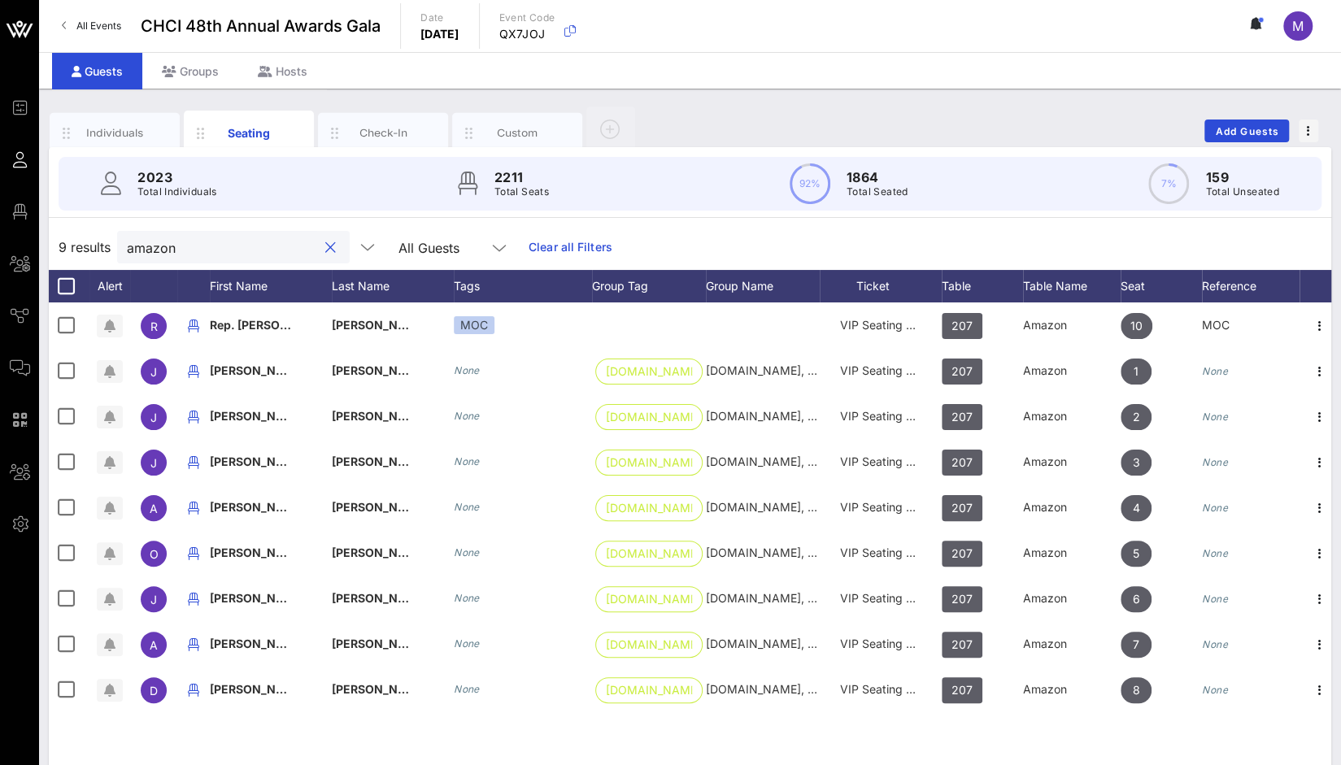
click at [219, 256] on input "amazon" at bounding box center [222, 247] width 190 height 21
drag, startPoint x: 234, startPoint y: 247, endPoint x: 237, endPoint y: 239, distance: 8.8
click at [82, 251] on div "9 results amazon All Guests Clear all Filters" at bounding box center [690, 247] width 1282 height 46
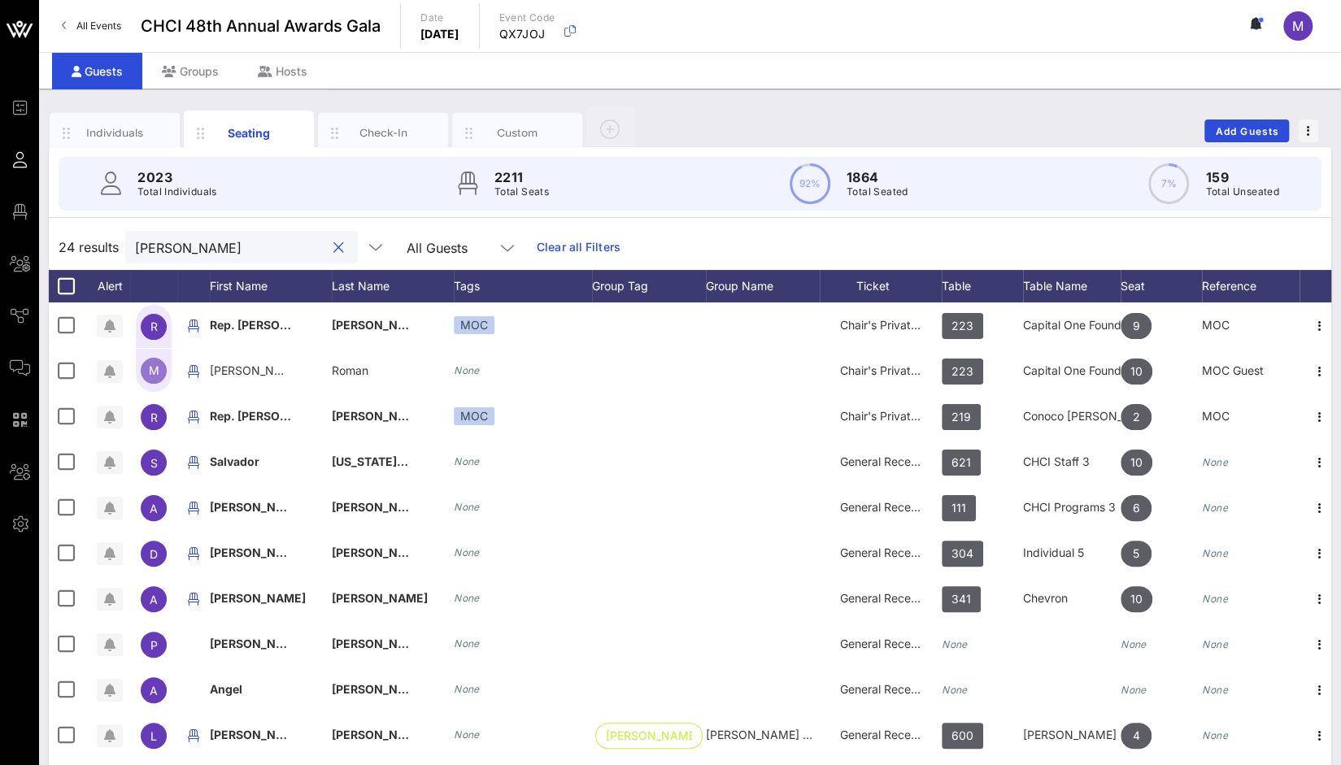
drag, startPoint x: 180, startPoint y: 250, endPoint x: 119, endPoint y: 243, distance: 61.3
click at [119, 243] on div "24 results [PERSON_NAME] All Guests Clear all Filters" at bounding box center [690, 247] width 1282 height 46
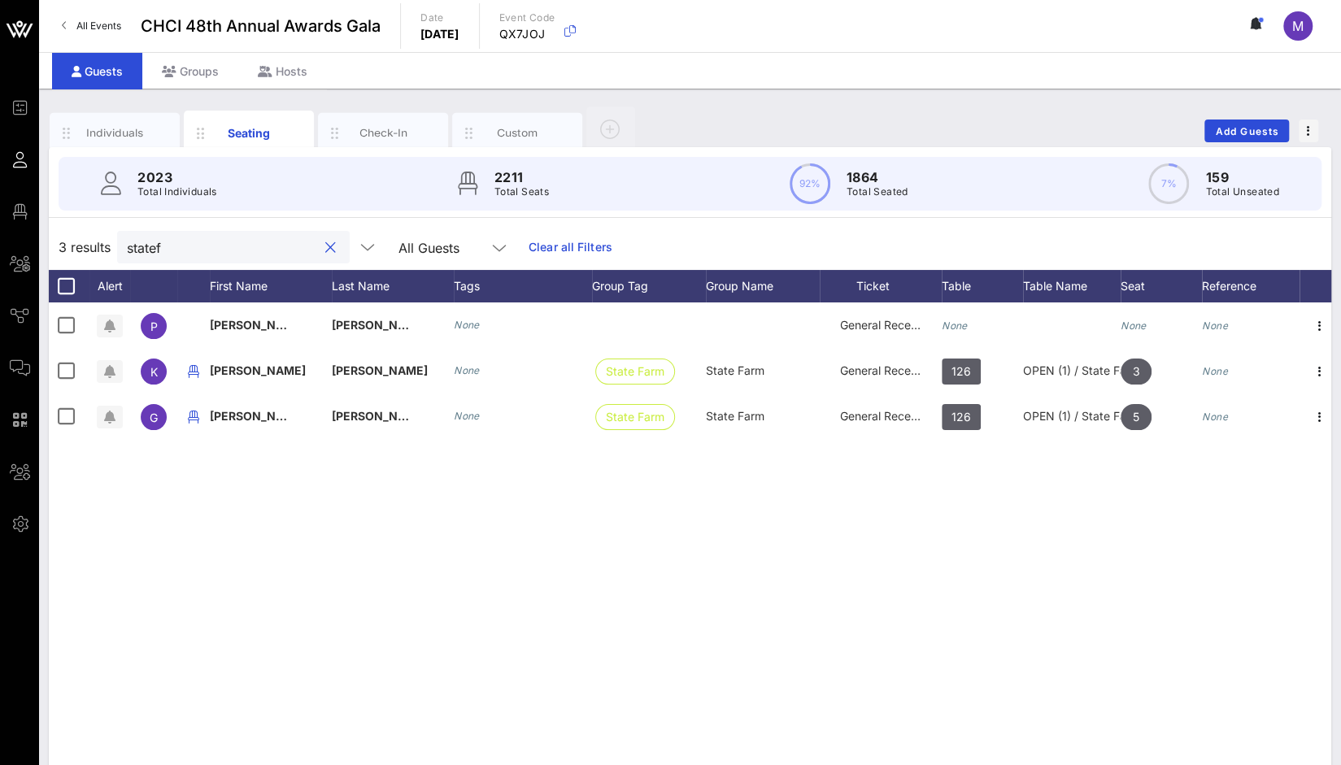
type input "statef"
click at [548, 248] on link "Clear all Filters" at bounding box center [570, 247] width 84 height 18
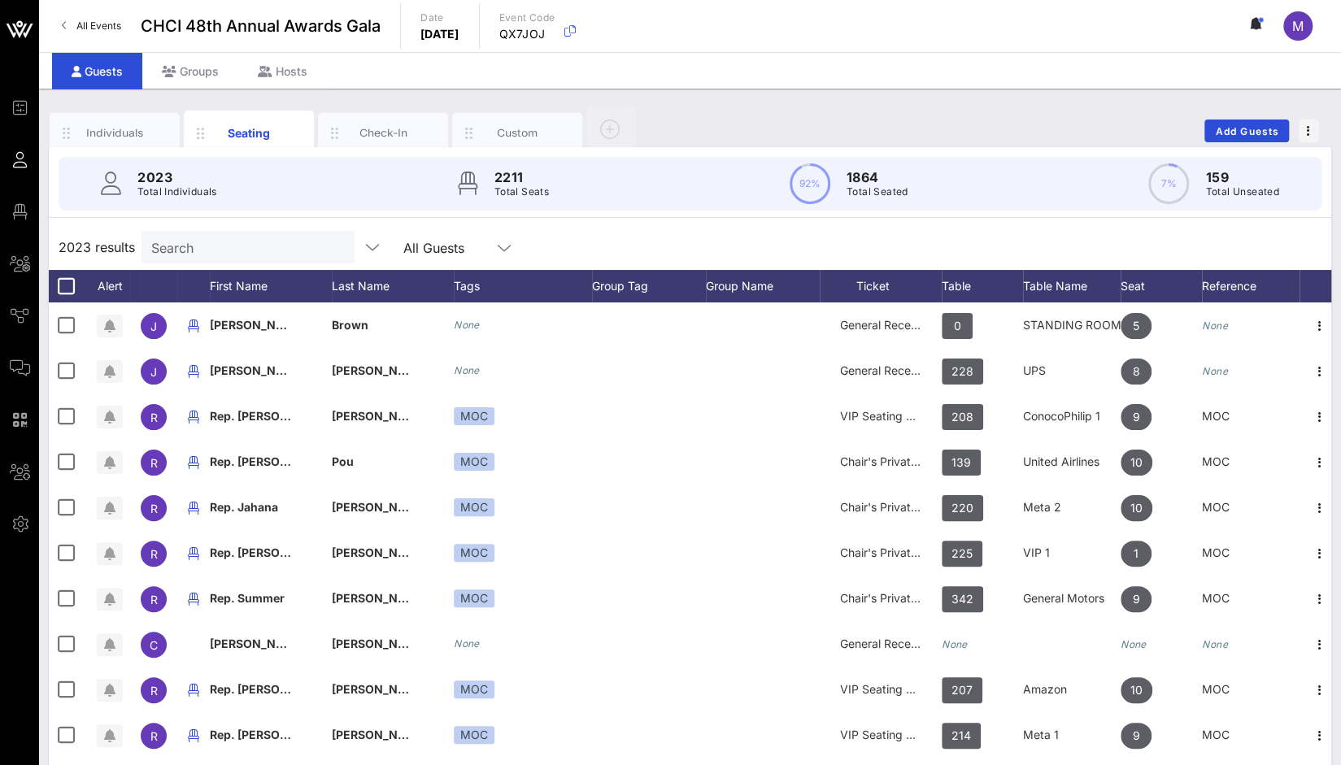
click at [288, 247] on input "Search" at bounding box center [246, 247] width 190 height 21
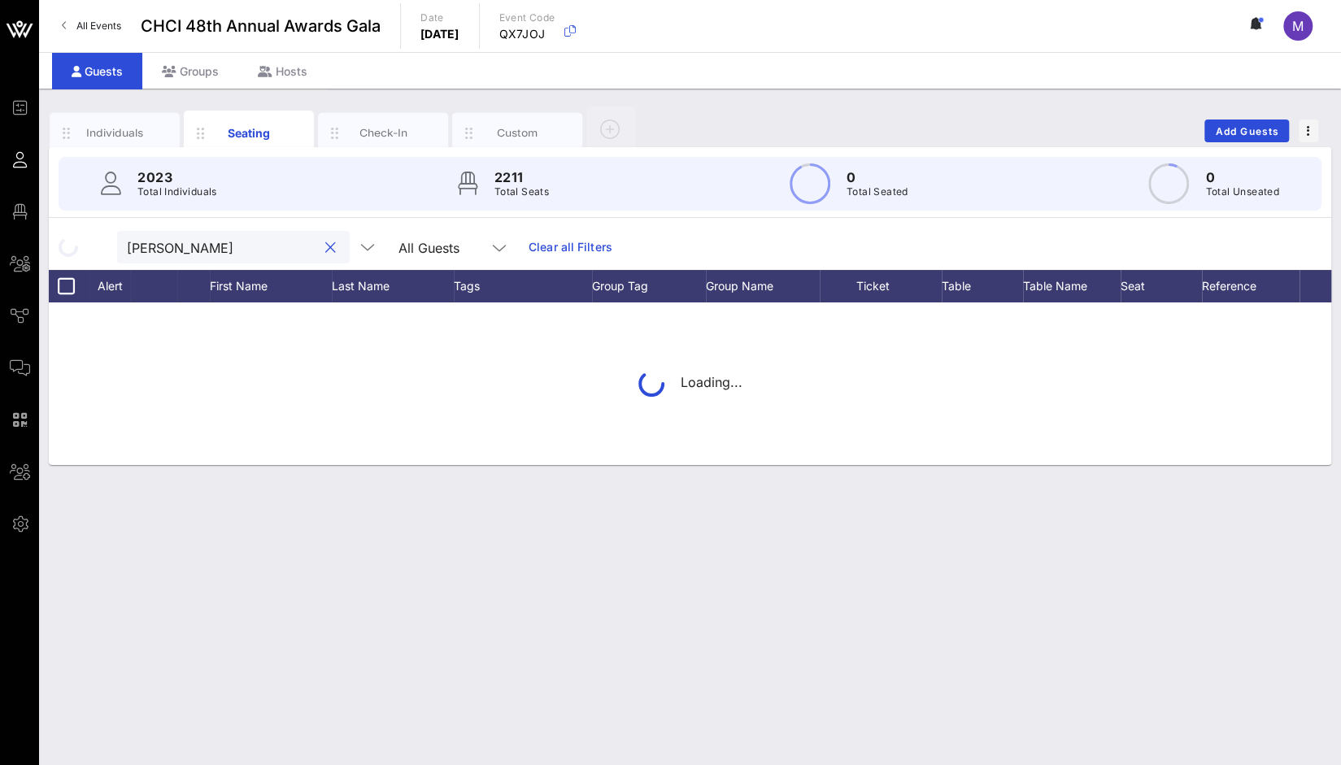
type input "[PERSON_NAME]"
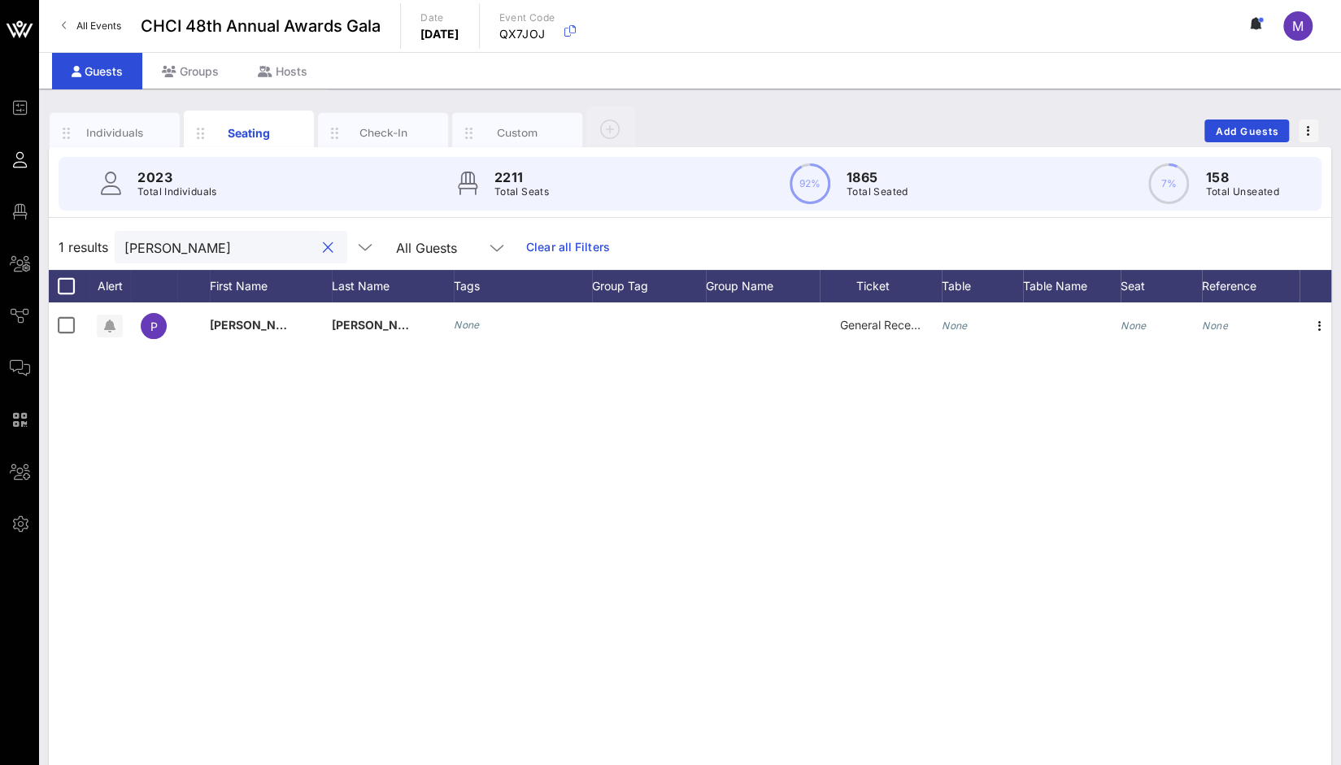
click at [323, 250] on button "clear icon" at bounding box center [328, 248] width 11 height 16
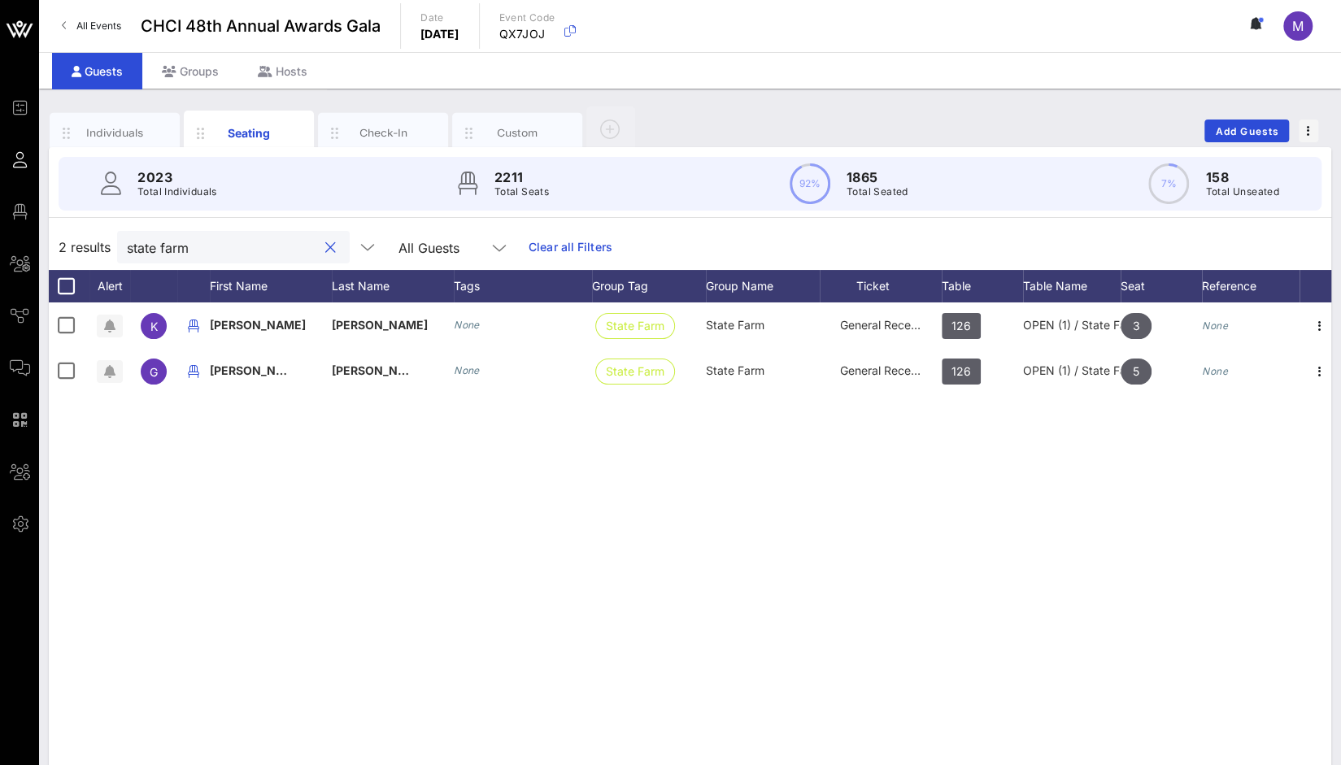
drag, startPoint x: 223, startPoint y: 242, endPoint x: 76, endPoint y: 239, distance: 147.2
click at [76, 239] on div "2 results state farm All Guests Clear all Filters" at bounding box center [690, 247] width 1282 height 46
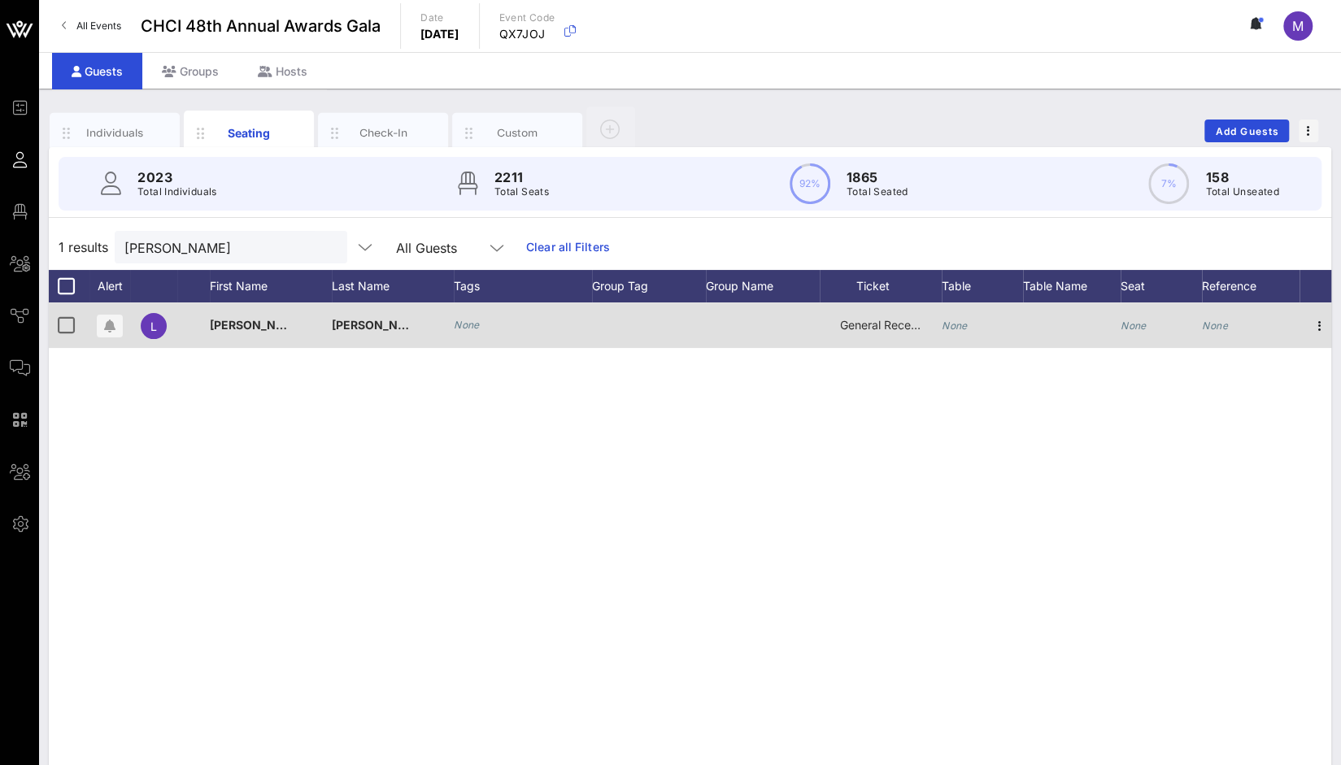
click at [962, 328] on icon "None" at bounding box center [954, 325] width 26 height 12
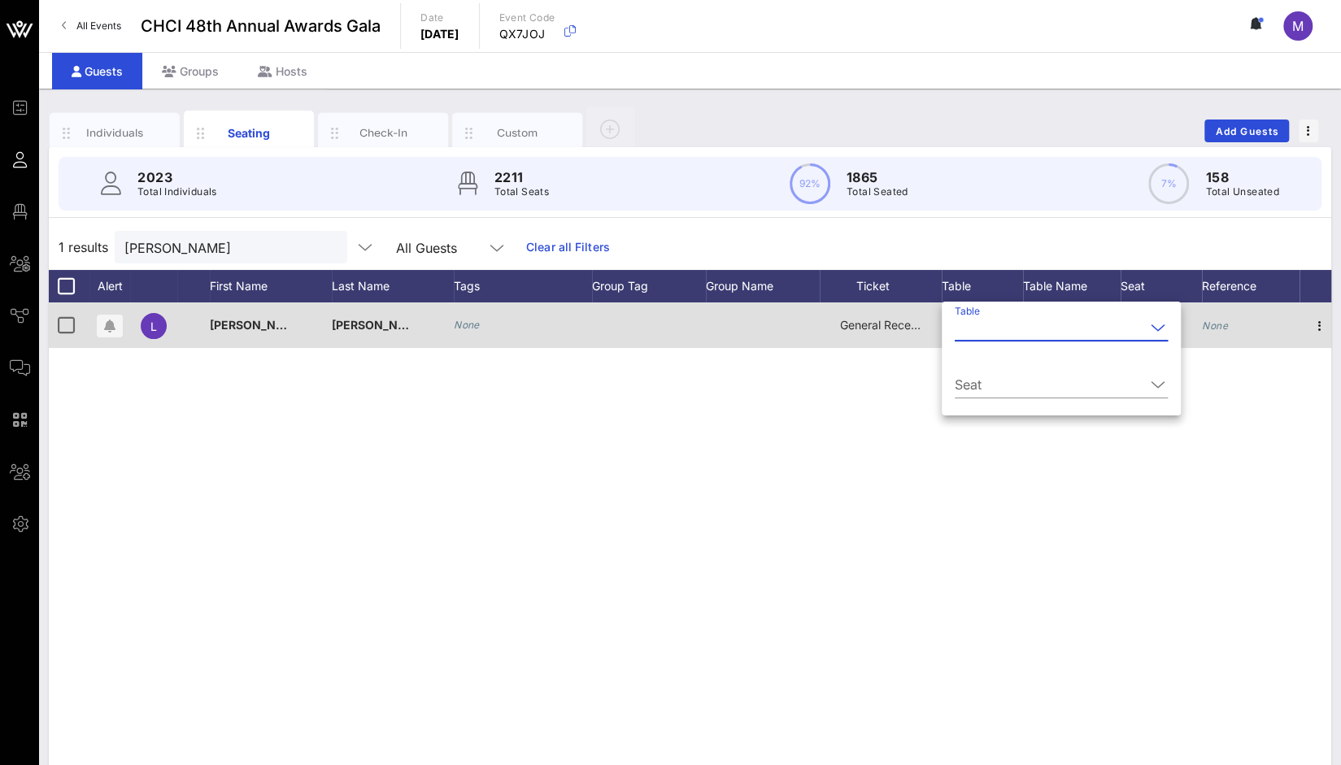
click at [962, 328] on input "Table" at bounding box center [1049, 328] width 190 height 26
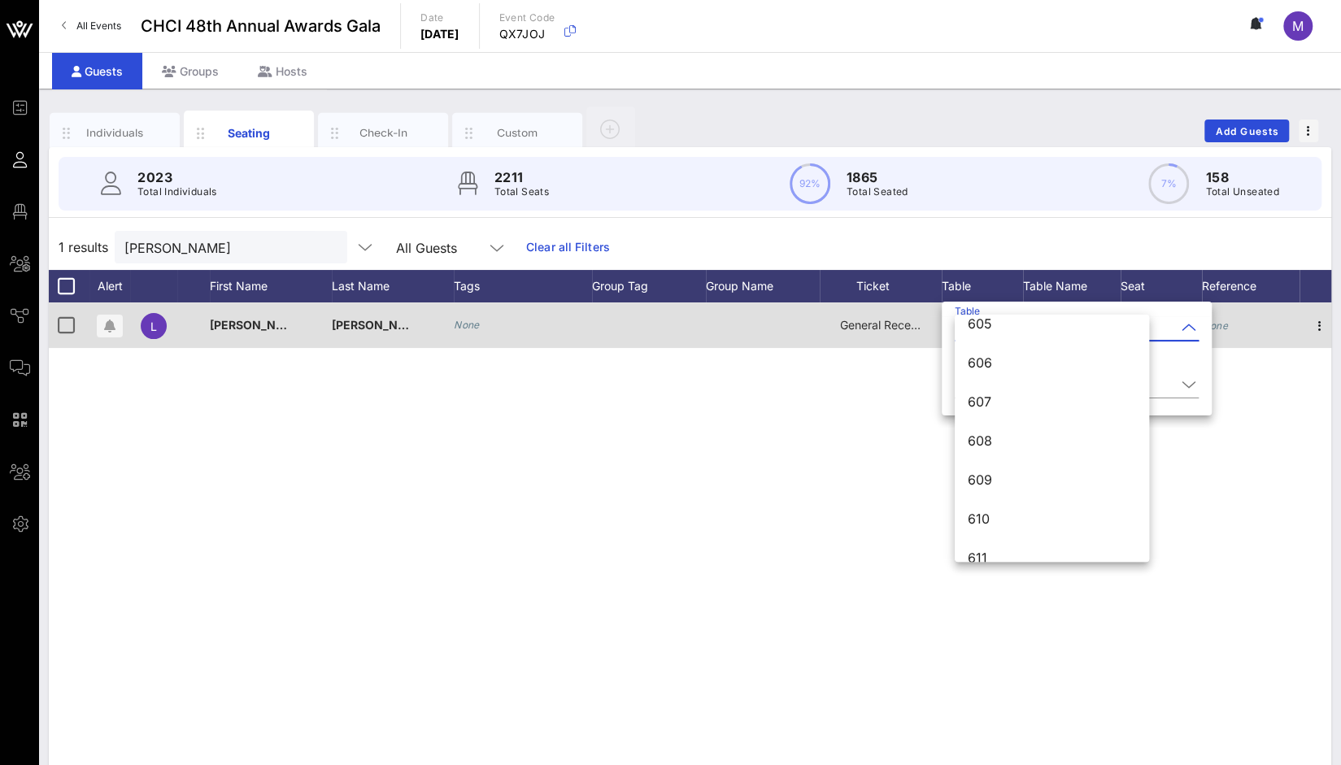
scroll to position [8344, 0]
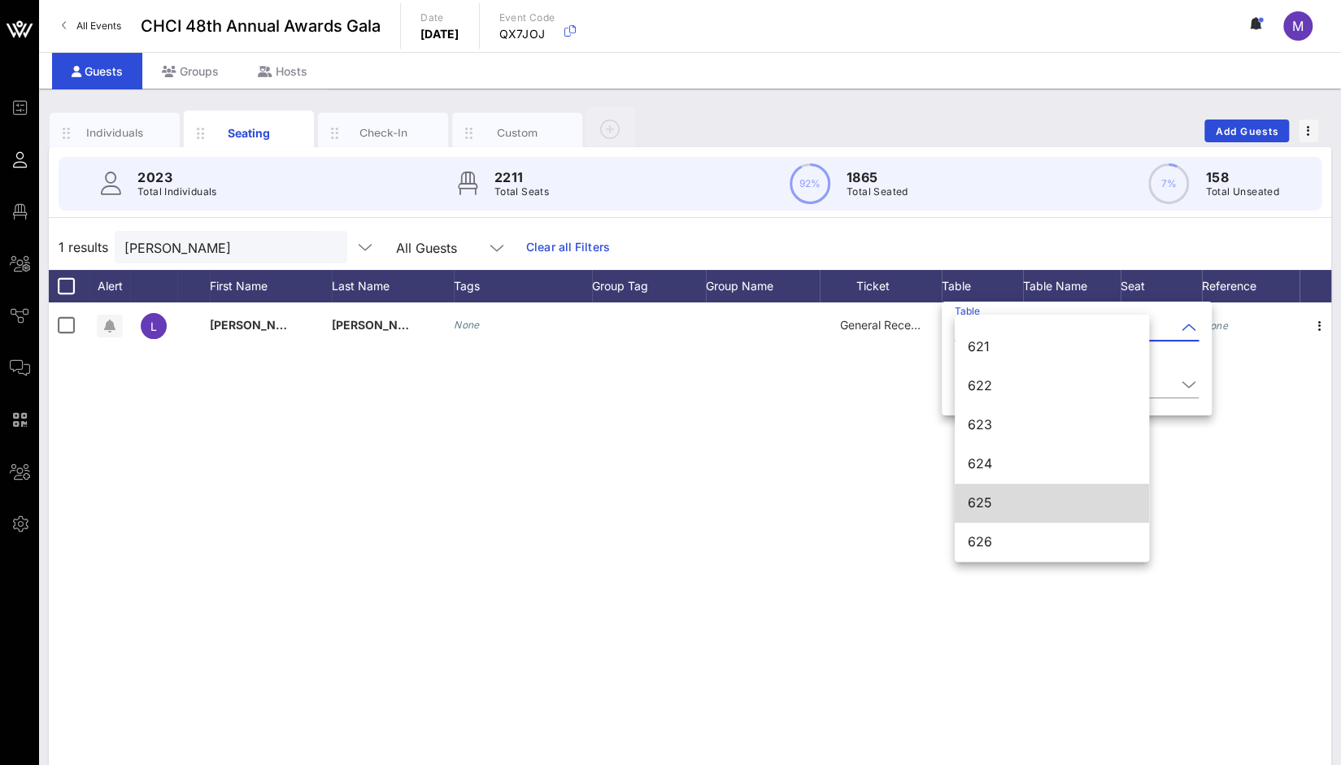
click at [996, 502] on div "625" at bounding box center [1051, 502] width 168 height 15
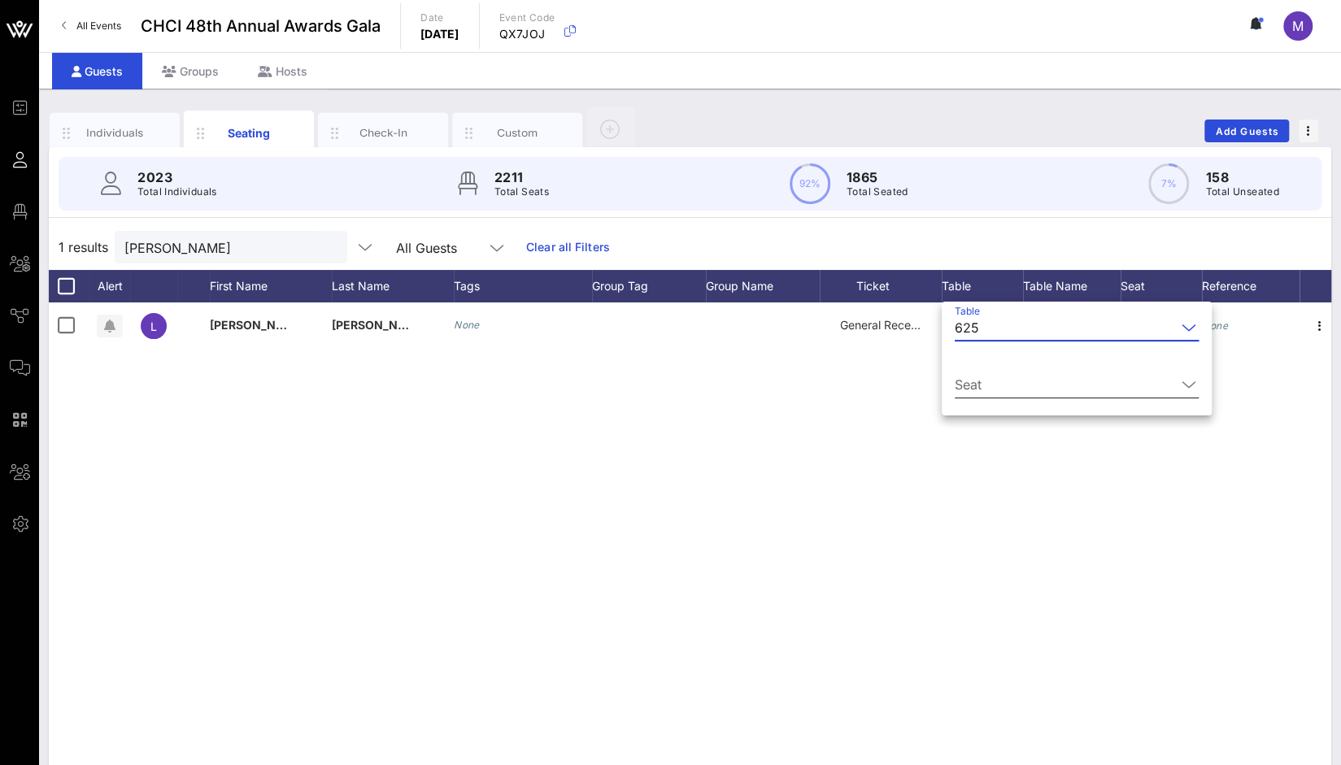
click at [979, 381] on input "Seat" at bounding box center [1064, 385] width 221 height 26
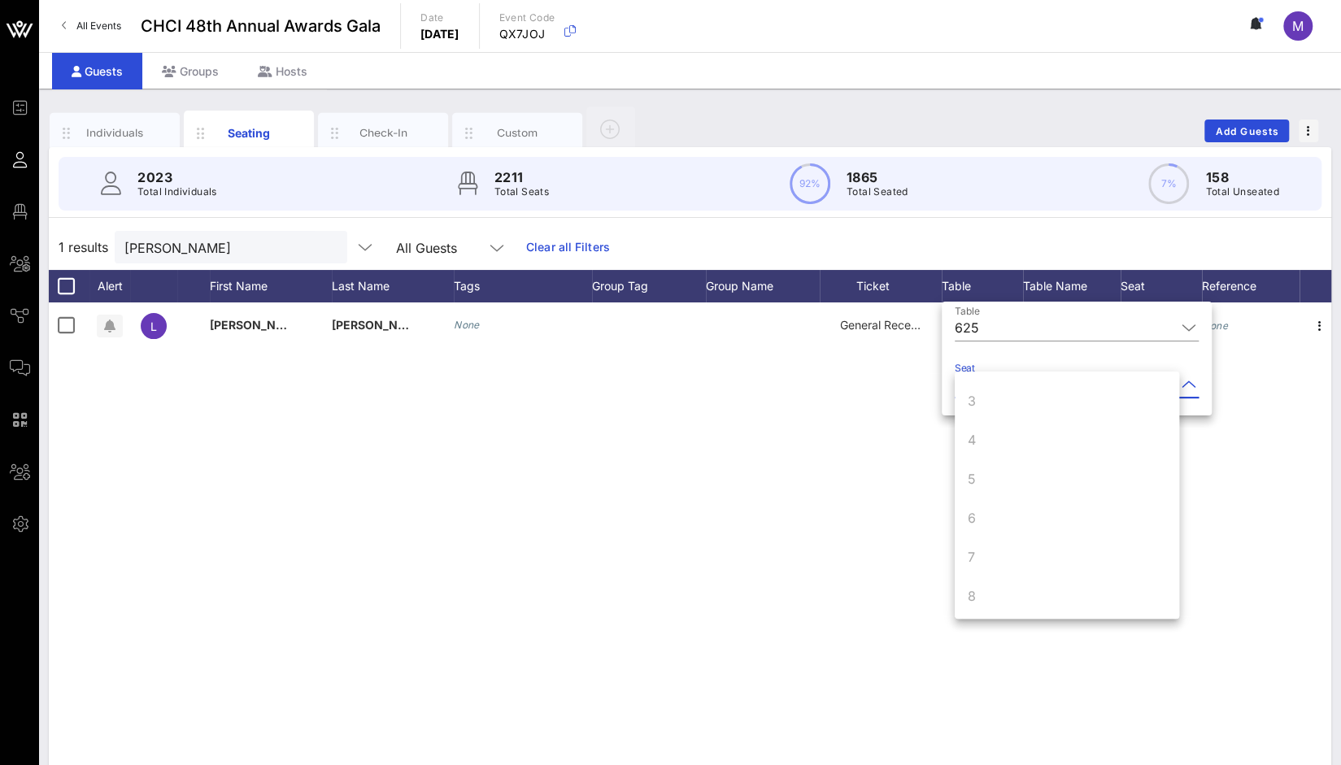
scroll to position [156, 0]
click at [1058, 556] on div "9" at bounding box center [1066, 553] width 224 height 39
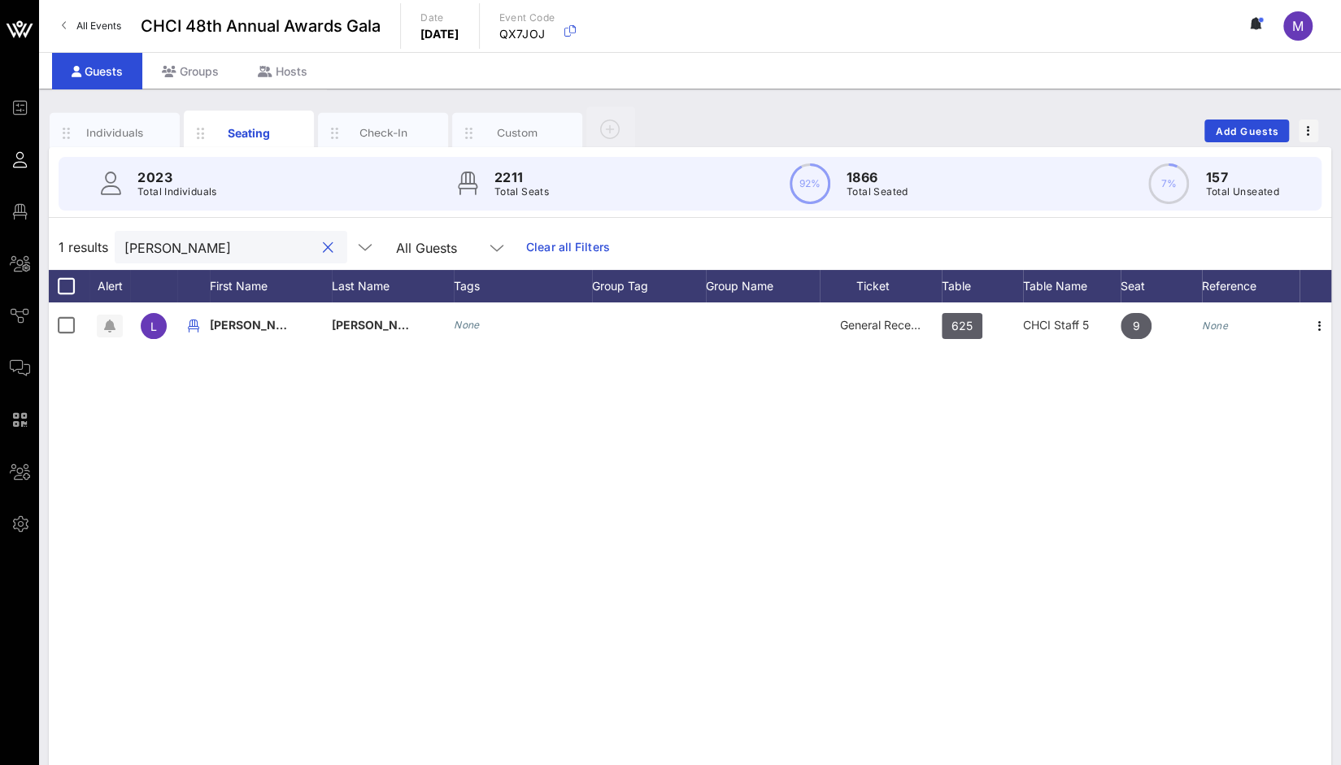
drag, startPoint x: 254, startPoint y: 246, endPoint x: 76, endPoint y: 239, distance: 178.2
click at [76, 239] on div "1 results [PERSON_NAME] All Guests Clear all Filters" at bounding box center [690, 247] width 1282 height 46
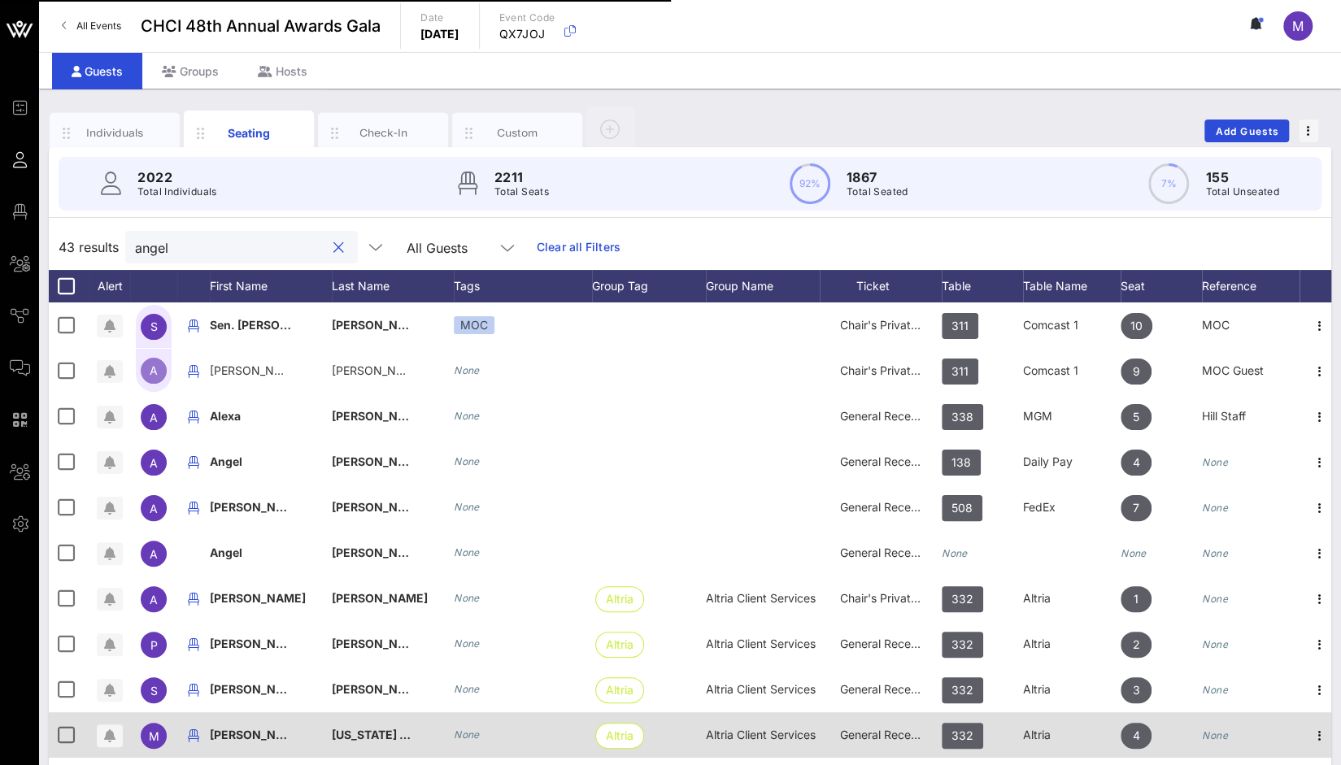
type input "angel"
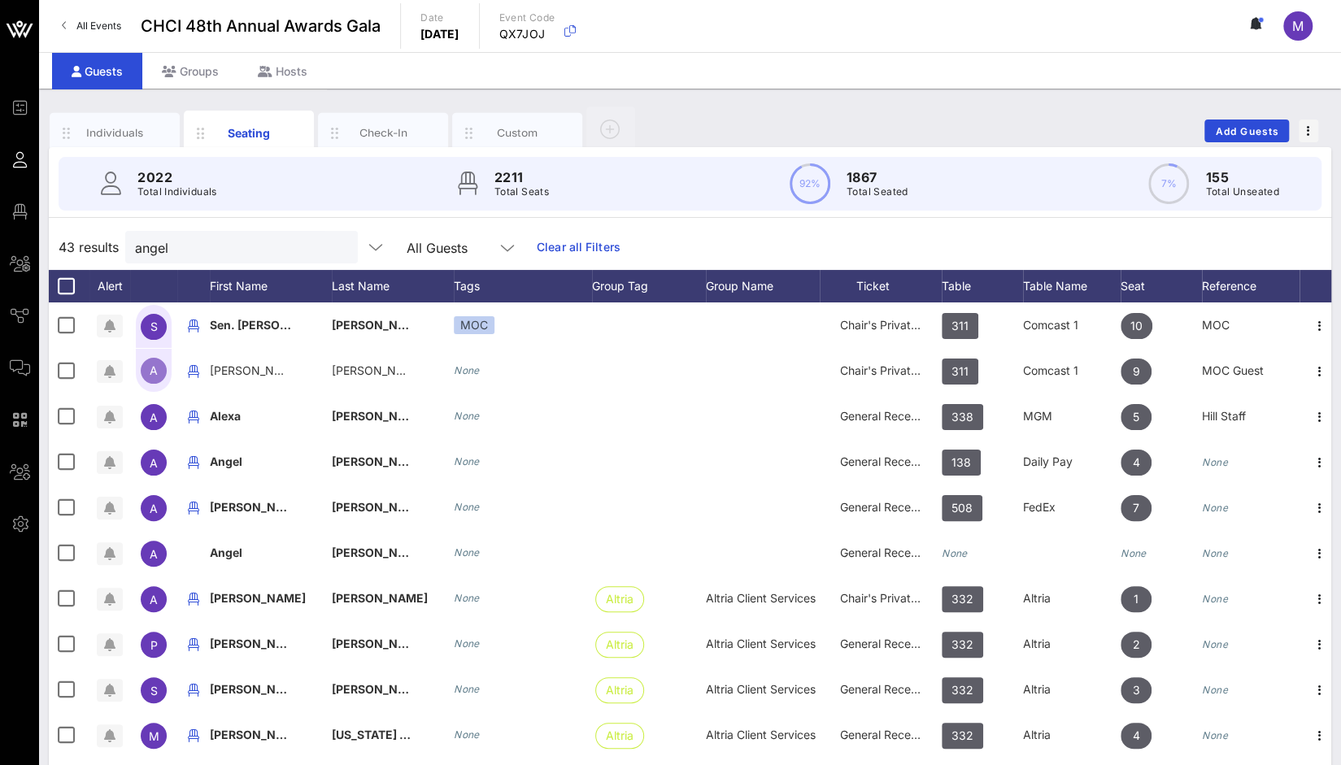
click at [1232, 239] on div "43 results angel All Guests Clear all Filters" at bounding box center [690, 247] width 1282 height 46
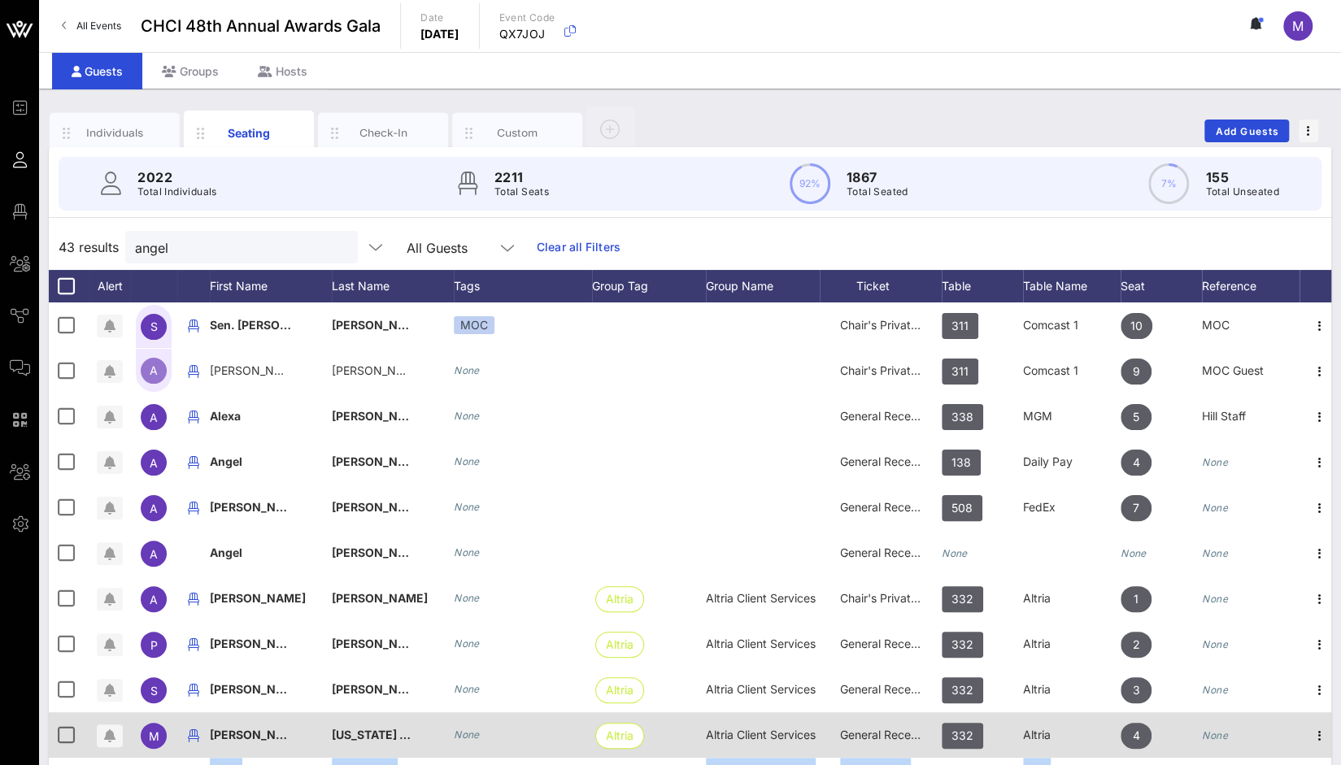
drag, startPoint x: 1078, startPoint y: 760, endPoint x: 1258, endPoint y: 737, distance: 182.0
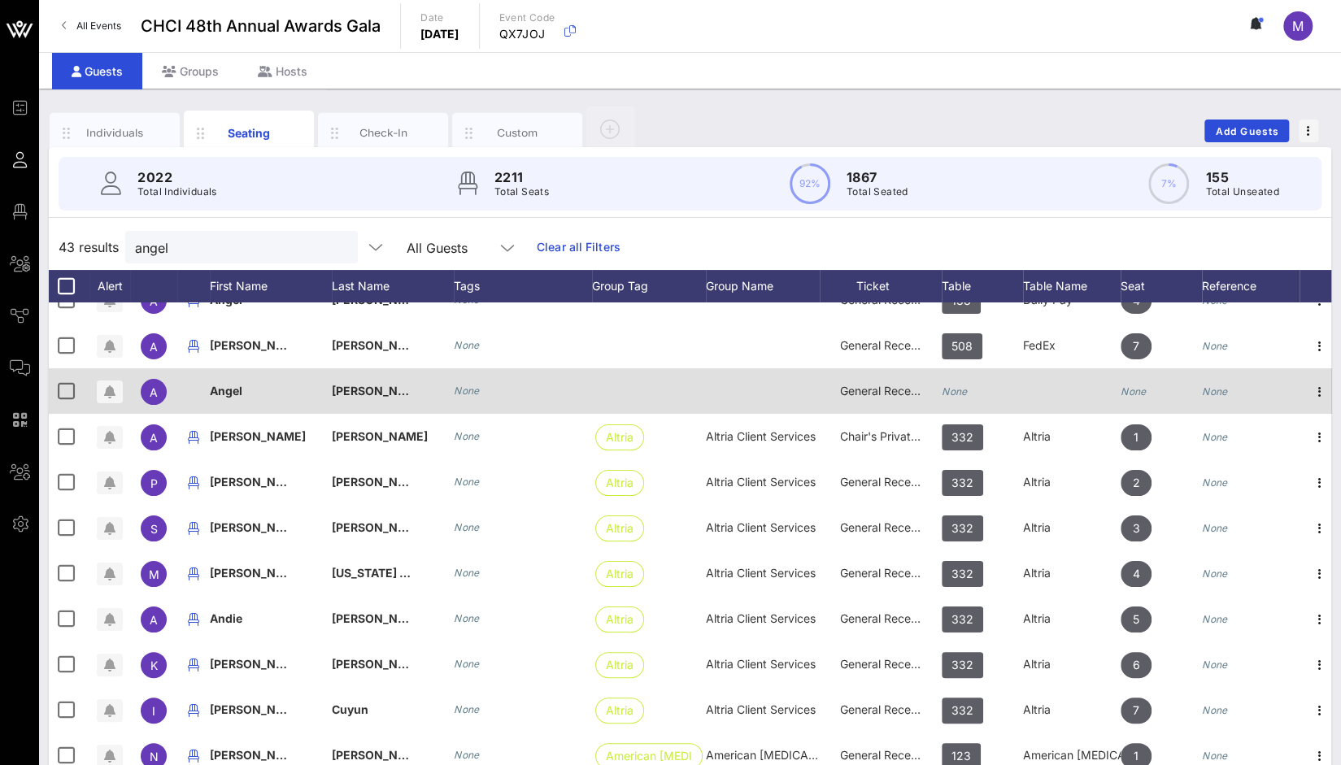
scroll to position [60, 0]
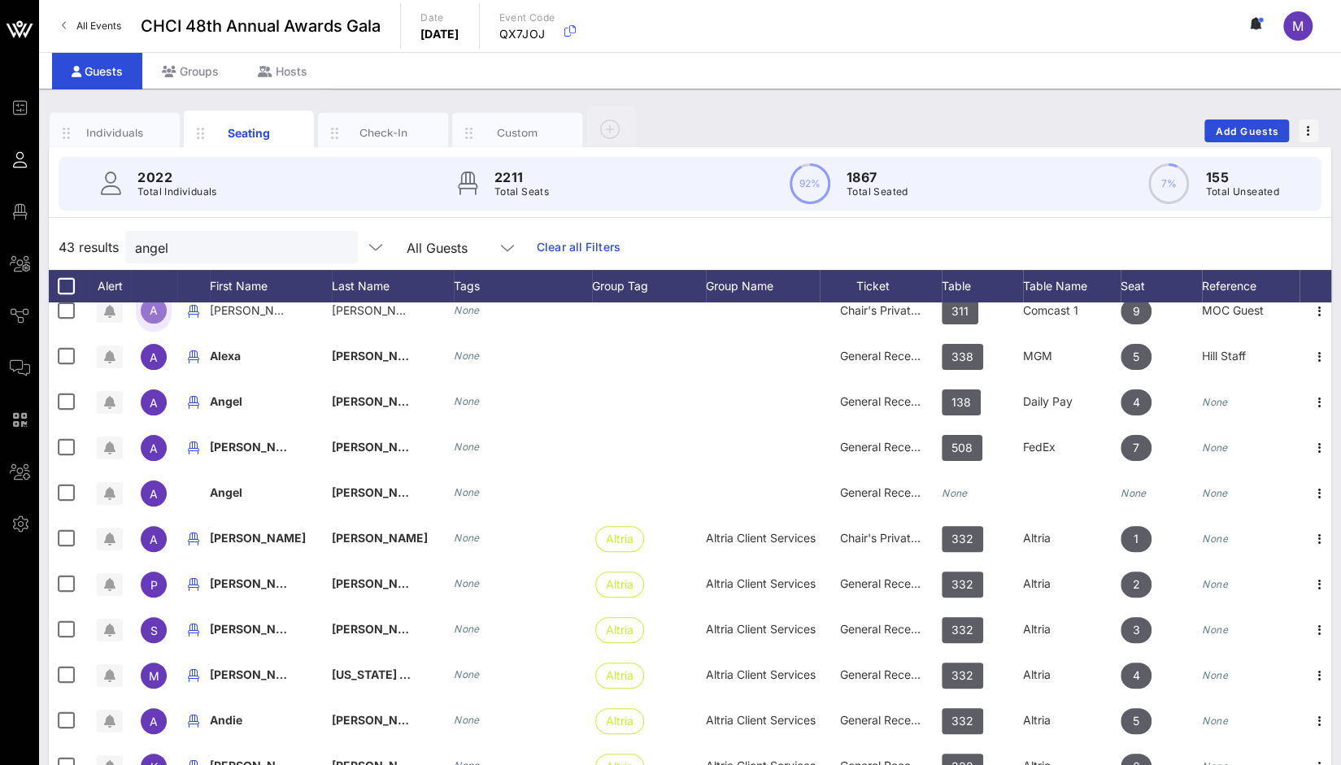
click at [1286, 237] on div "43 results angel All Guests Clear all Filters" at bounding box center [690, 247] width 1282 height 46
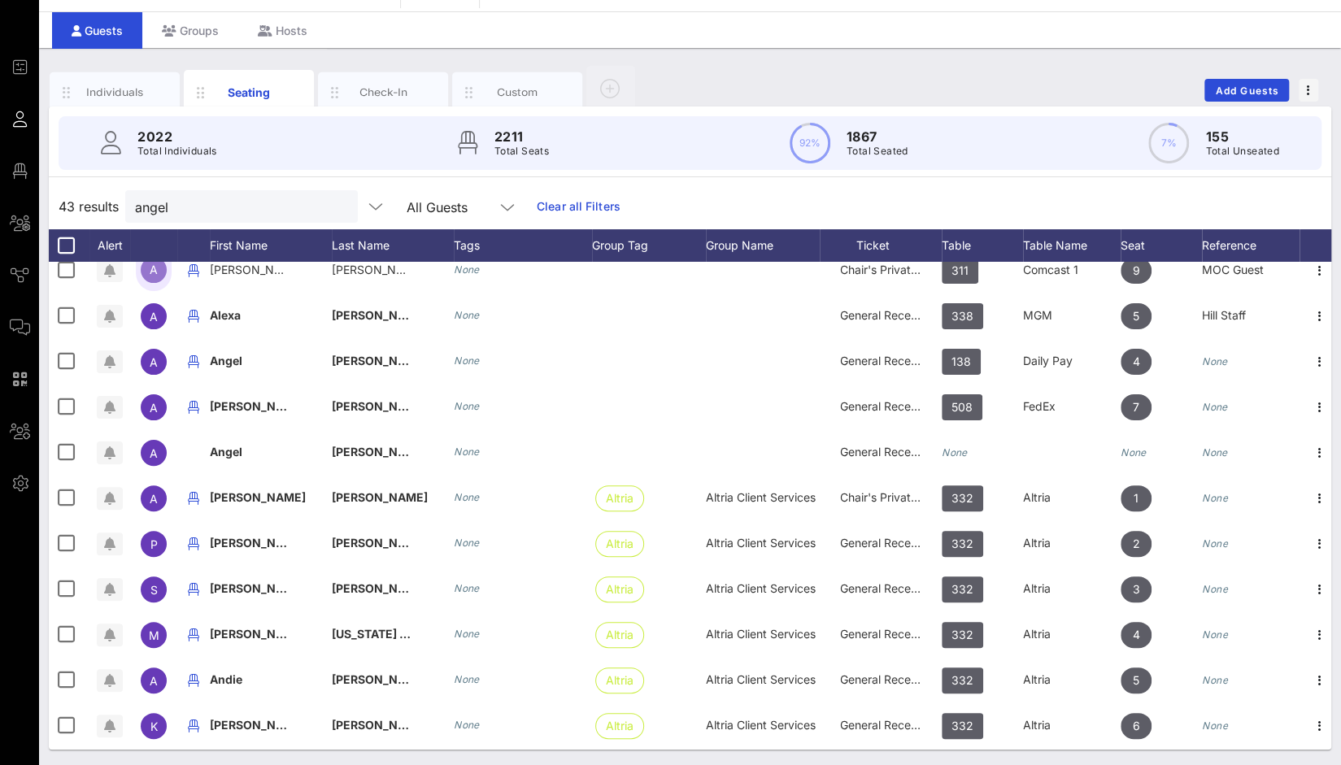
scroll to position [0, 9]
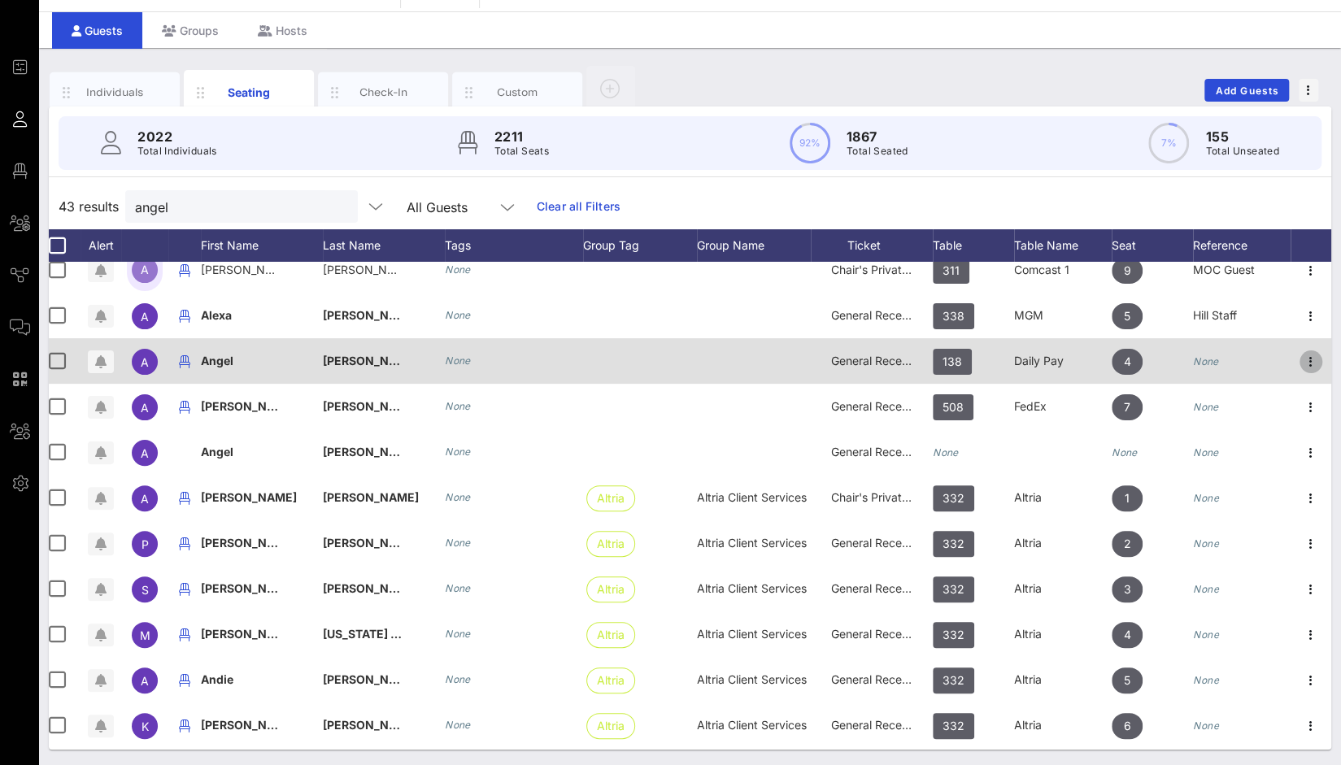
click at [1301, 363] on icon "button" at bounding box center [1311, 362] width 20 height 20
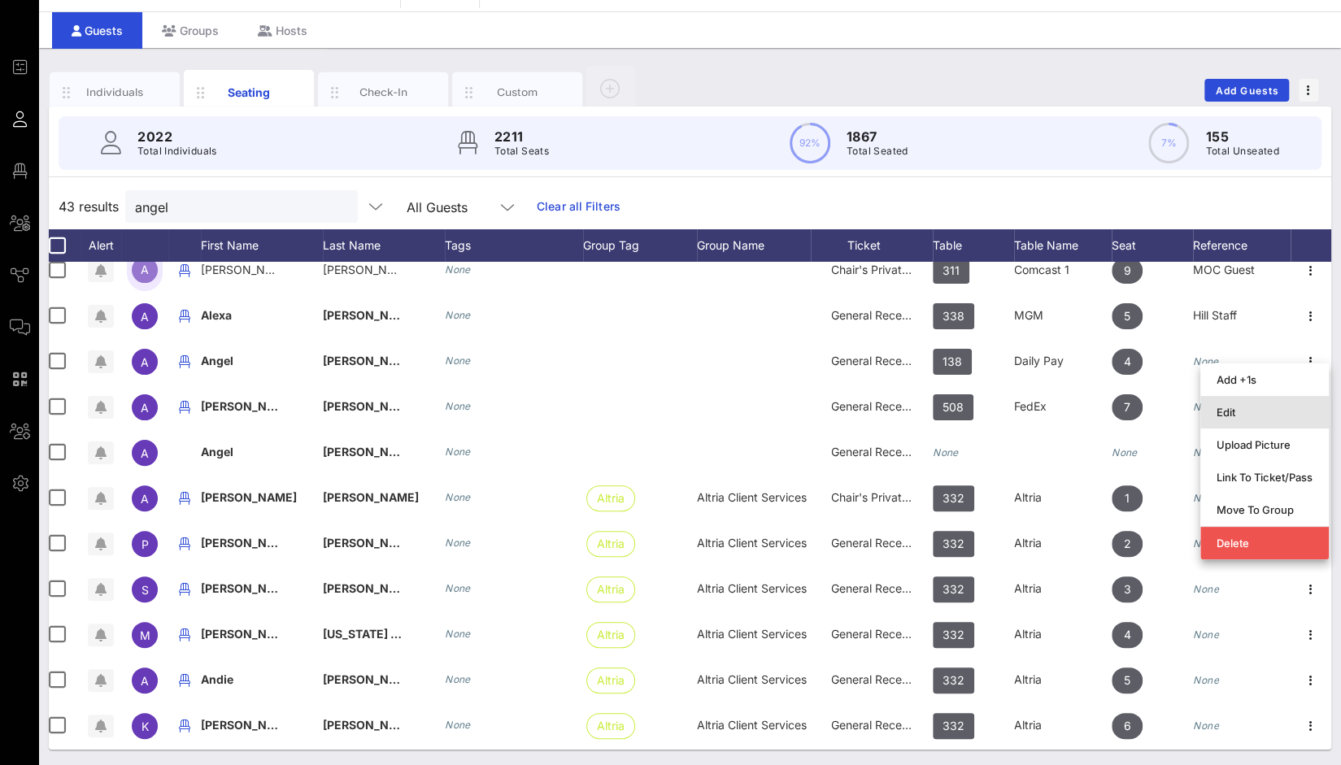
click at [1257, 412] on div "Edit" at bounding box center [1264, 412] width 96 height 13
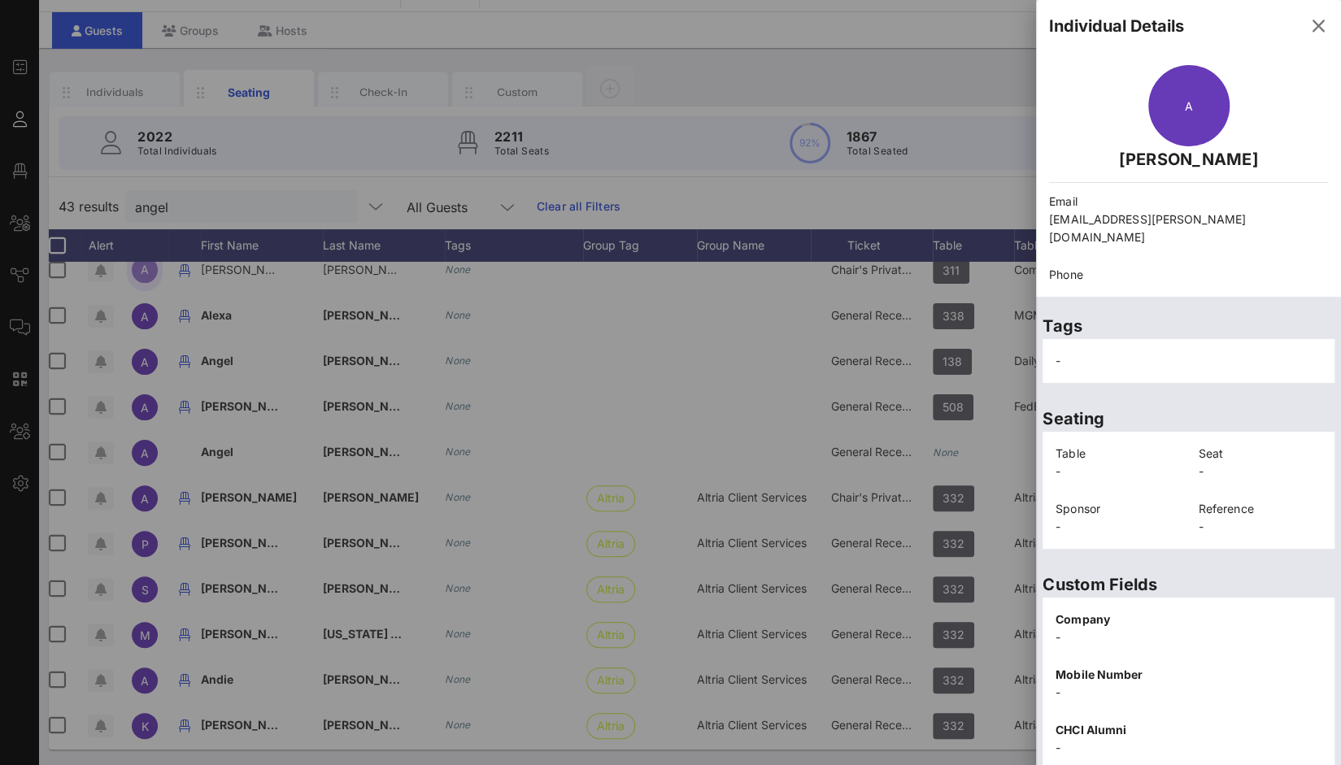
click at [1257, 412] on p "Seating" at bounding box center [1188, 419] width 292 height 26
click at [1308, 28] on icon "button" at bounding box center [1318, 26] width 20 height 20
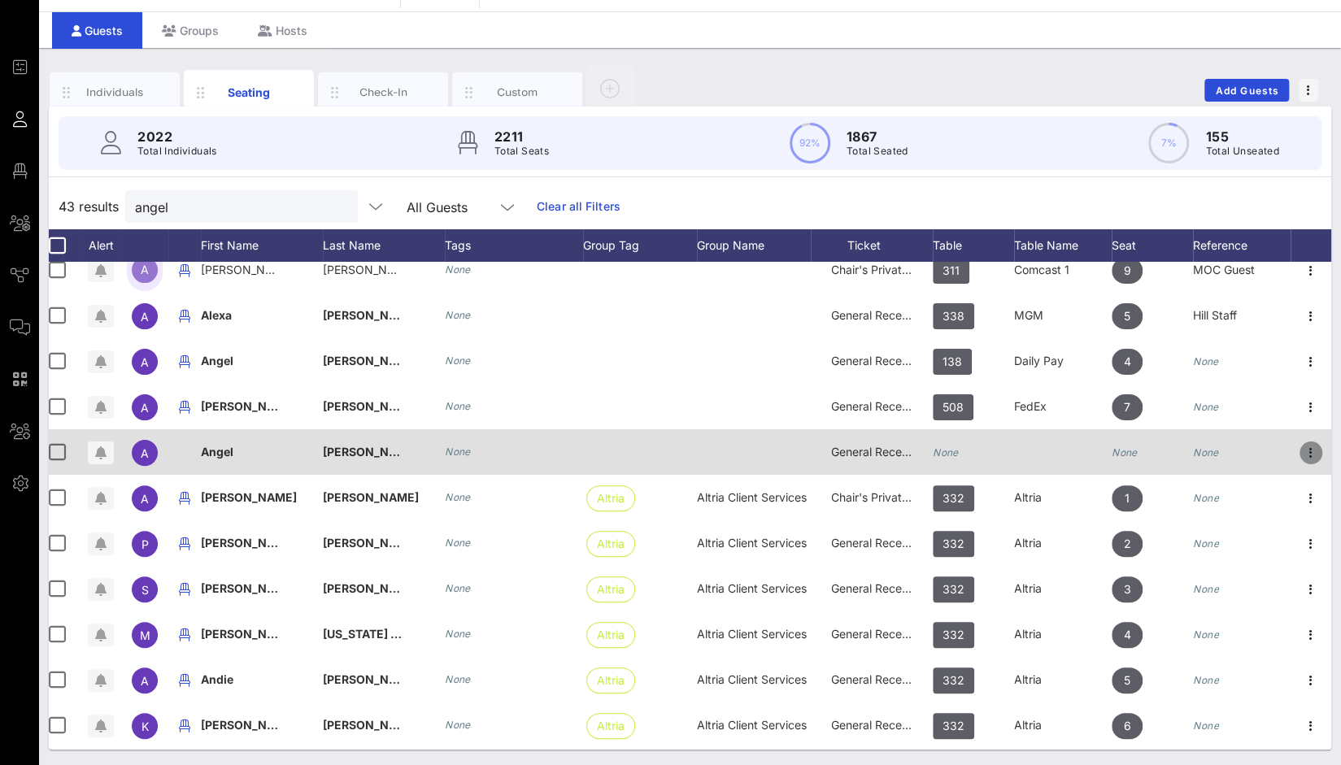
click at [1301, 454] on icon "button" at bounding box center [1311, 453] width 20 height 20
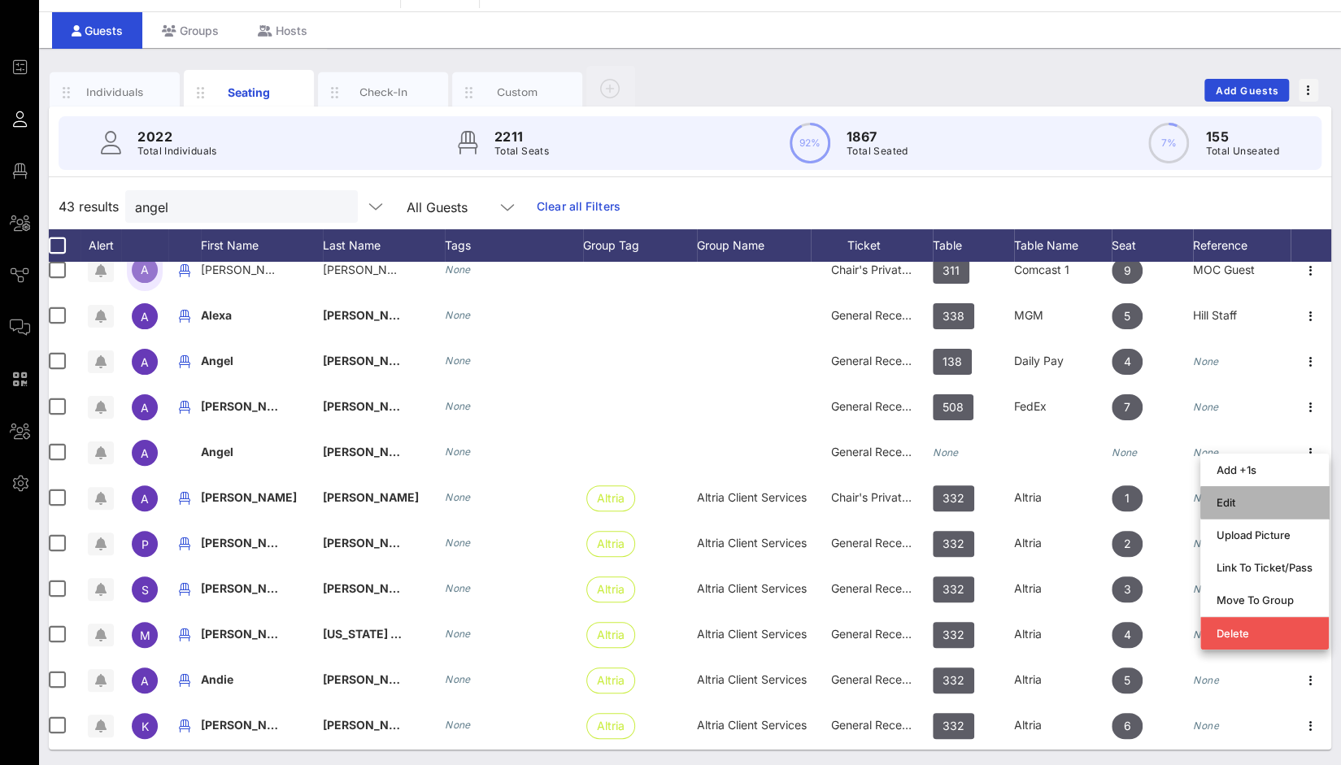
click at [1255, 499] on div "Edit" at bounding box center [1264, 502] width 96 height 13
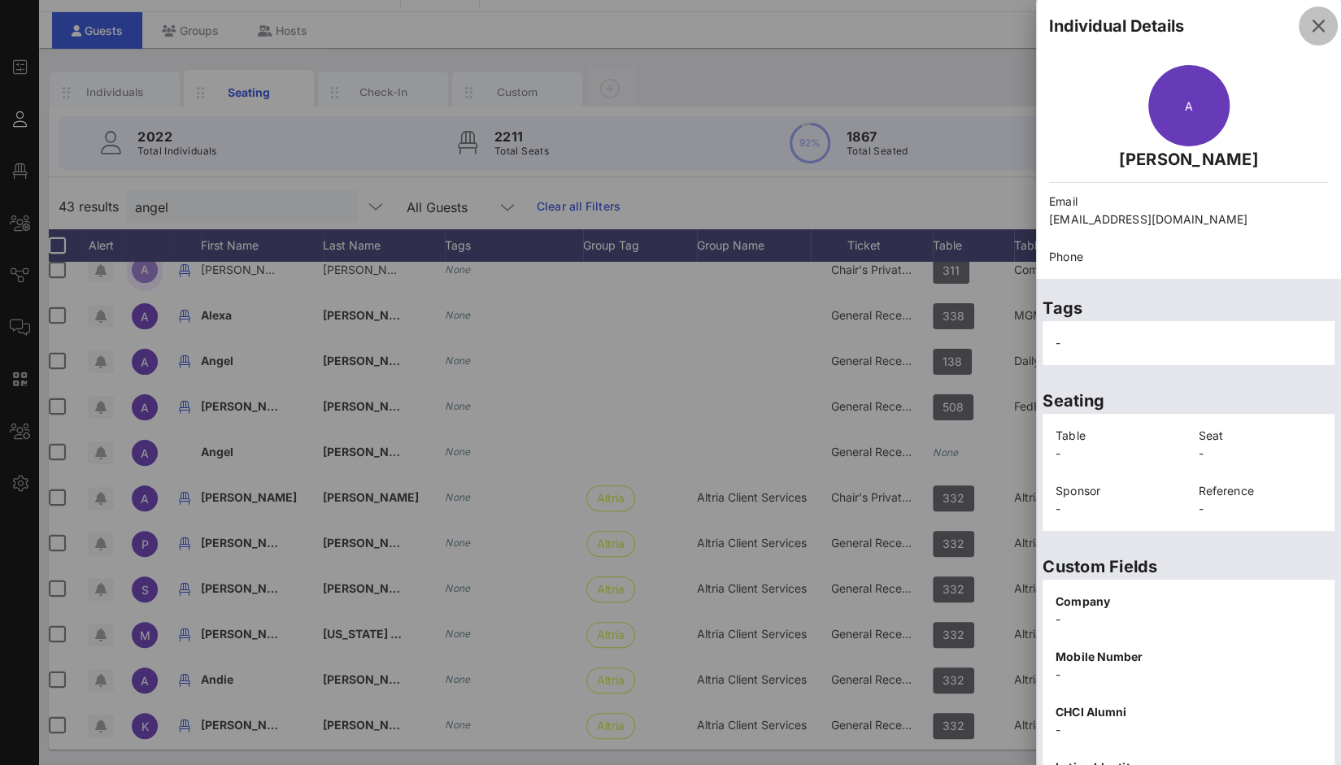
click at [1308, 27] on icon "button" at bounding box center [1318, 26] width 20 height 20
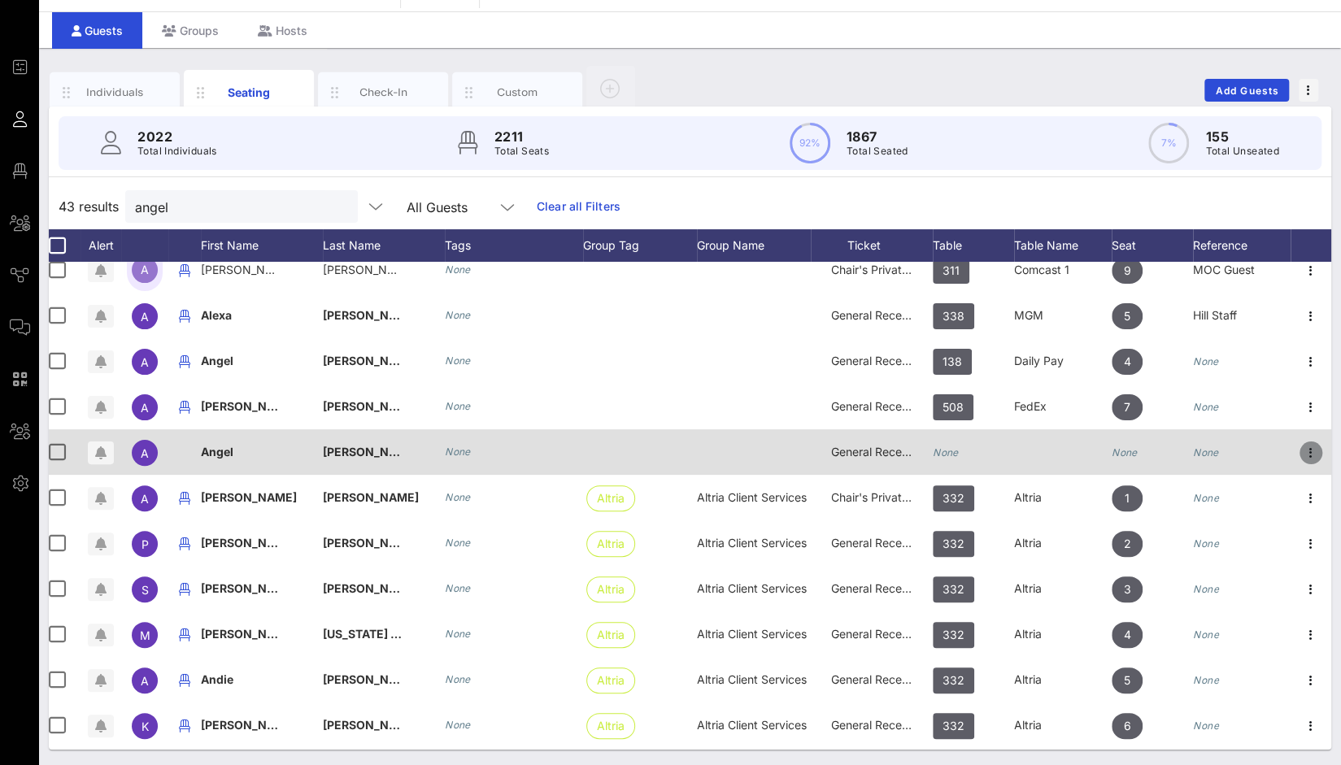
click at [1301, 459] on icon "button" at bounding box center [1311, 453] width 20 height 20
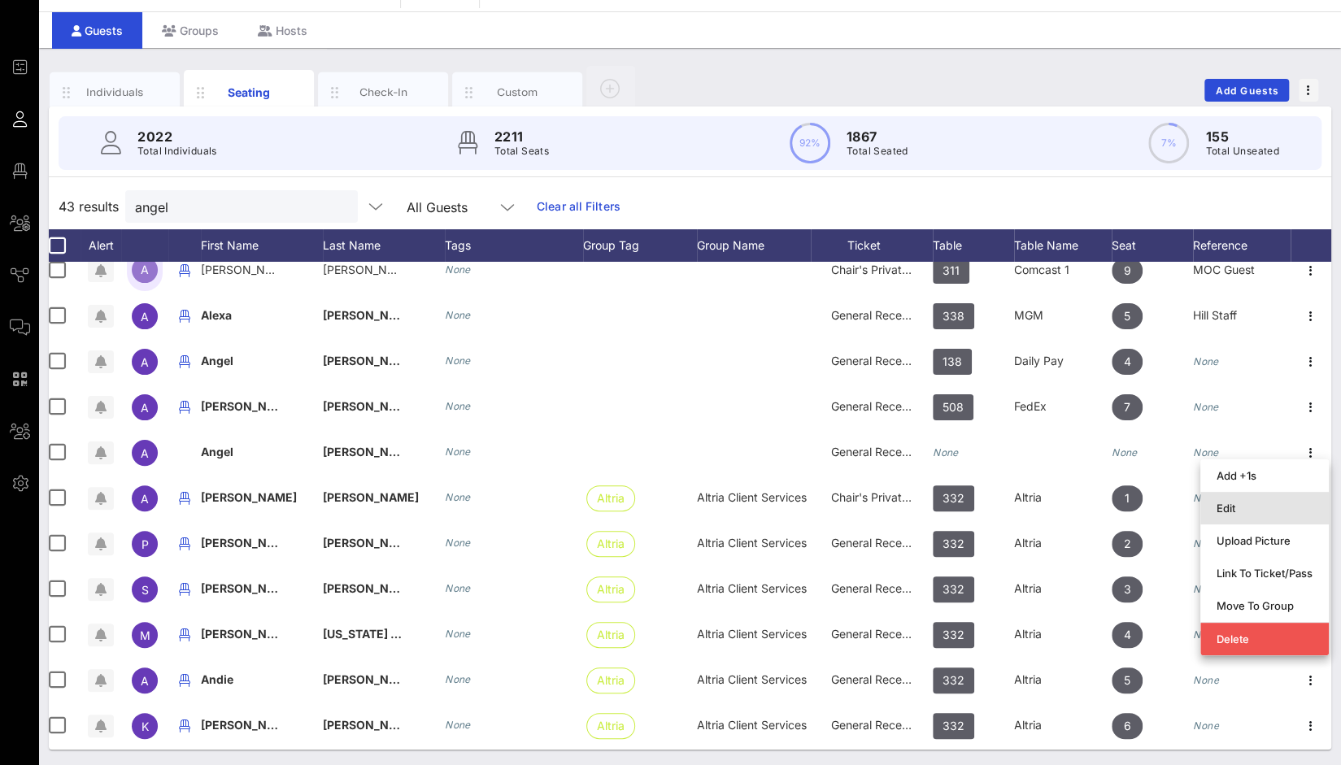
click at [1263, 508] on div "Edit" at bounding box center [1264, 508] width 96 height 13
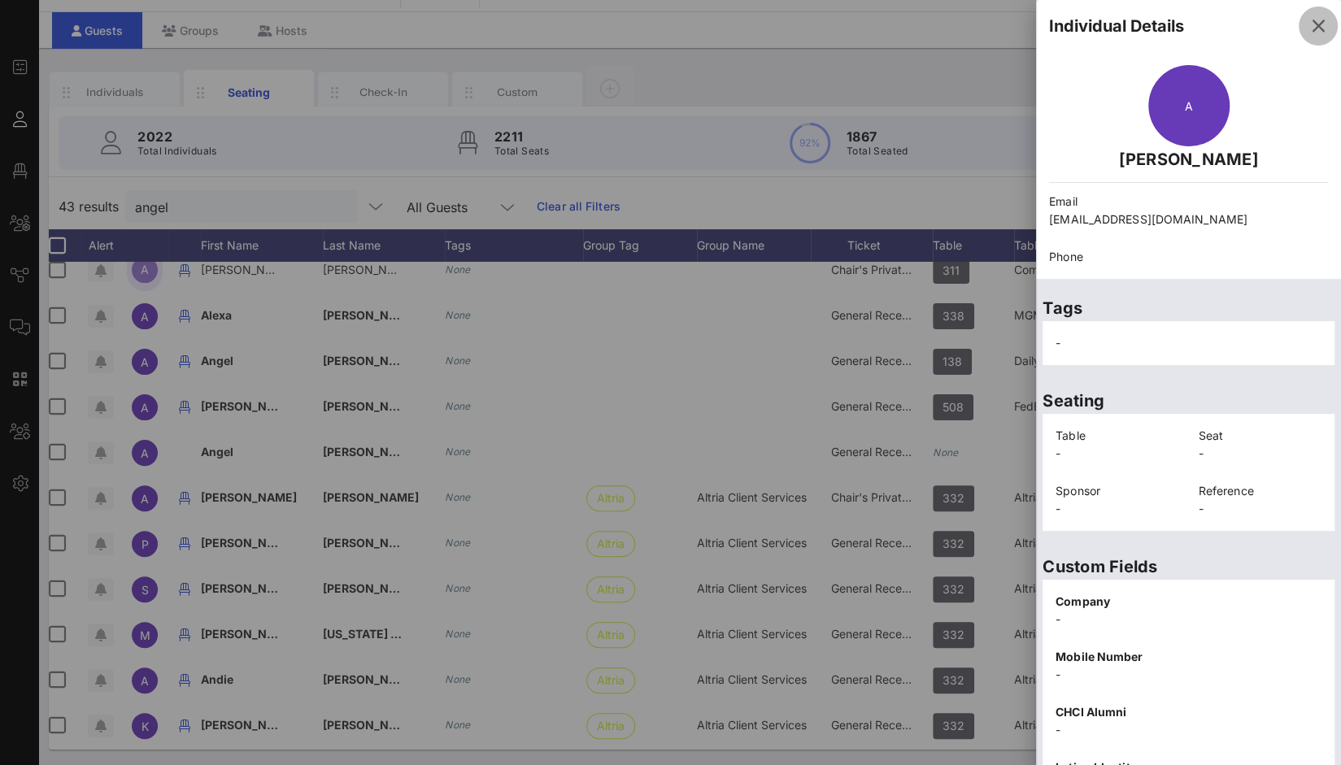
click at [1308, 30] on icon "button" at bounding box center [1318, 26] width 20 height 20
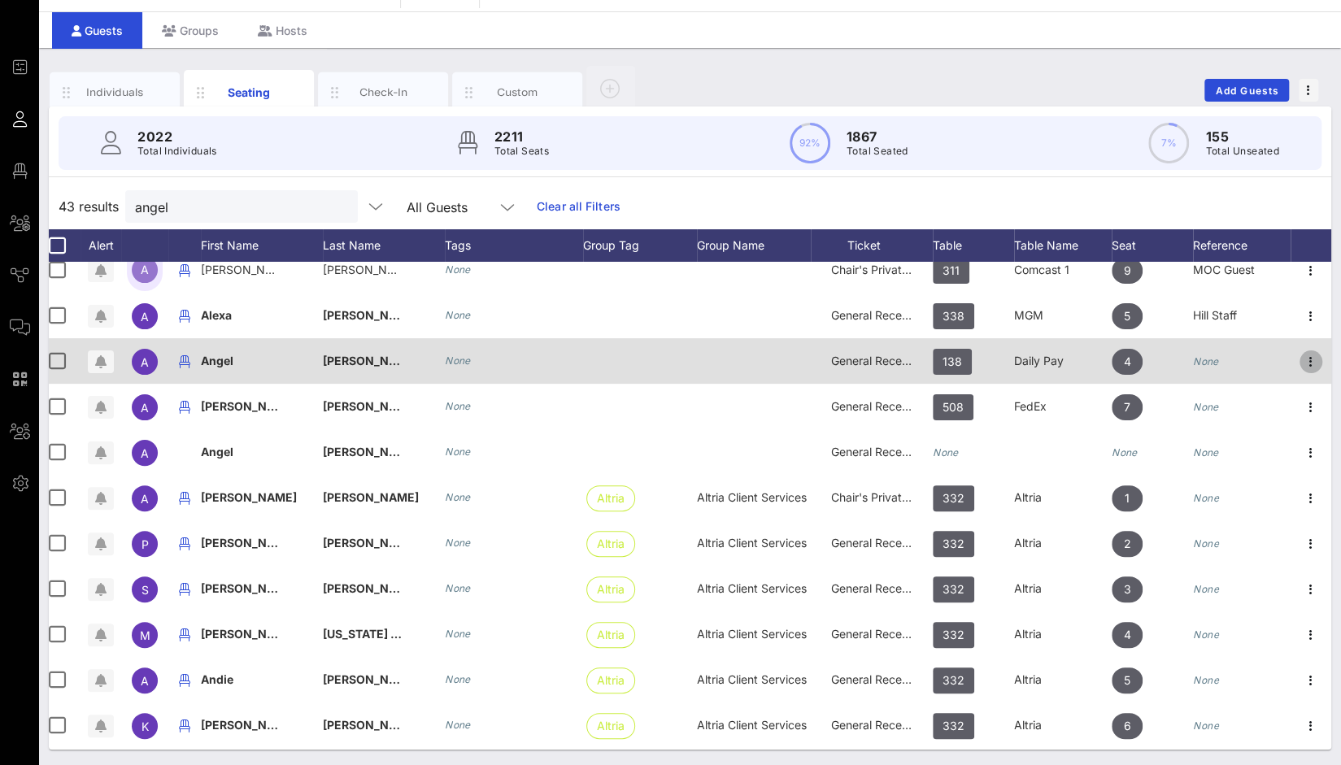
click at [1301, 360] on icon "button" at bounding box center [1311, 362] width 20 height 20
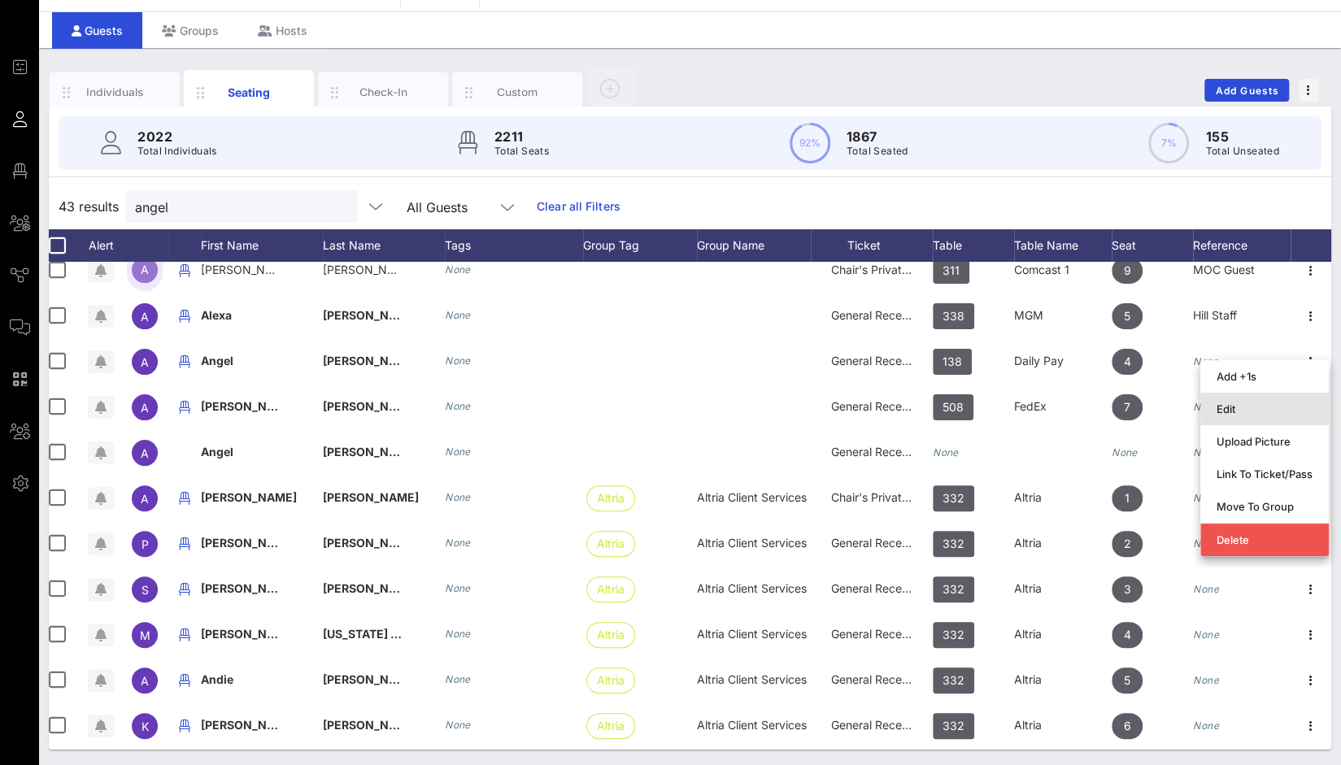
click at [1249, 409] on div "Edit" at bounding box center [1264, 408] width 96 height 13
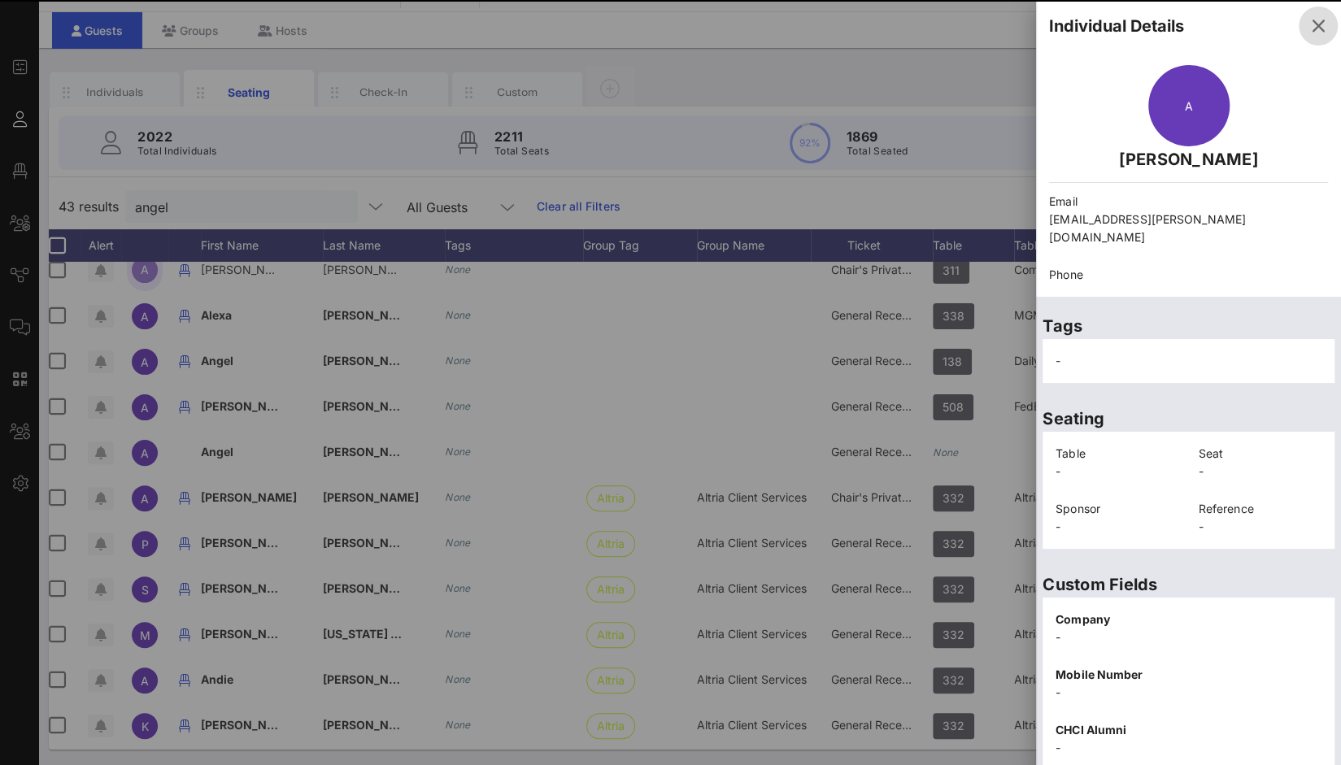
click at [1308, 31] on icon "button" at bounding box center [1318, 26] width 20 height 20
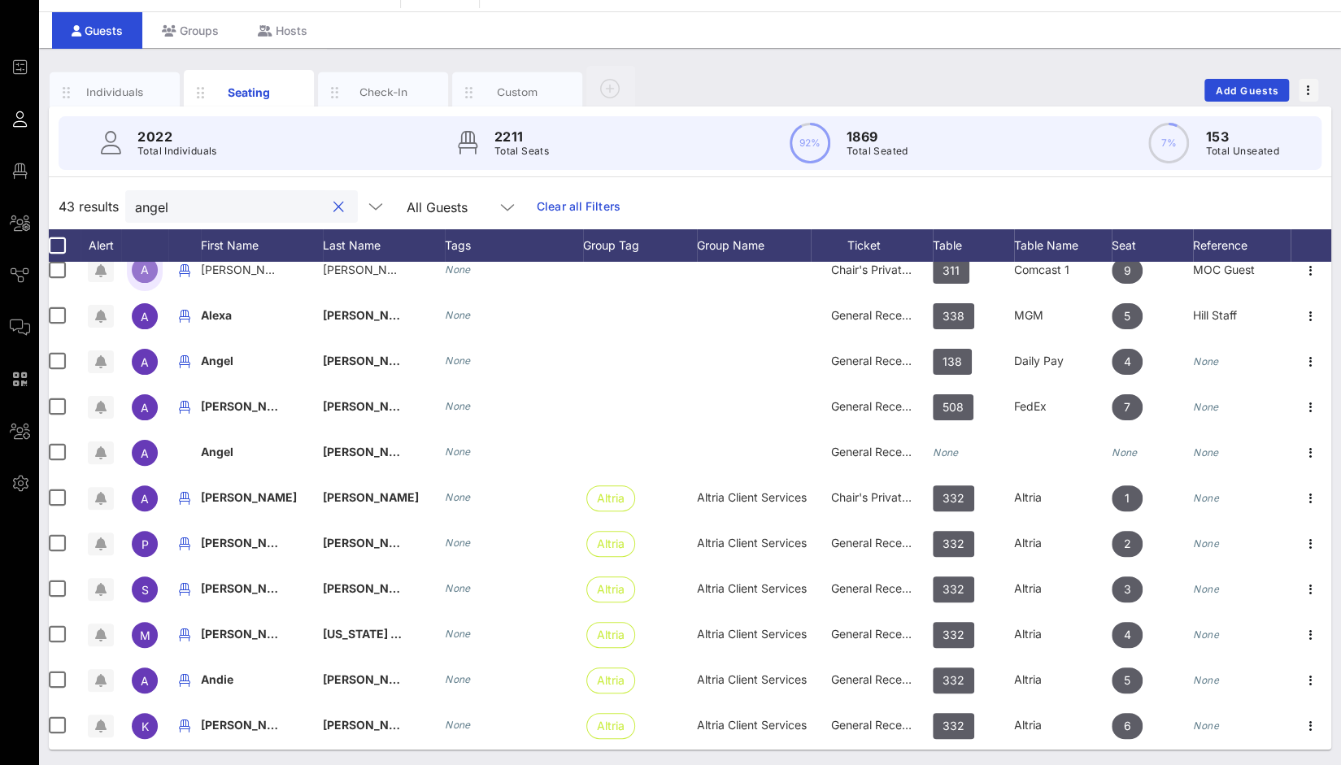
drag, startPoint x: 211, startPoint y: 214, endPoint x: 104, endPoint y: 213, distance: 106.5
click at [104, 213] on div "43 results angel All Guests Clear all Filters" at bounding box center [690, 207] width 1282 height 46
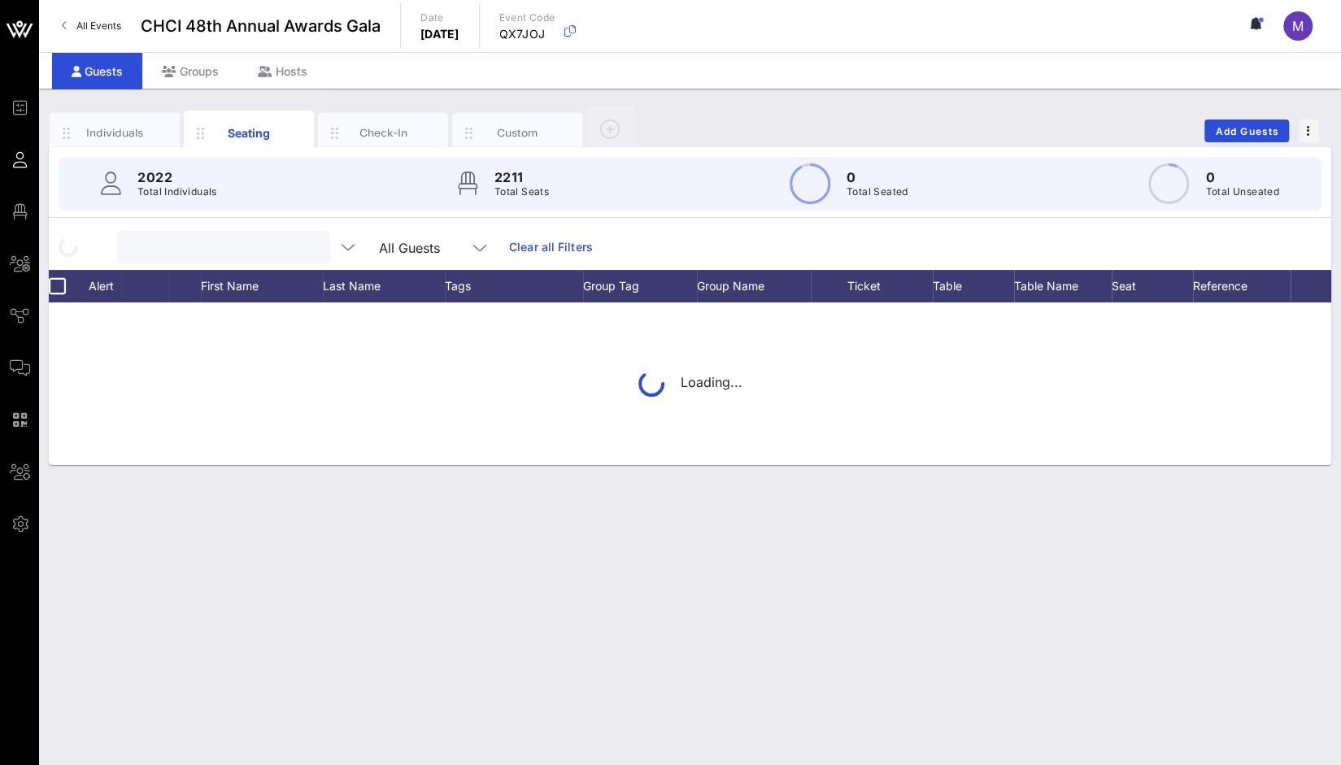
scroll to position [0, 0]
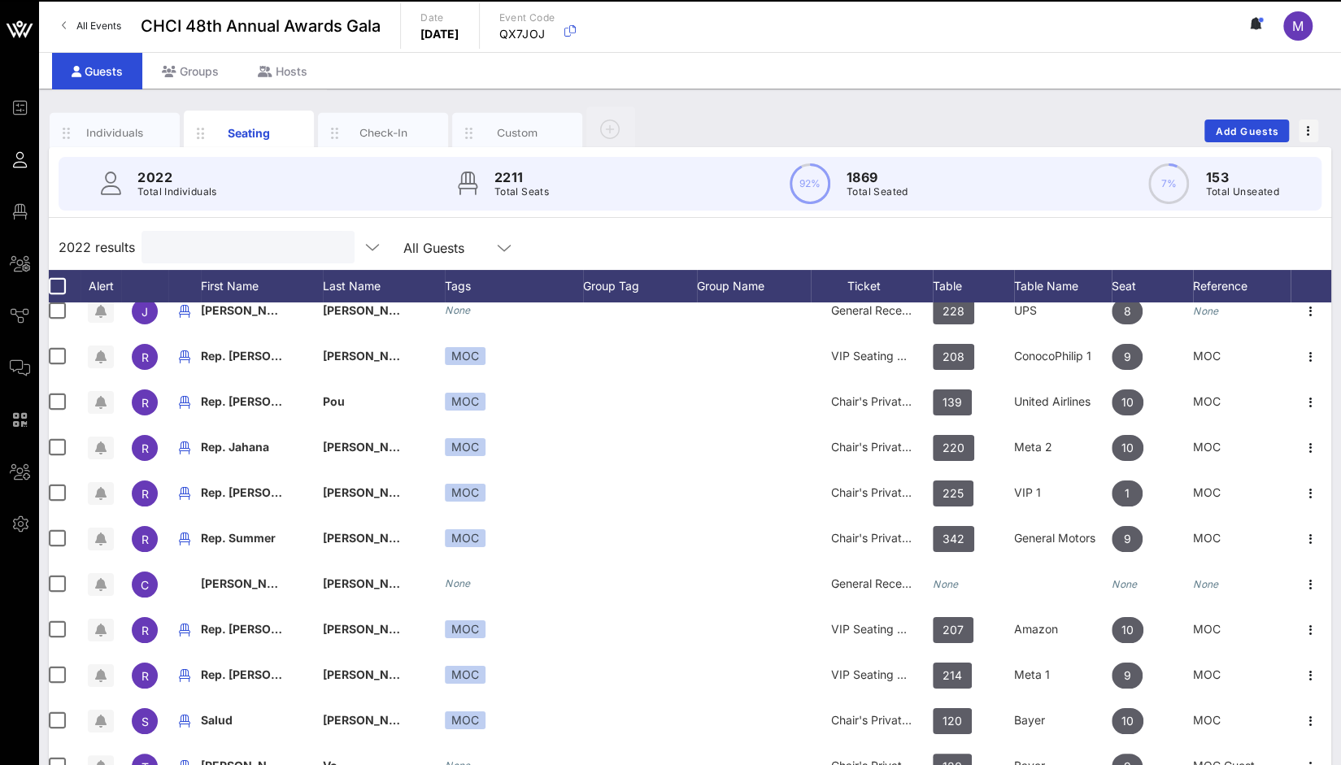
click at [285, 240] on input "text" at bounding box center [246, 247] width 190 height 21
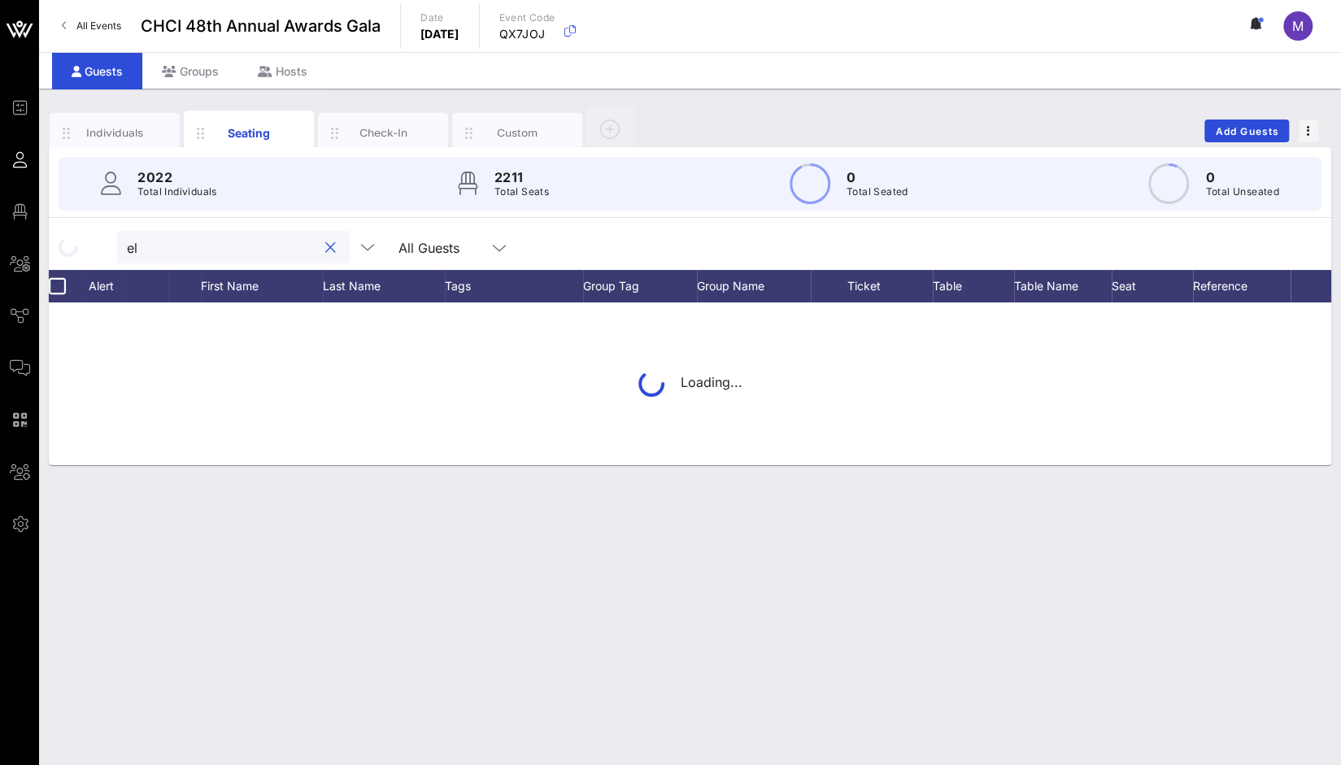
type input "e"
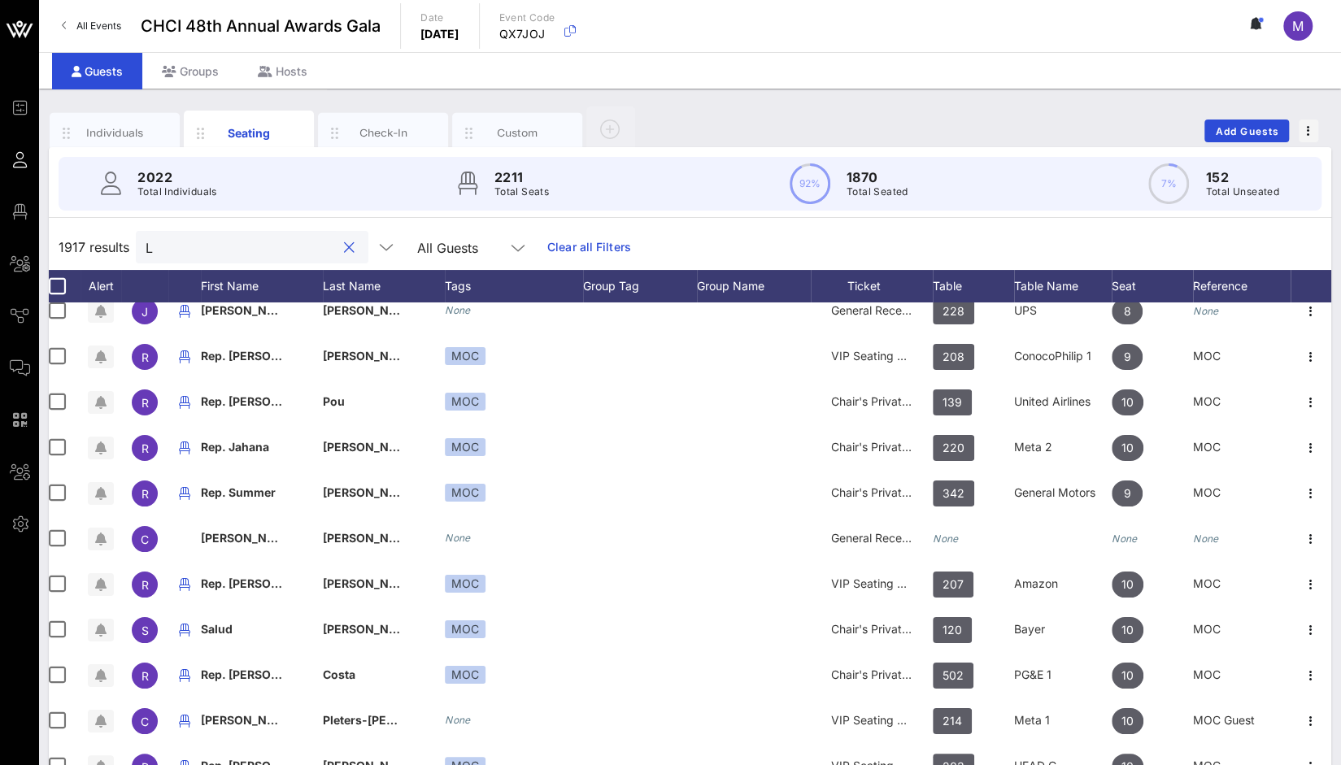
type input "L"
click at [566, 243] on link "Clear all Filters" at bounding box center [589, 247] width 84 height 18
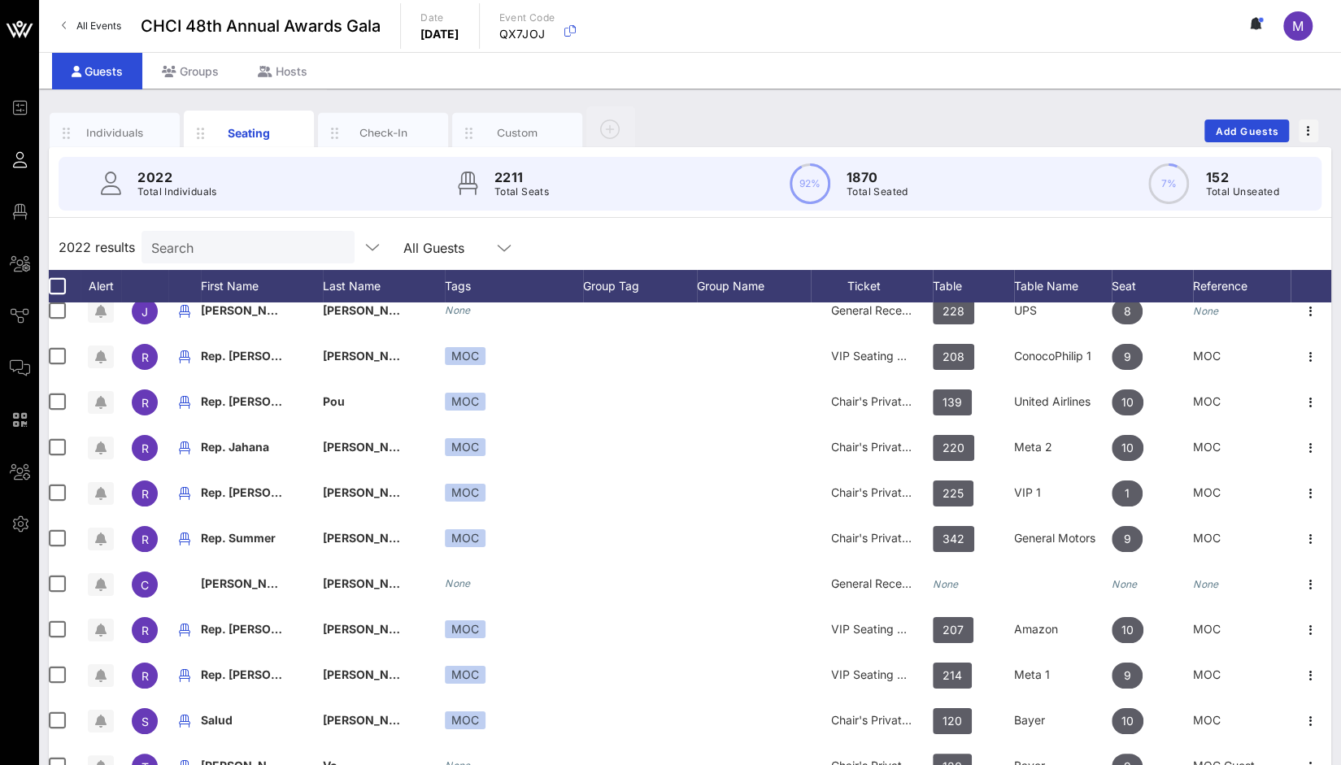
click at [273, 242] on input "Search" at bounding box center [246, 247] width 190 height 21
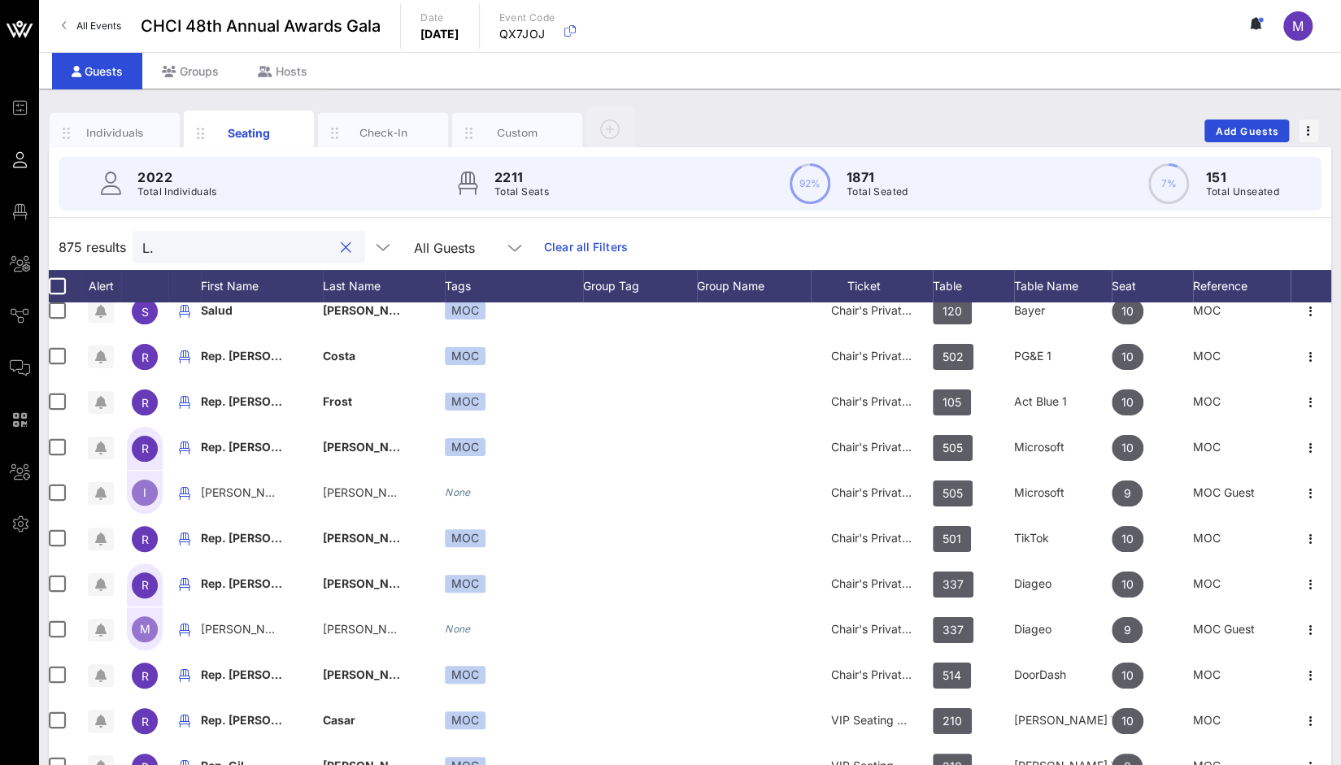
type input "L"
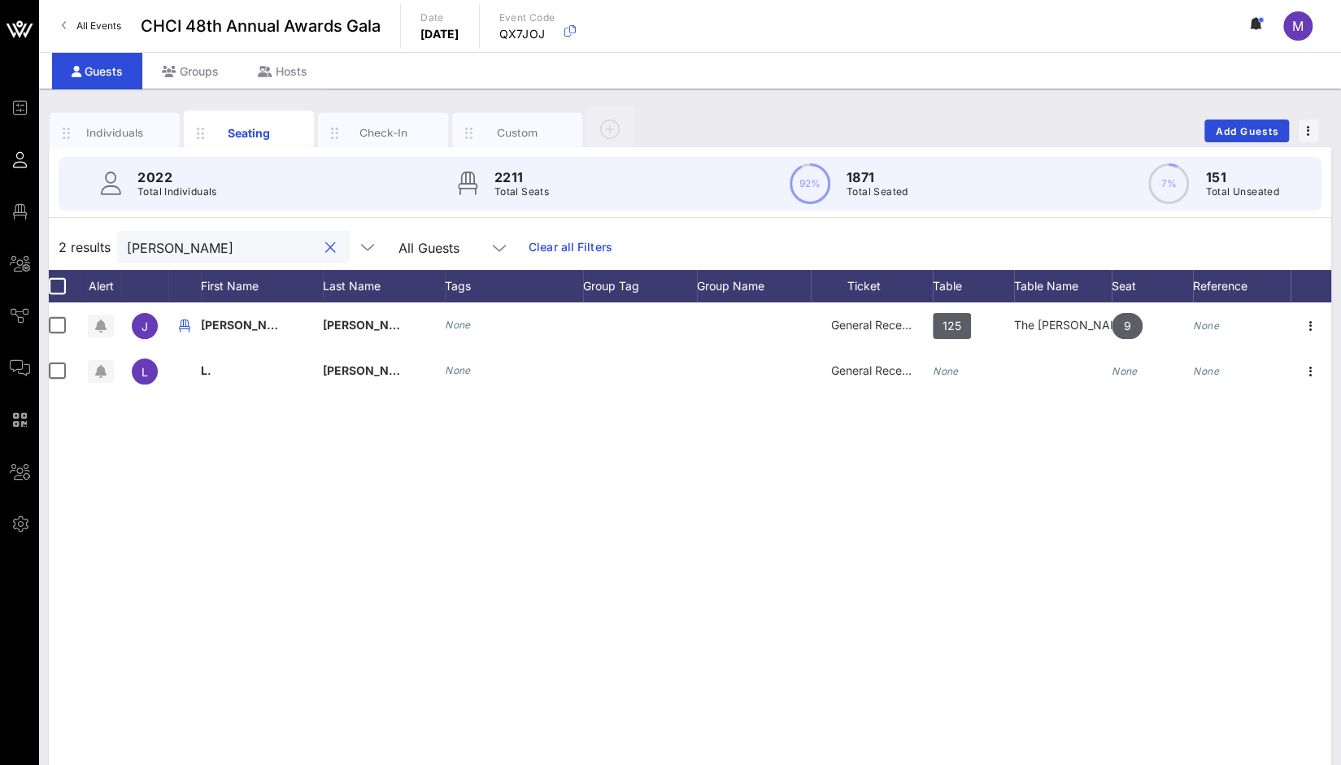
scroll to position [0, 9]
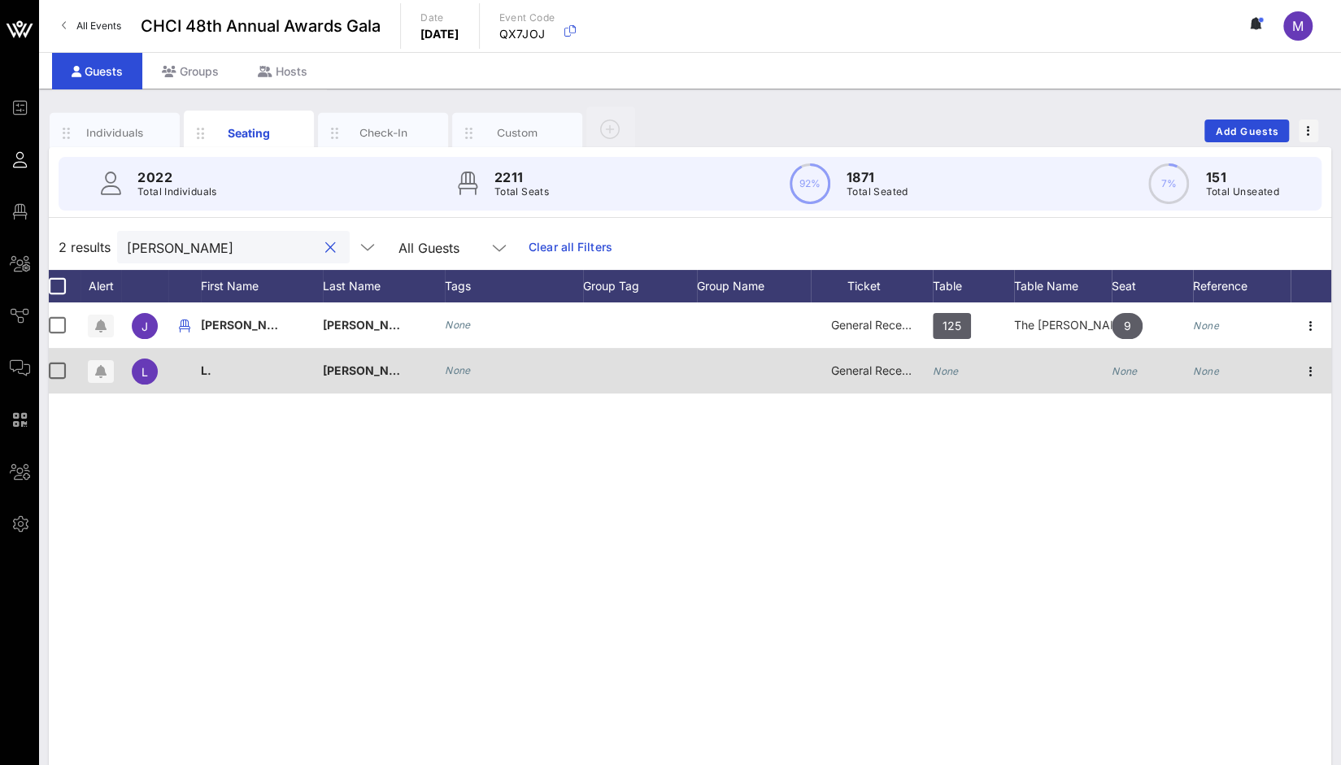
type input "[PERSON_NAME]"
click at [953, 369] on icon "None" at bounding box center [945, 371] width 26 height 12
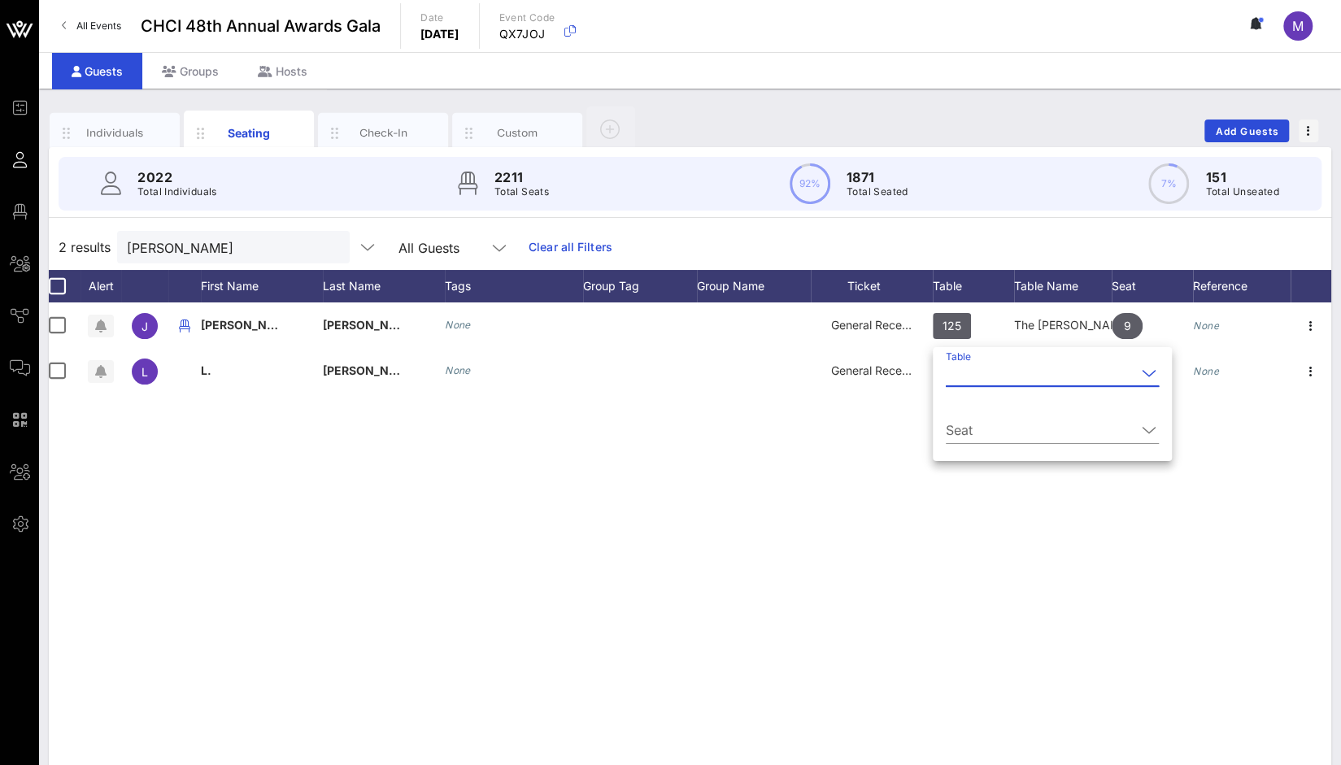
click at [954, 380] on input "Table" at bounding box center [1040, 373] width 190 height 26
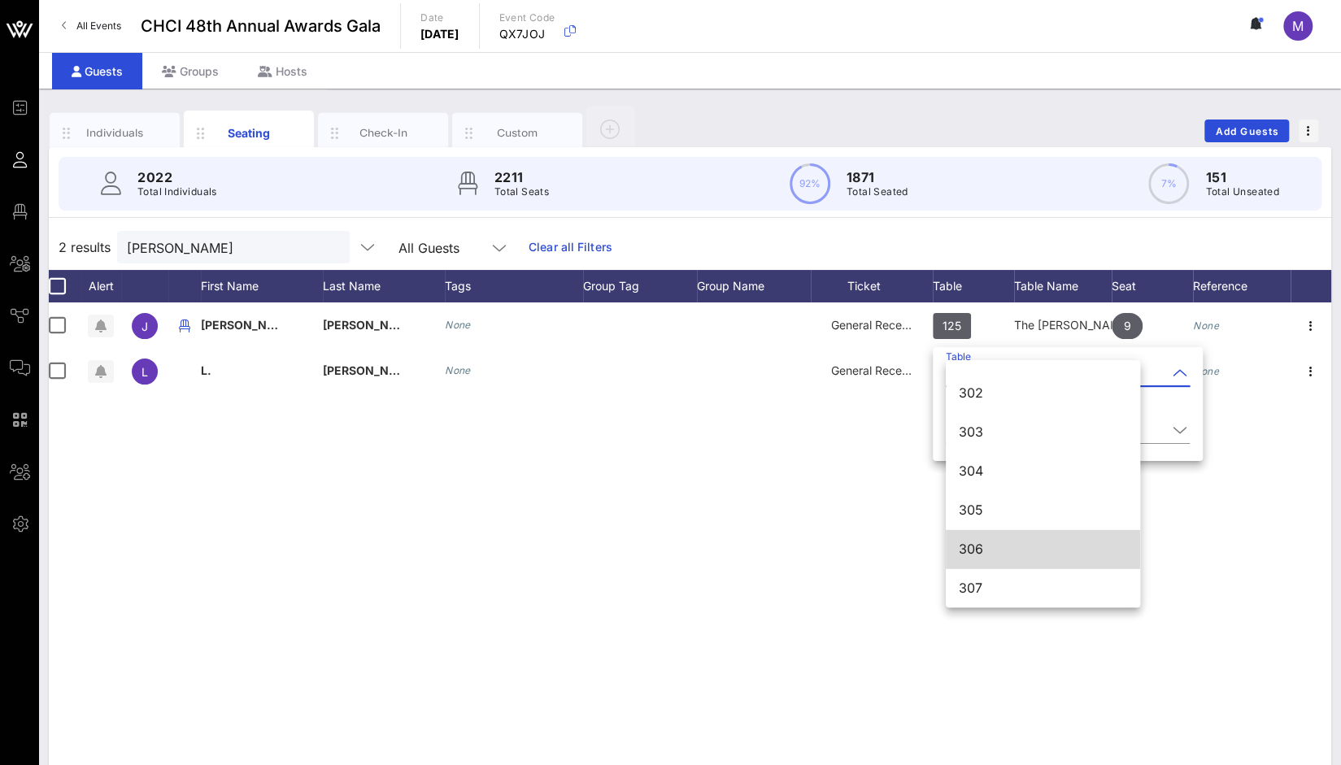
scroll to position [3193, 0]
click at [981, 543] on div "306" at bounding box center [1042, 548] width 168 height 15
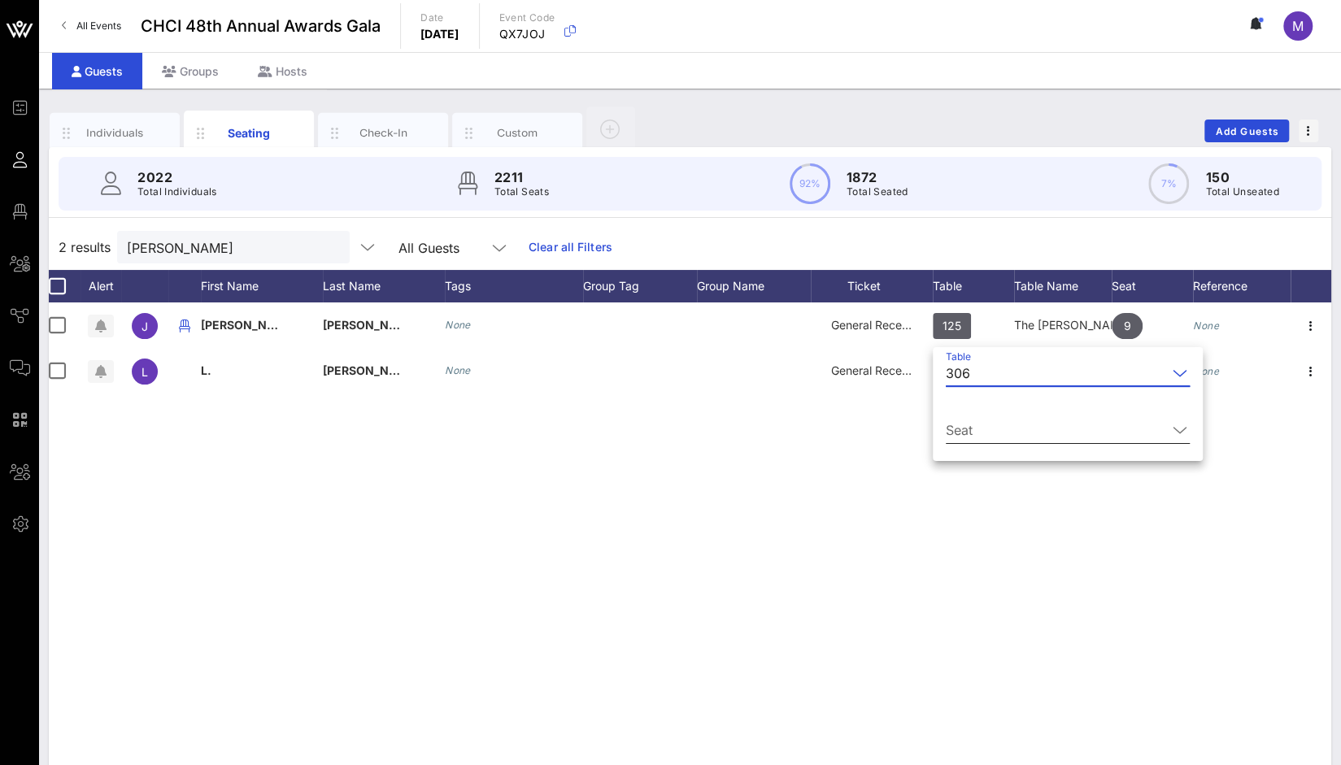
click at [979, 432] on input "Seat" at bounding box center [1055, 430] width 221 height 26
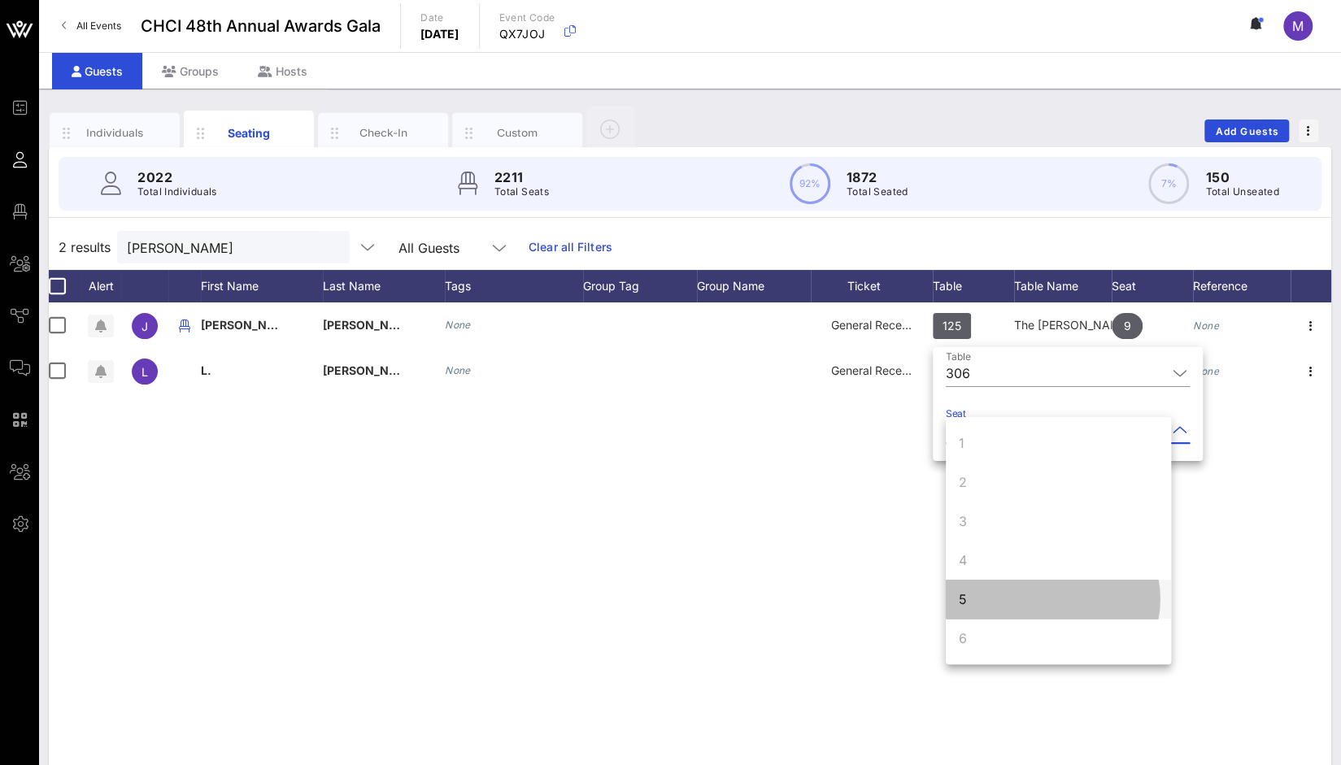
click at [976, 603] on div "5" at bounding box center [1057, 599] width 225 height 39
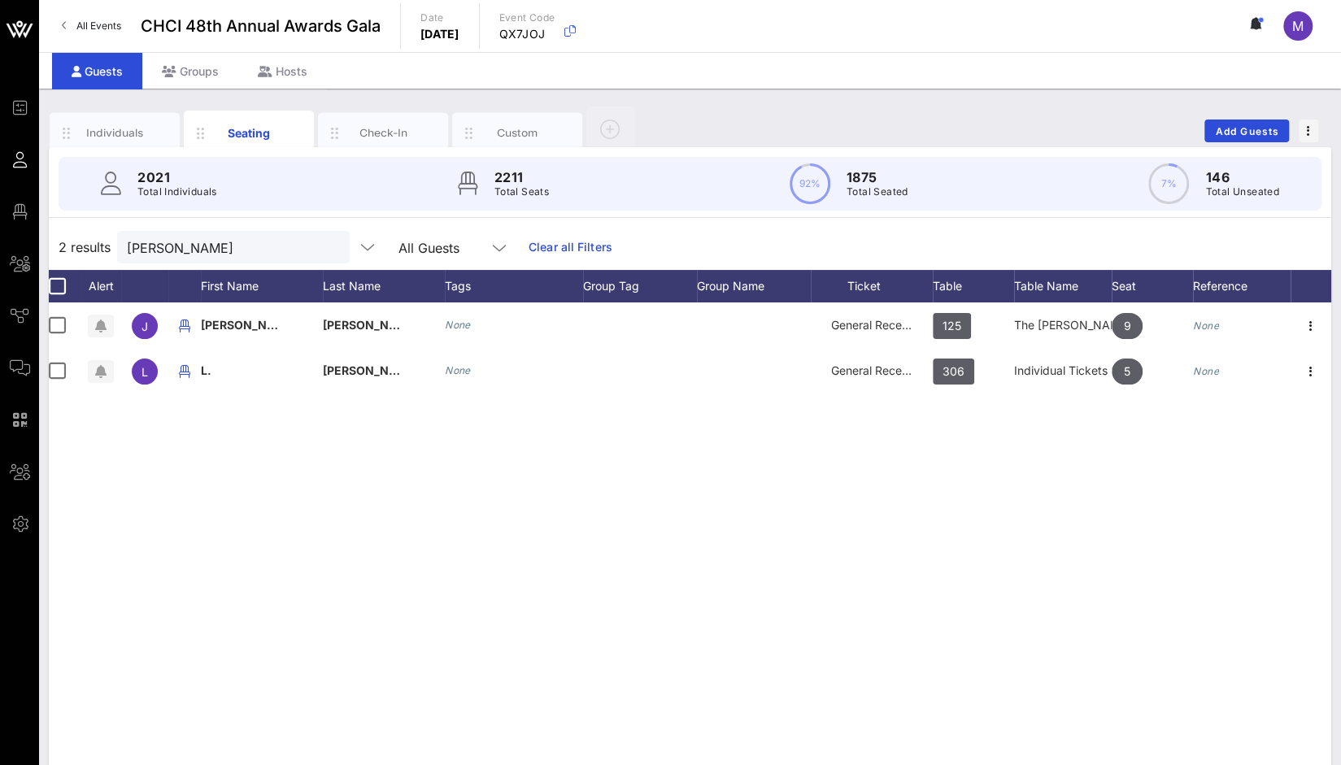
click at [587, 246] on link "Clear all Filters" at bounding box center [570, 247] width 84 height 18
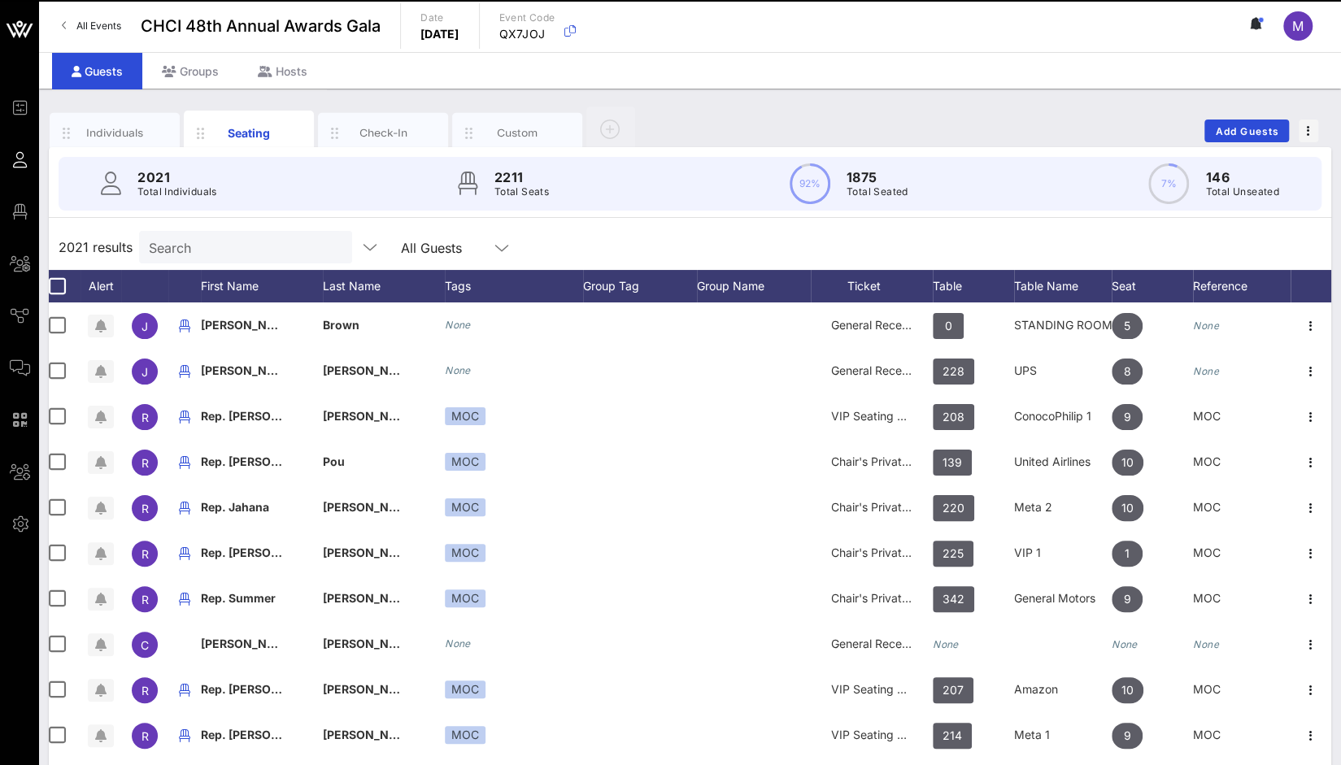
click at [233, 250] on input "Search" at bounding box center [244, 247] width 190 height 21
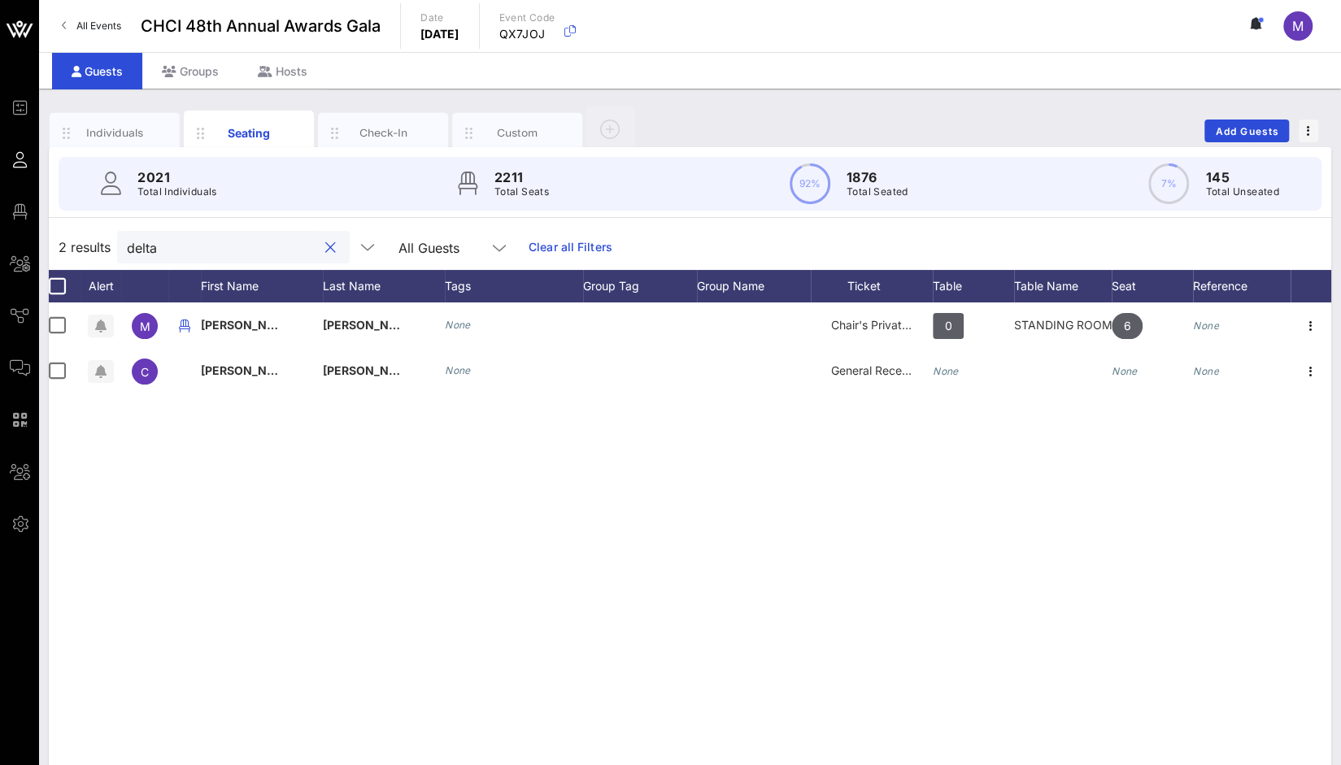
drag, startPoint x: 263, startPoint y: 246, endPoint x: 60, endPoint y: 237, distance: 202.7
click at [60, 237] on div "2 results delta All Guests Clear all Filters" at bounding box center [690, 247] width 1282 height 46
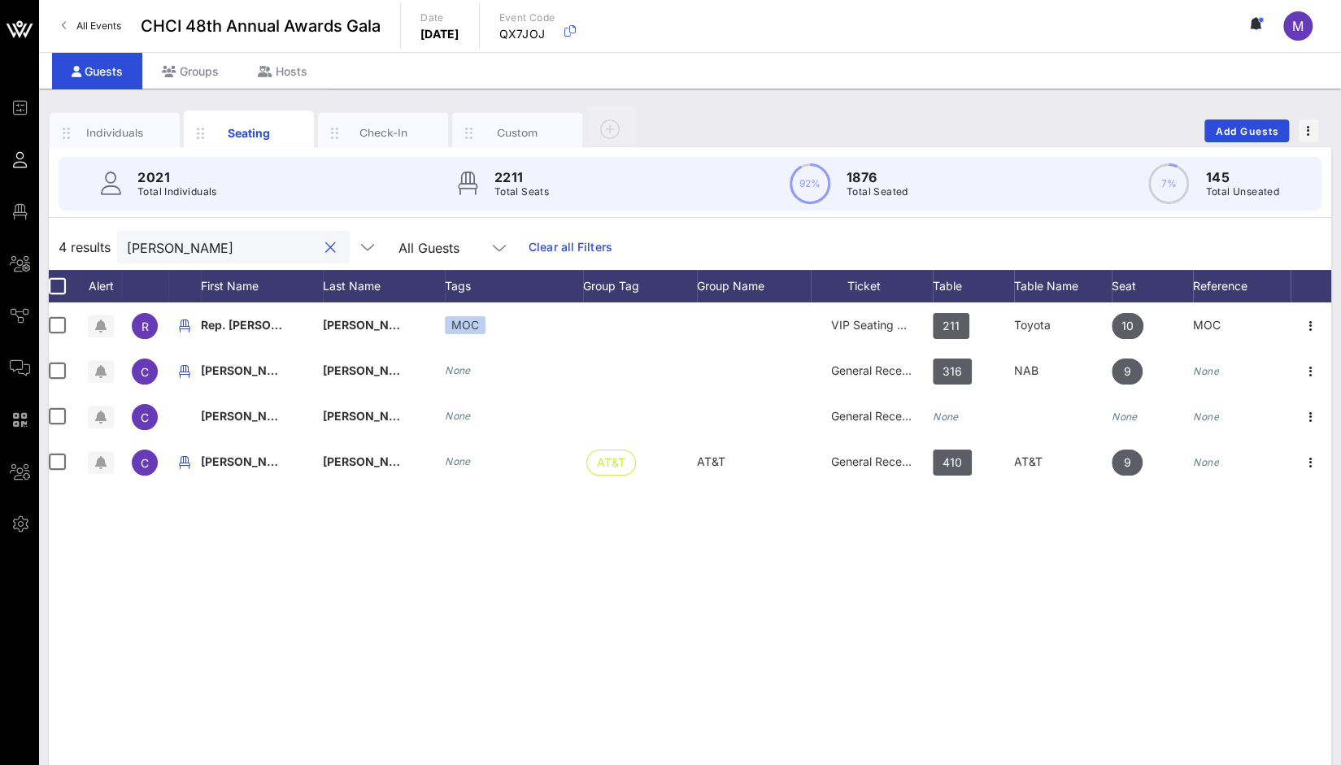
drag, startPoint x: 210, startPoint y: 256, endPoint x: 81, endPoint y: 237, distance: 129.9
click at [81, 237] on div "4 results [PERSON_NAME] All Guests Clear all Filters" at bounding box center [690, 247] width 1282 height 46
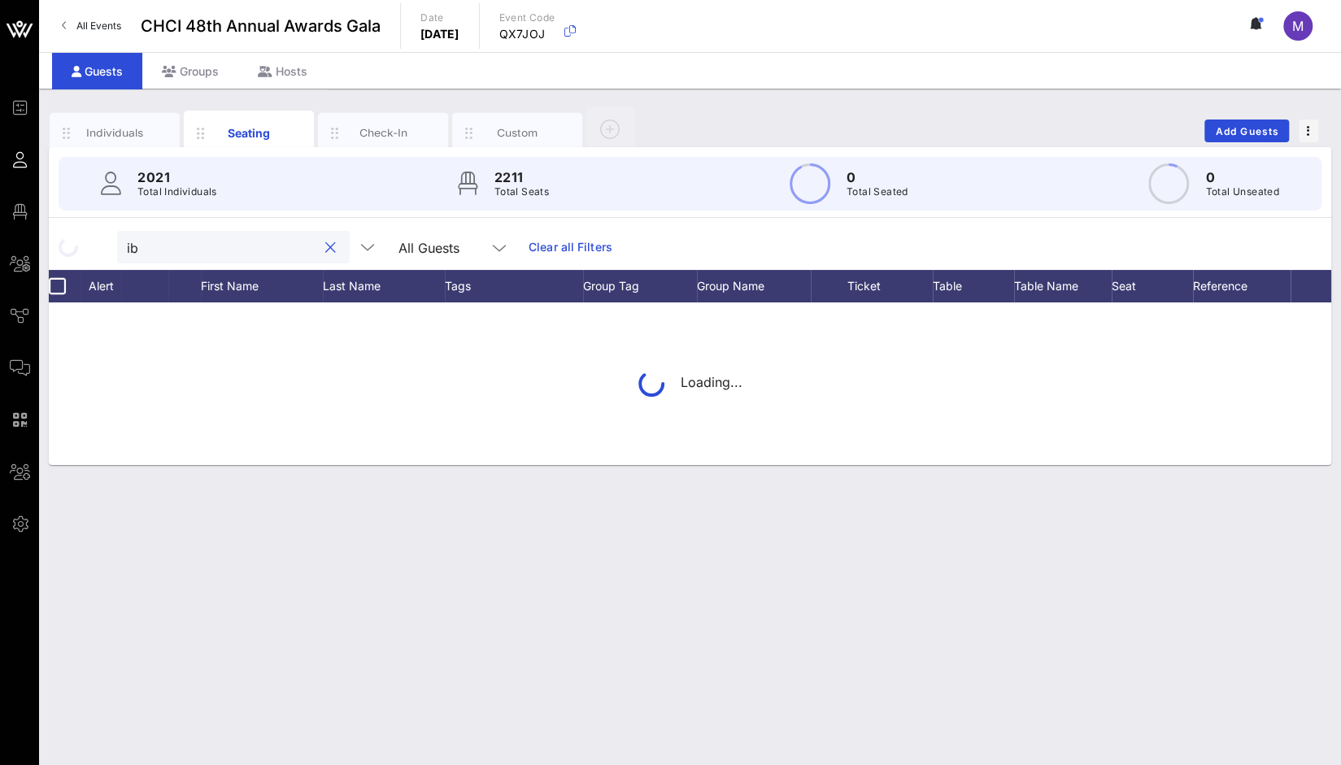
type input "i"
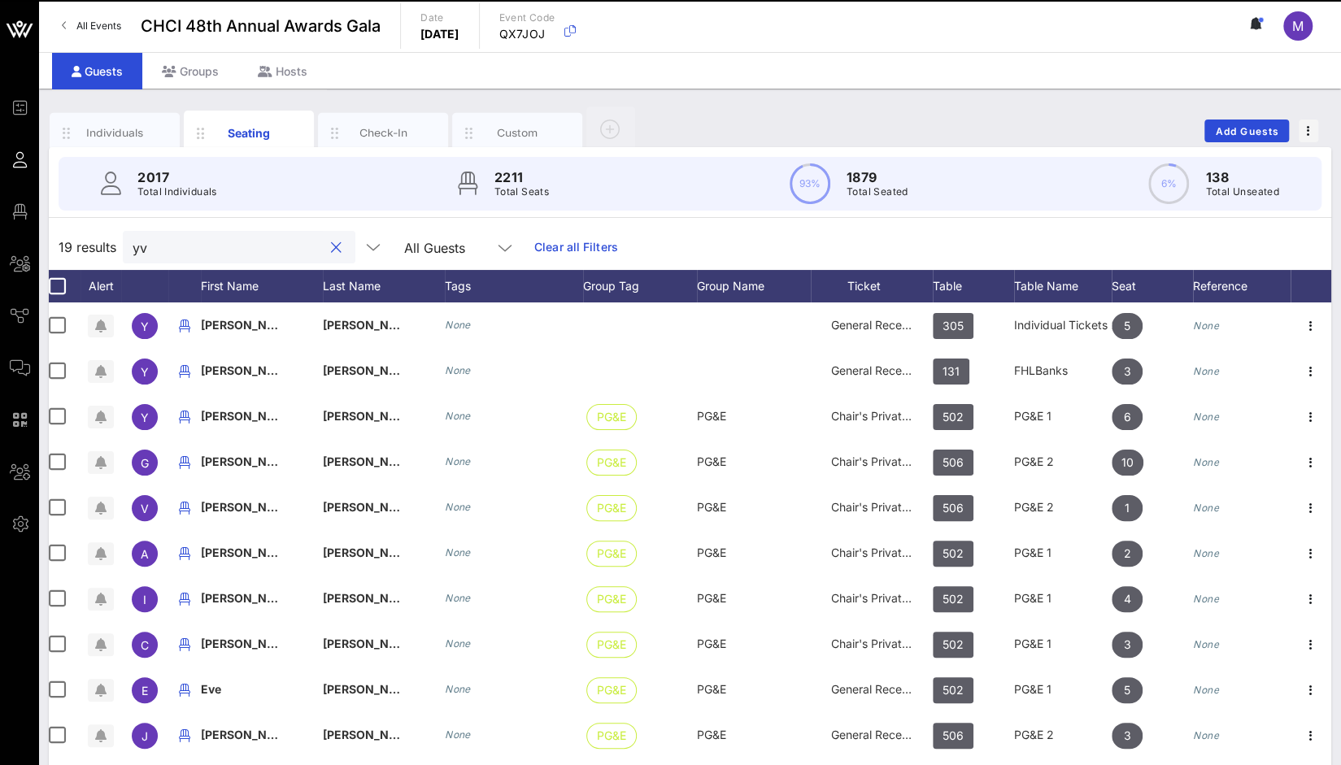
type input "y"
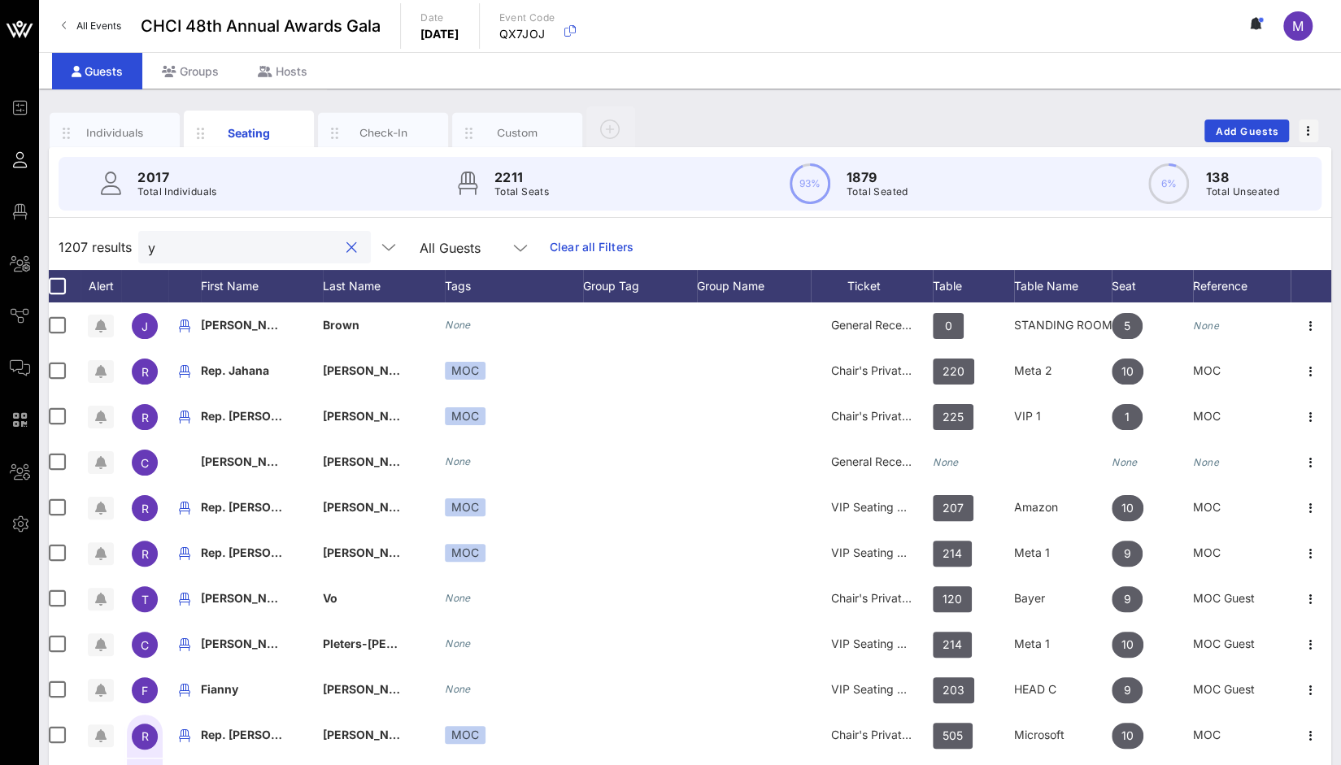
click at [346, 246] on button "clear icon" at bounding box center [351, 248] width 11 height 16
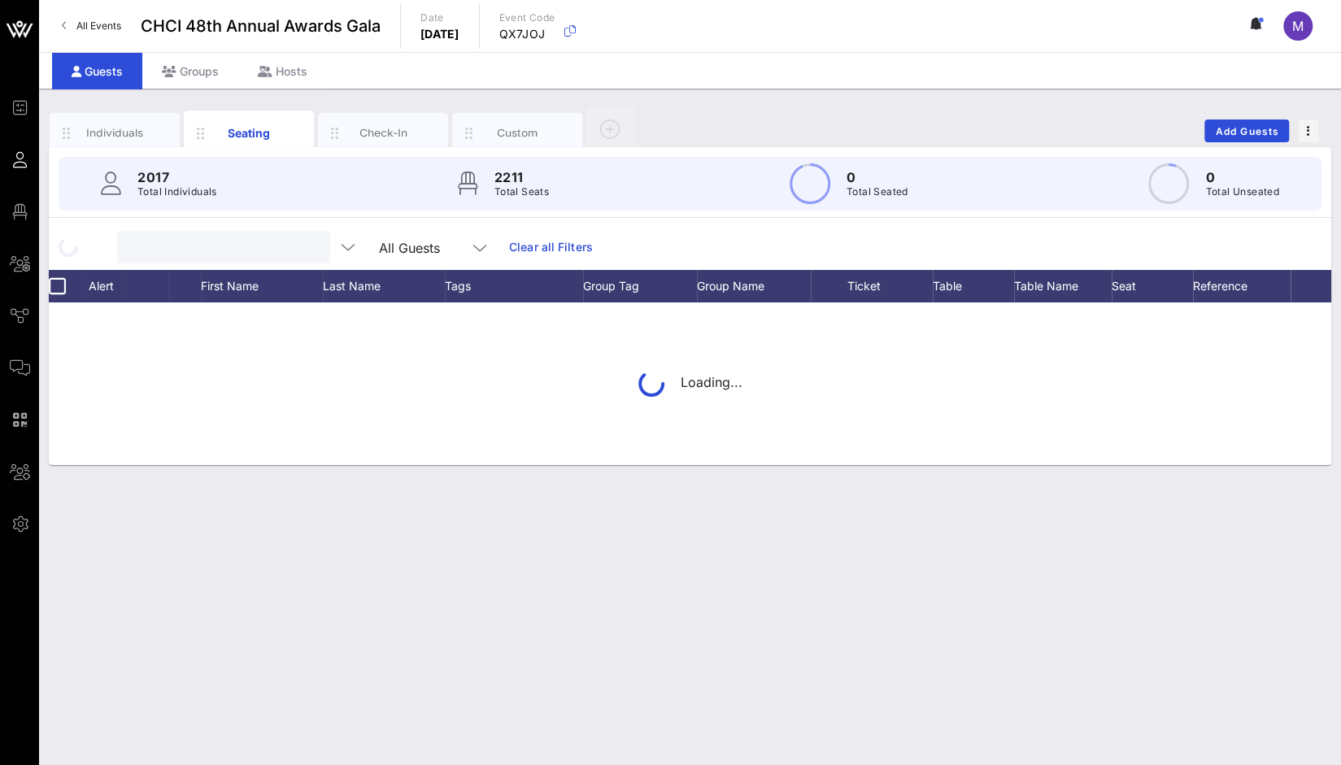
click at [263, 250] on input "text" at bounding box center [222, 247] width 190 height 21
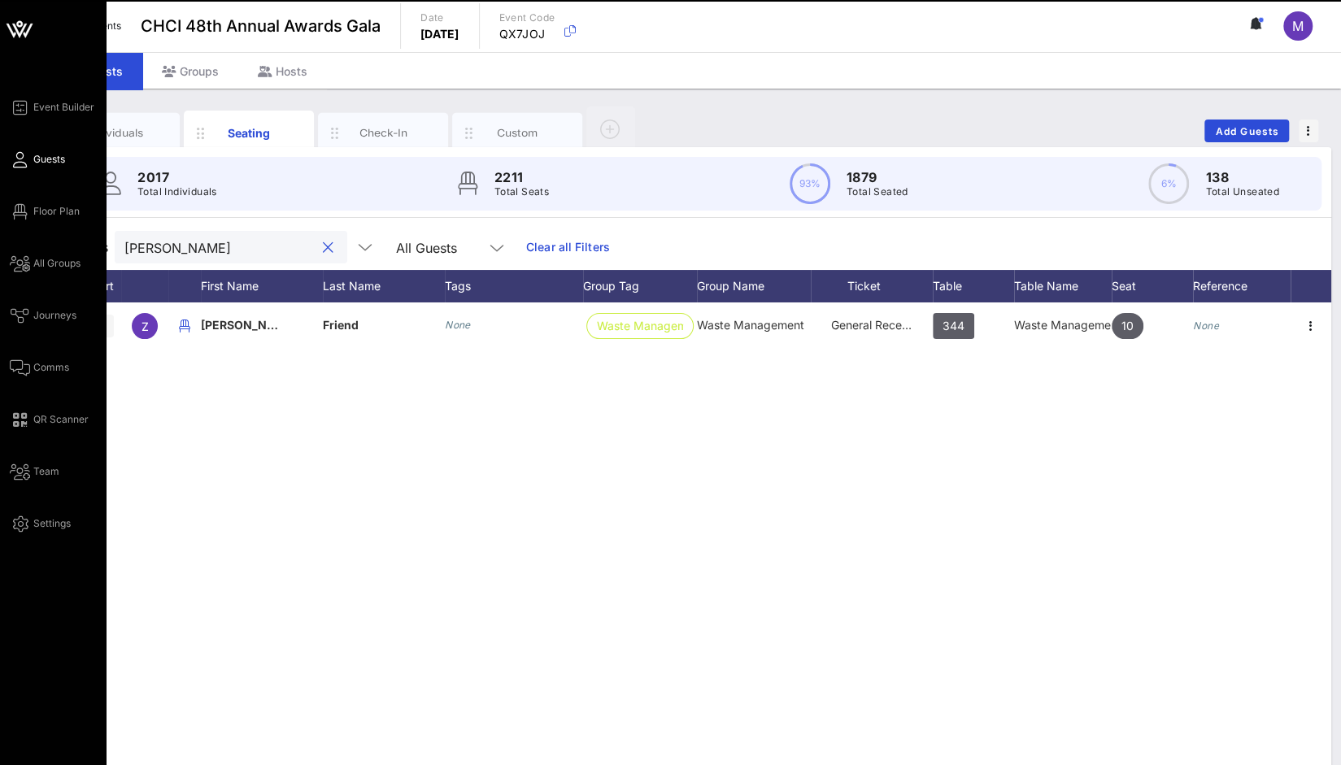
type input "[PERSON_NAME]"
